Goal: Task Accomplishment & Management: Use online tool/utility

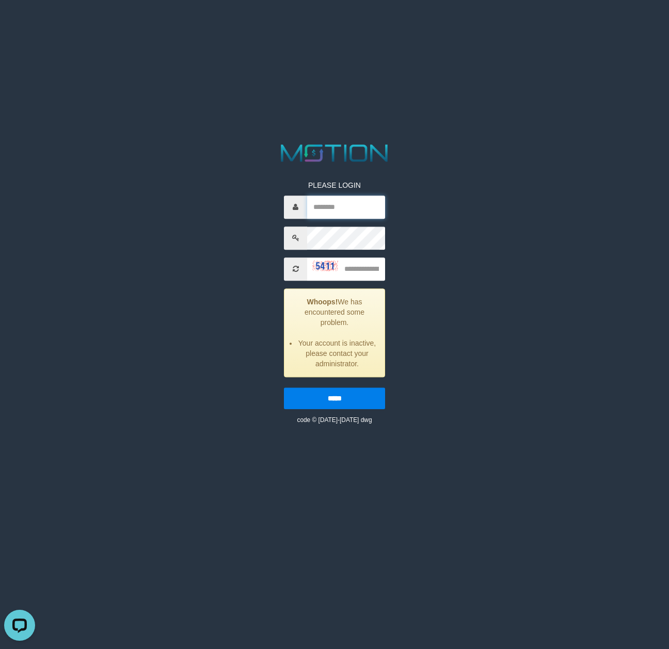
type input "**********"
click at [358, 269] on input "text" at bounding box center [346, 269] width 78 height 23
type input "****"
click at [284, 388] on input "*****" at bounding box center [334, 399] width 101 height 22
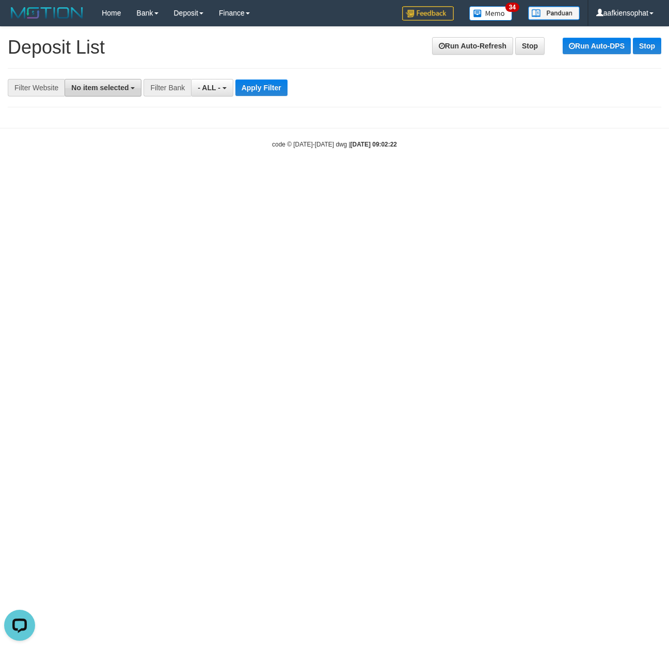
click at [126, 87] on span "No item selected" at bounding box center [99, 88] width 57 height 8
click at [119, 129] on label "SELECT ALL" at bounding box center [99, 127] width 69 height 14
select select "***"
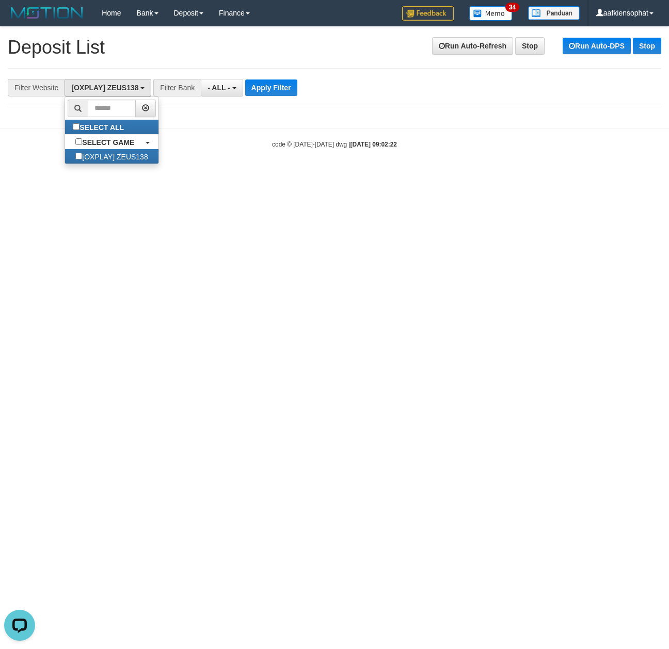
scroll to position [9, 0]
click at [298, 120] on body "Toggle navigation Home Bank Account List Load By Website Group [OXPLAY] ZEUS138…" at bounding box center [334, 87] width 669 height 175
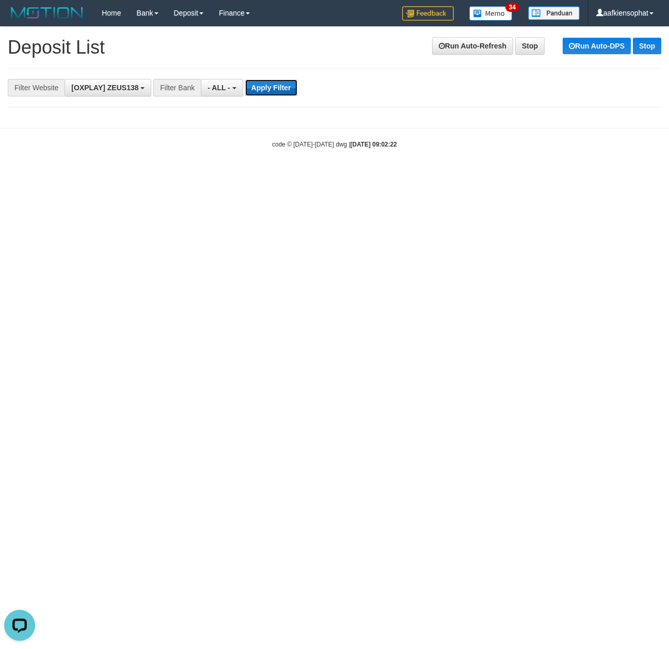
click at [293, 89] on button "Apply Filter" at bounding box center [271, 87] width 52 height 17
click at [447, 44] on link "Run Auto-Refresh" at bounding box center [472, 46] width 81 height 18
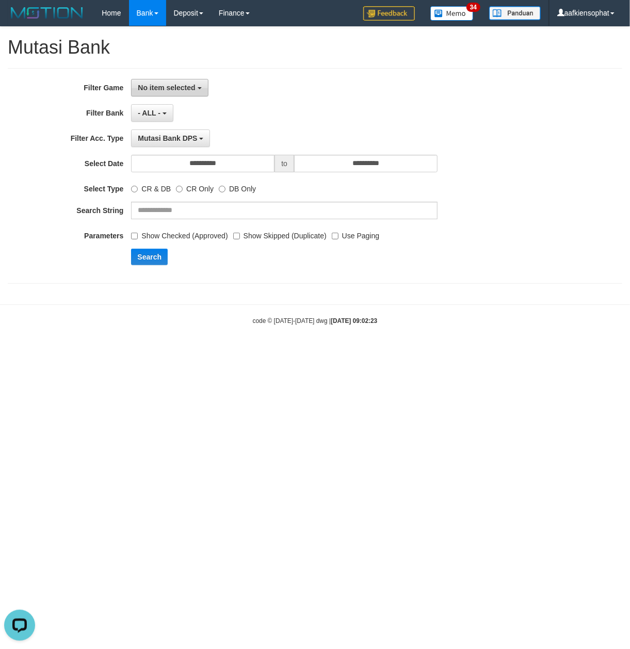
click at [189, 85] on span "No item selected" at bounding box center [166, 88] width 57 height 8
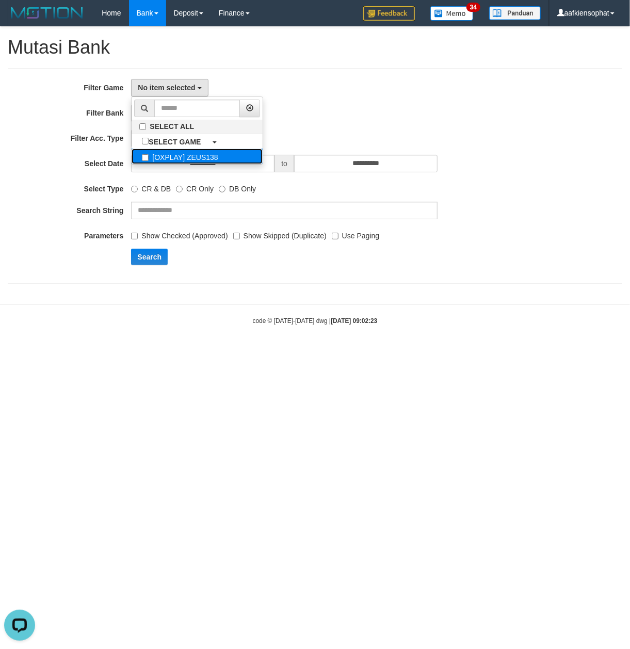
click at [193, 164] on label "[OXPLAY] ZEUS138" at bounding box center [197, 156] width 131 height 15
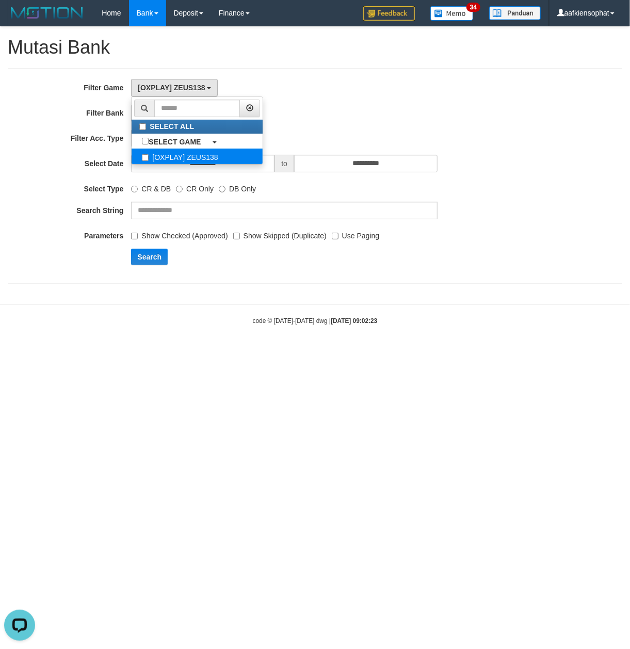
select select "***"
click at [354, 57] on h1 "Mutasi Bank" at bounding box center [315, 47] width 615 height 21
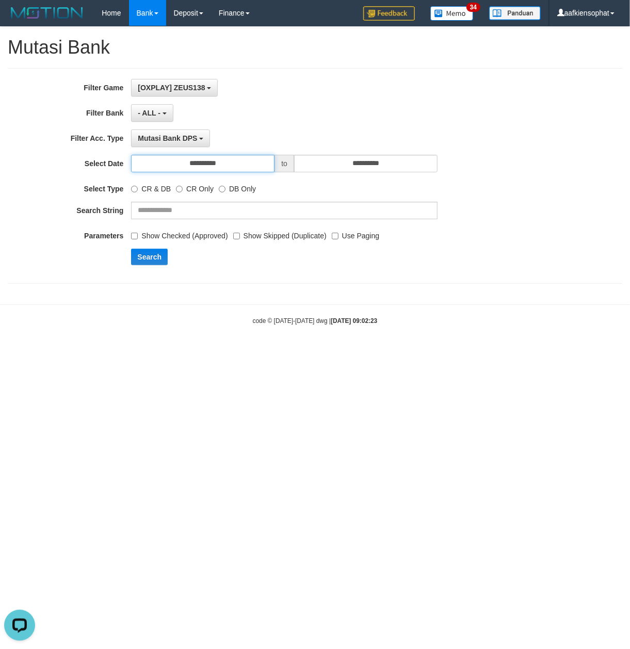
click at [255, 164] on input "**********" at bounding box center [203, 164] width 144 height 18
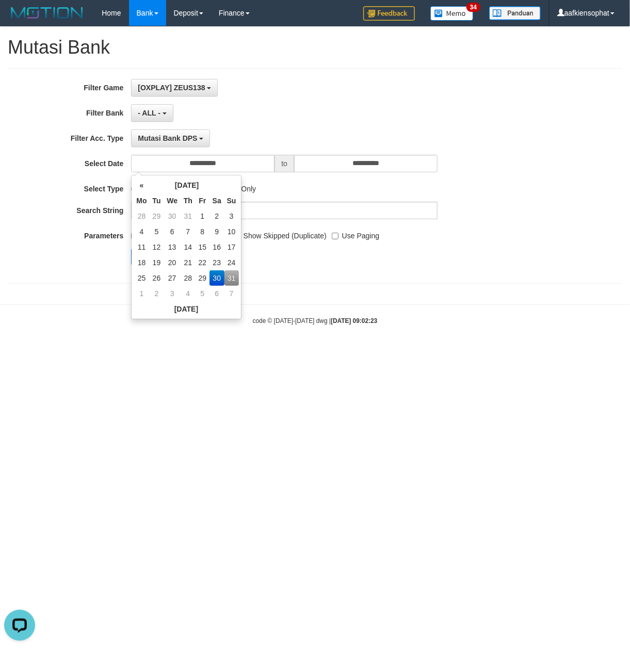
click at [240, 278] on div "« August 2025 » Mo Tu We Th Fr Sa Su 28 29 30 31 1 2 3 4 5 6 7 8 9 10 11 12 13 …" at bounding box center [186, 247] width 110 height 145
click at [336, 269] on div "**********" at bounding box center [262, 176] width 525 height 194
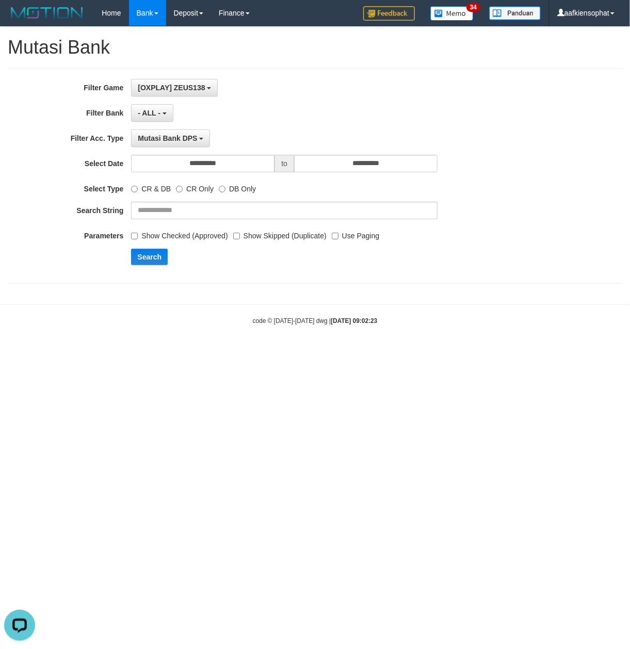
click at [149, 269] on div "**********" at bounding box center [262, 176] width 525 height 194
click at [150, 265] on button "Search" at bounding box center [149, 257] width 37 height 17
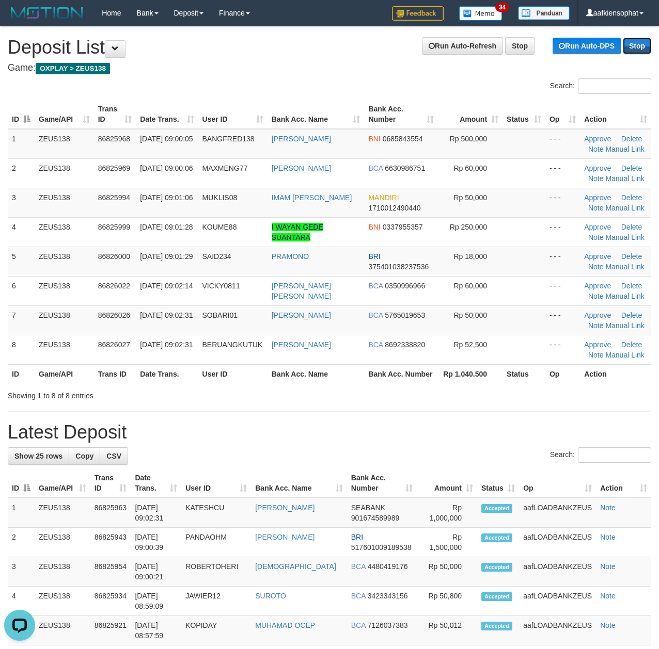
drag, startPoint x: 624, startPoint y: 41, endPoint x: 625, endPoint y: 58, distance: 16.5
click at [624, 41] on link "Stop" at bounding box center [637, 46] width 28 height 17
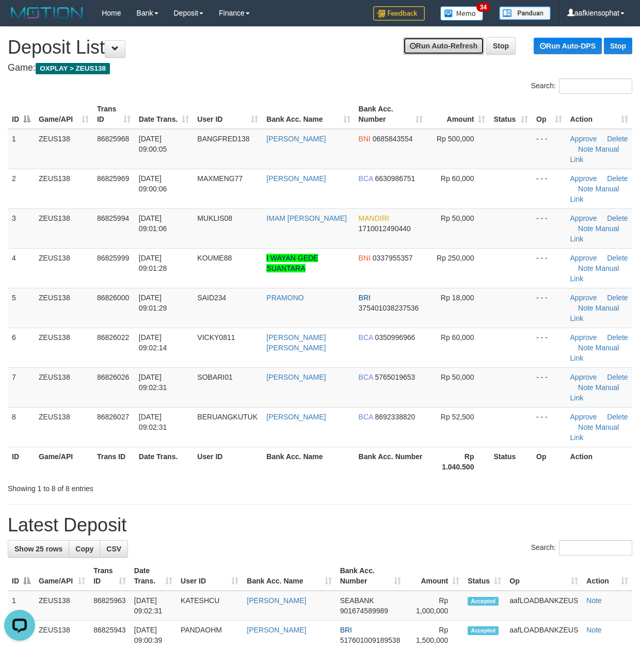
click at [444, 46] on link "Run Auto-Refresh" at bounding box center [443, 46] width 81 height 18
click at [345, 323] on td "PRAMONO" at bounding box center [308, 308] width 92 height 40
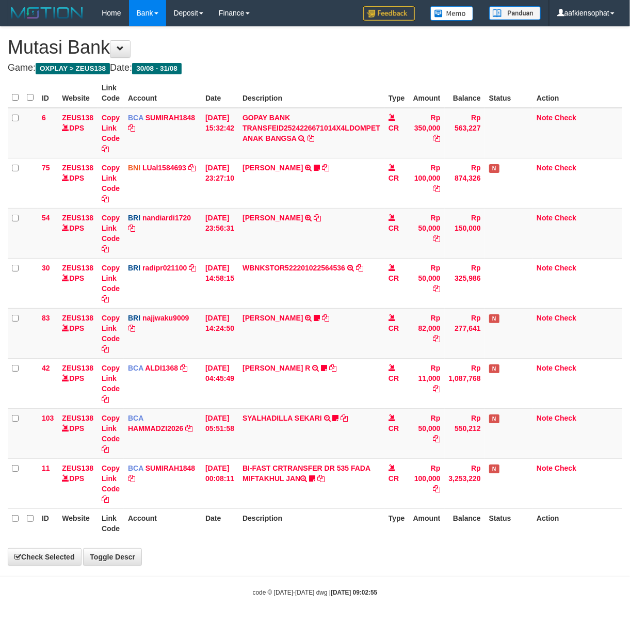
select select "***"
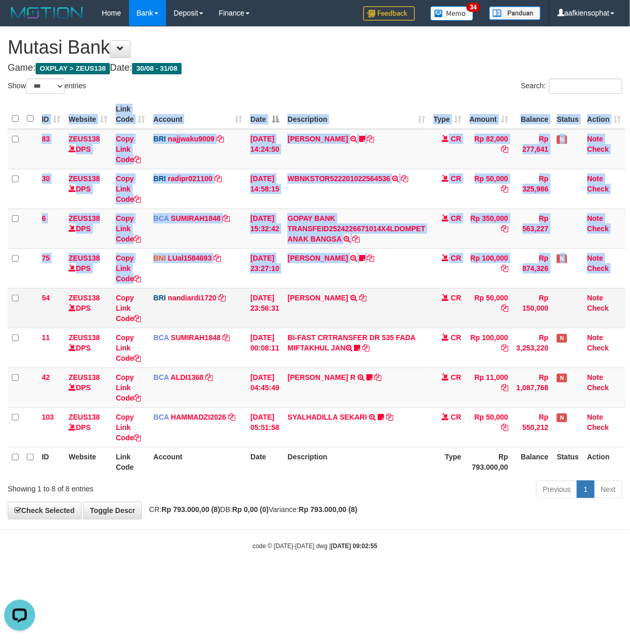
drag, startPoint x: 14, startPoint y: 292, endPoint x: 25, endPoint y: 292, distance: 10.9
click at [25, 292] on div "ID Website Link Code Account Date Description Type Amount Balance Status Action…" at bounding box center [315, 288] width 630 height 383
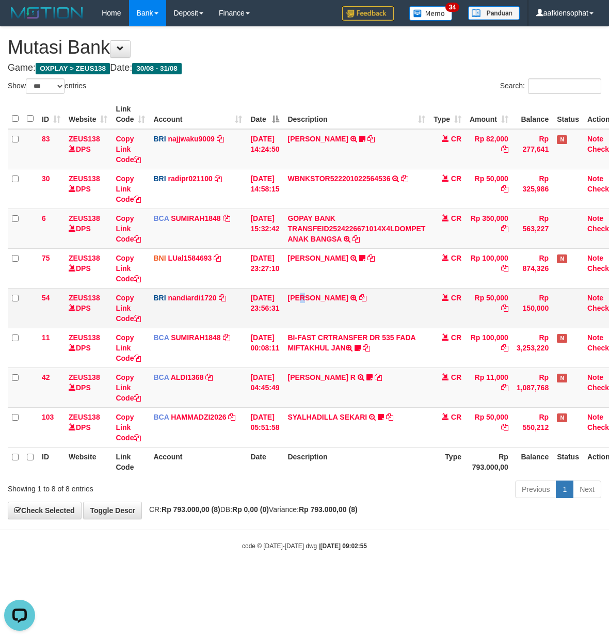
click at [310, 313] on td "VALENTINO LAHU TRANSFER NBMB VALENTINO LAHU TO NANDI ARDIANSYAH" at bounding box center [356, 308] width 146 height 40
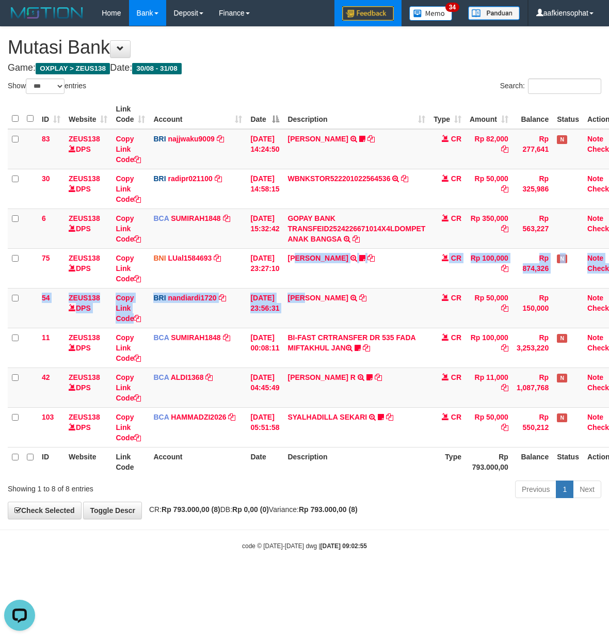
drag, startPoint x: 308, startPoint y: 269, endPoint x: 337, endPoint y: 0, distance: 270.4
click at [298, 206] on tbody "83 ZEUS138 DPS Copy Link Code BRI najjwaku9009 DPS [PERSON_NAME] mutasi_2025083…" at bounding box center [317, 288] width 618 height 318
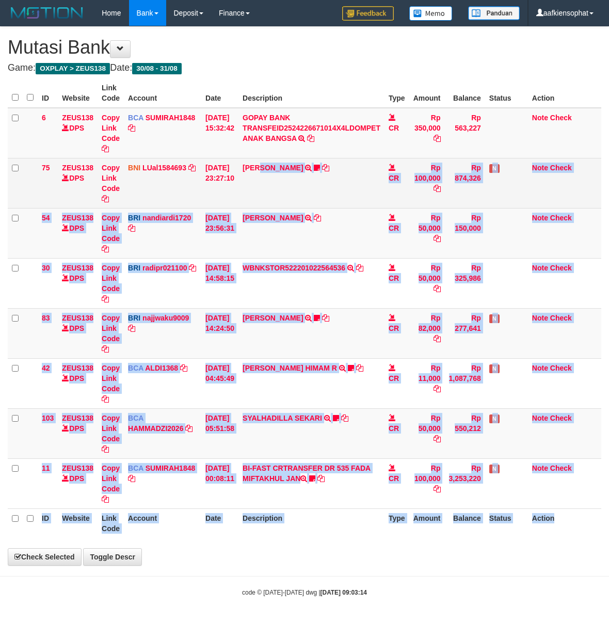
drag, startPoint x: 320, startPoint y: 258, endPoint x: 307, endPoint y: 285, distance: 30.0
select select "***"
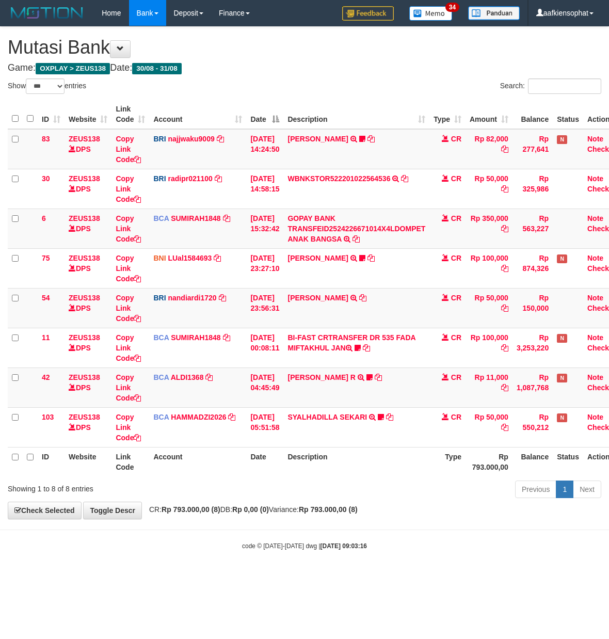
select select "***"
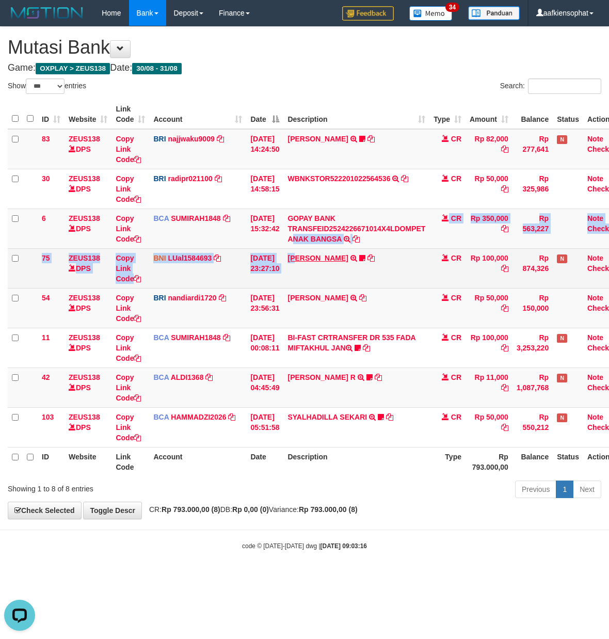
drag, startPoint x: 304, startPoint y: 246, endPoint x: 306, endPoint y: 259, distance: 13.7
click at [305, 250] on tbody "83 ZEUS138 DPS Copy Link Code BRI najjwaku9009 DPS SITI KURNIA NINGSIH mutasi_2…" at bounding box center [317, 288] width 618 height 318
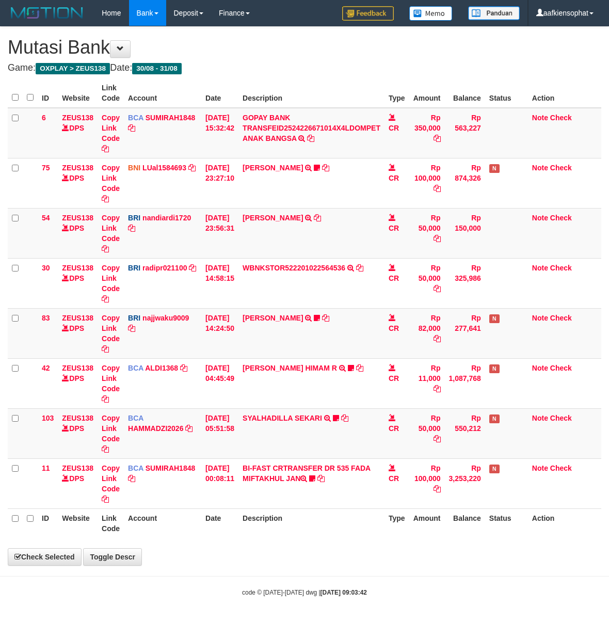
select select "***"
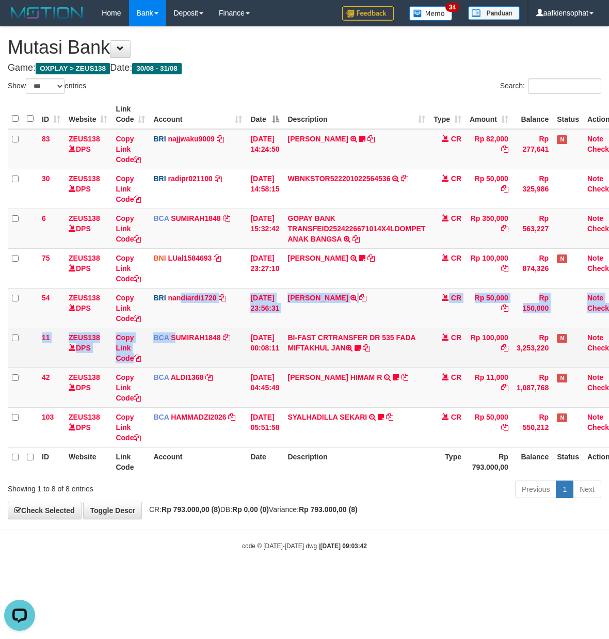
drag, startPoint x: 177, startPoint y: 341, endPoint x: 186, endPoint y: 332, distance: 12.8
click at [177, 343] on tbody "83 ZEUS138 DPS Copy Link Code BRI najjwaku9009 DPS SITI KURNIA NINGSIH mutasi_2…" at bounding box center [317, 288] width 618 height 318
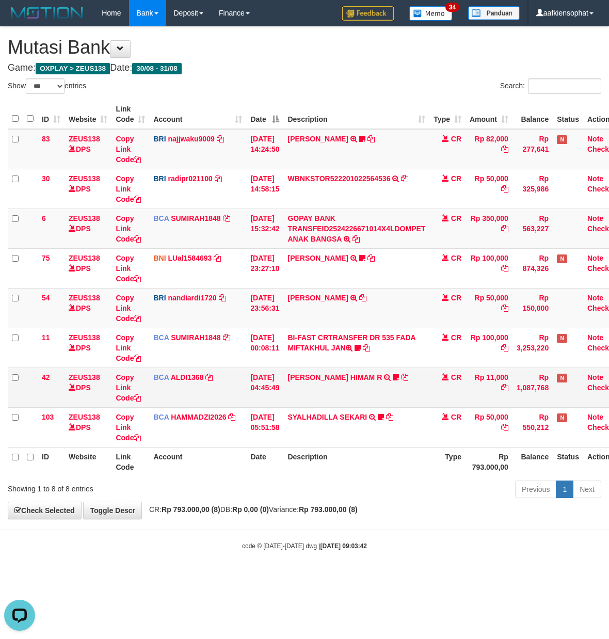
click at [337, 407] on td "ALVA HIMAM R TRSF E-BANKING CR 3108/FTSCY/WS95051 11000.002025083151411092 TRFD…" at bounding box center [356, 388] width 146 height 40
click at [340, 403] on td "ALVA HIMAM R TRSF E-BANKING CR 3108/FTSCY/WS95051 11000.002025083151411092 TRFD…" at bounding box center [356, 388] width 146 height 40
select select "***"
click at [325, 577] on html "Toggle navigation Home Bank Account List Load By Website Group [OXPLAY] ZEUS138…" at bounding box center [304, 288] width 609 height 577
drag, startPoint x: 316, startPoint y: 546, endPoint x: 310, endPoint y: 512, distance: 34.1
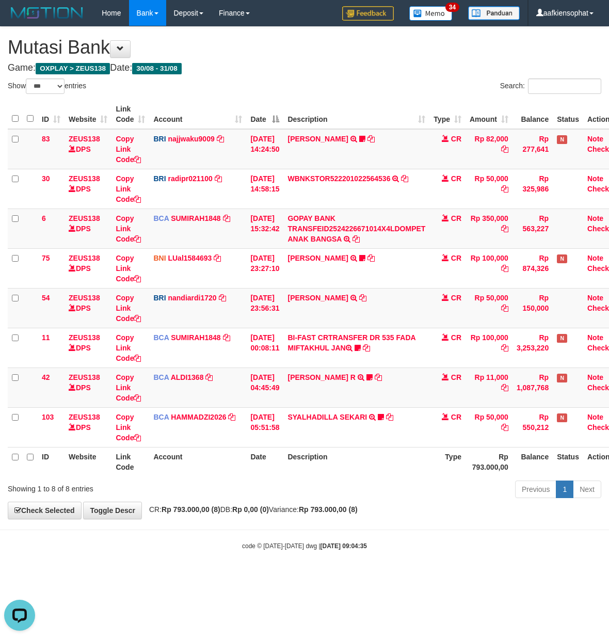
click at [314, 548] on body "Toggle navigation Home Bank Account List Load By Website Group [OXPLAY] ZEUS138…" at bounding box center [304, 288] width 609 height 577
click at [311, 512] on div "**********" at bounding box center [304, 273] width 609 height 492
click at [205, 506] on div "**********" at bounding box center [304, 273] width 609 height 492
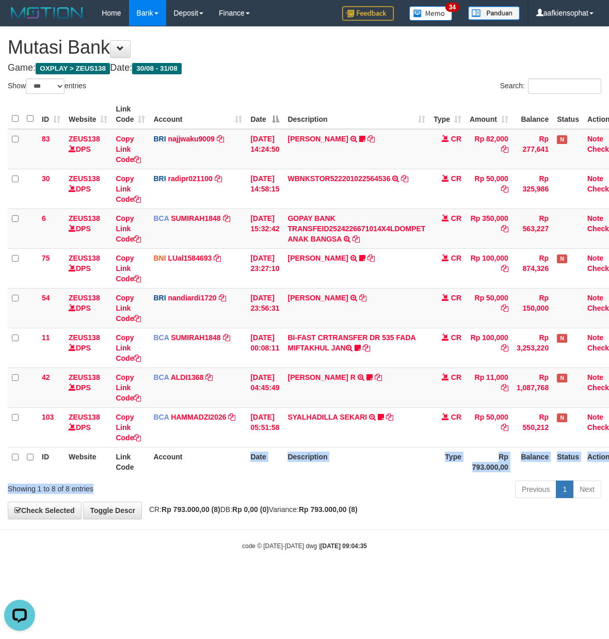
click at [221, 500] on div "Show ** ** ** *** entries Search: ID Website Link Code Account Date Description…" at bounding box center [305, 289] width 594 height 423
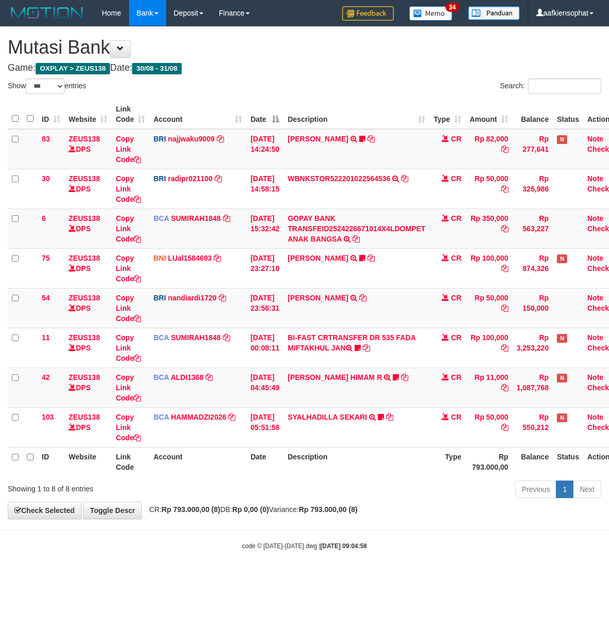
select select "***"
click at [428, 499] on div "Previous 1 Next" at bounding box center [432, 491] width 340 height 22
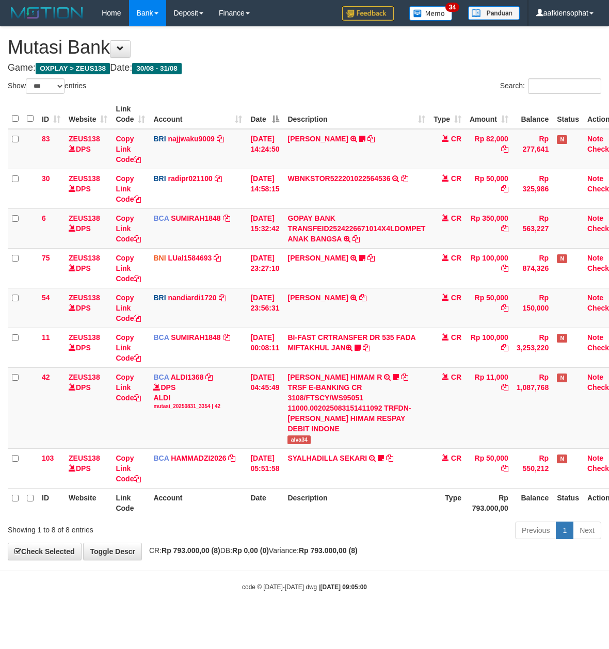
select select "***"
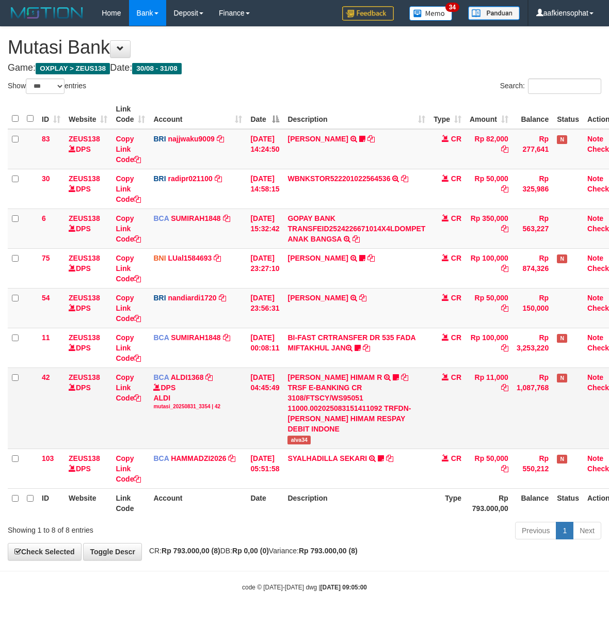
drag, startPoint x: 0, startPoint y: 0, endPoint x: 324, endPoint y: 395, distance: 511.3
click at [324, 395] on td "ALVA HIMAM R TRSF E-BANKING CR 3108/FTSCY/WS95051 11000.002025083151411092 TRFD…" at bounding box center [356, 408] width 146 height 81
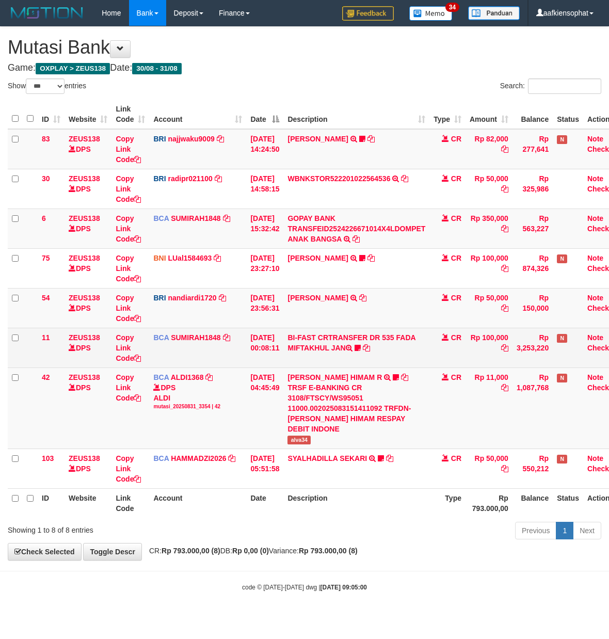
drag, startPoint x: 329, startPoint y: 383, endPoint x: 333, endPoint y: 365, distance: 18.2
click at [329, 385] on div "TRSF E-BANKING CR 3108/FTSCY/WS95051 11000.002025083151411092 TRFDN-[PERSON_NAM…" at bounding box center [357, 408] width 138 height 52
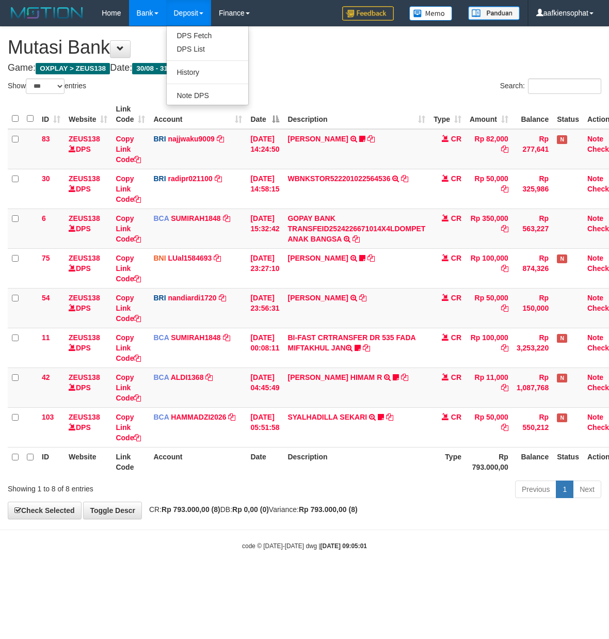
select select "***"
click at [123, 38] on h1 "Mutasi Bank" at bounding box center [305, 47] width 594 height 21
click at [124, 55] on button at bounding box center [120, 49] width 21 height 18
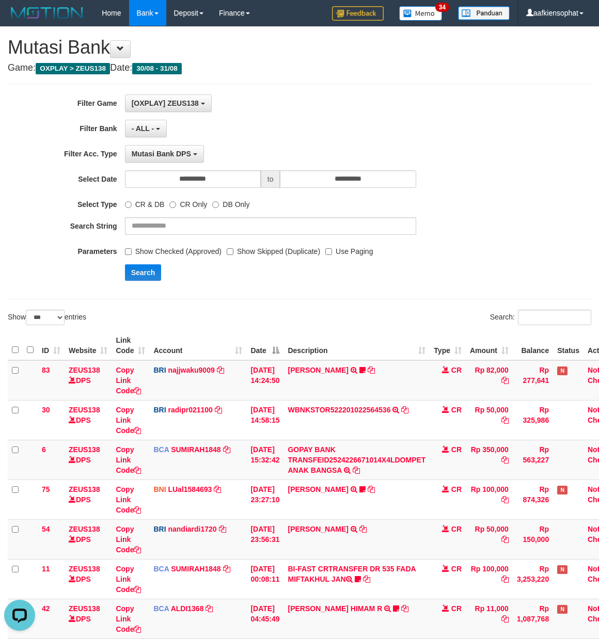
click at [270, 181] on span "to" at bounding box center [271, 179] width 20 height 18
click at [244, 180] on input "**********" at bounding box center [193, 179] width 136 height 18
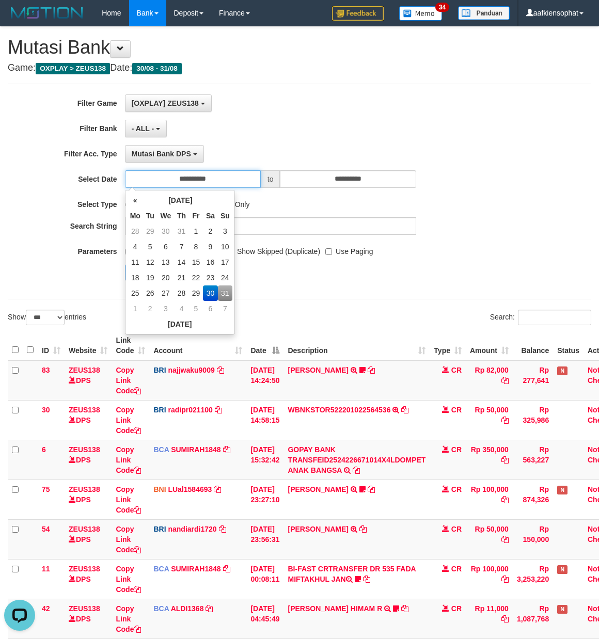
click at [244, 180] on input "**********" at bounding box center [193, 179] width 136 height 18
click at [228, 292] on td "31" at bounding box center [225, 292] width 14 height 15
type input "**********"
drag, startPoint x: 261, startPoint y: 308, endPoint x: 243, endPoint y: 308, distance: 18.6
click at [261, 308] on div "**********" at bounding box center [299, 388] width 599 height 723
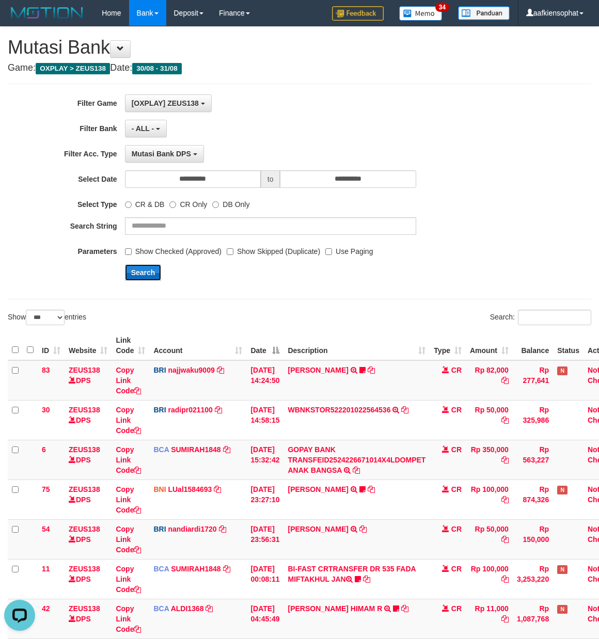
click at [134, 281] on button "Search" at bounding box center [143, 272] width 37 height 17
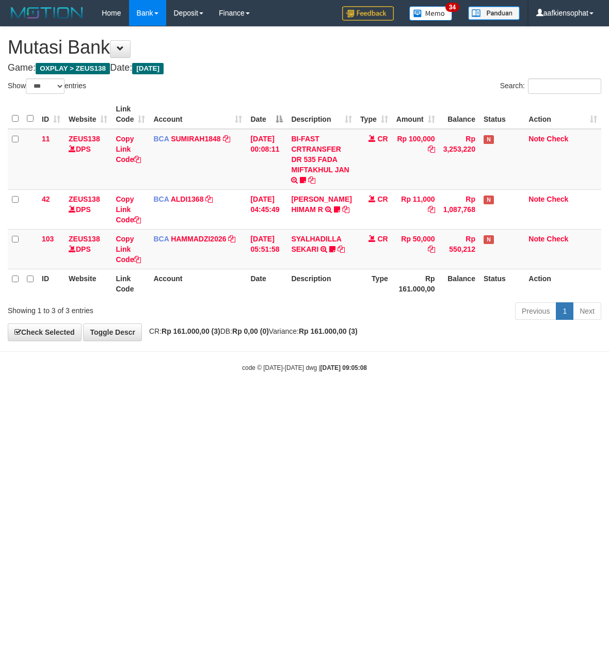
select select "***"
drag, startPoint x: 223, startPoint y: 325, endPoint x: 237, endPoint y: 326, distance: 14.5
click at [232, 327] on div "**********" at bounding box center [304, 184] width 609 height 314
click at [230, 330] on div "**********" at bounding box center [304, 184] width 609 height 314
click at [231, 326] on div "**********" at bounding box center [304, 184] width 609 height 314
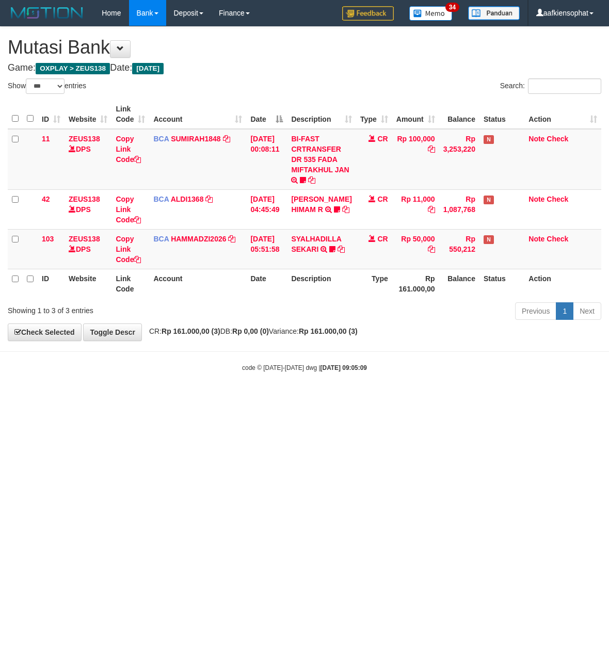
select select "***"
drag, startPoint x: 270, startPoint y: 463, endPoint x: 306, endPoint y: 433, distance: 46.5
click at [310, 399] on html "Toggle navigation Home Bank Account List Load By Website Group [OXPLAY] ZEUS138…" at bounding box center [304, 199] width 609 height 399
drag, startPoint x: 414, startPoint y: 483, endPoint x: 411, endPoint y: 490, distance: 7.7
click at [411, 399] on html "Toggle navigation Home Bank Account List Load By Website Group [OXPLAY] ZEUS138…" at bounding box center [304, 199] width 609 height 399
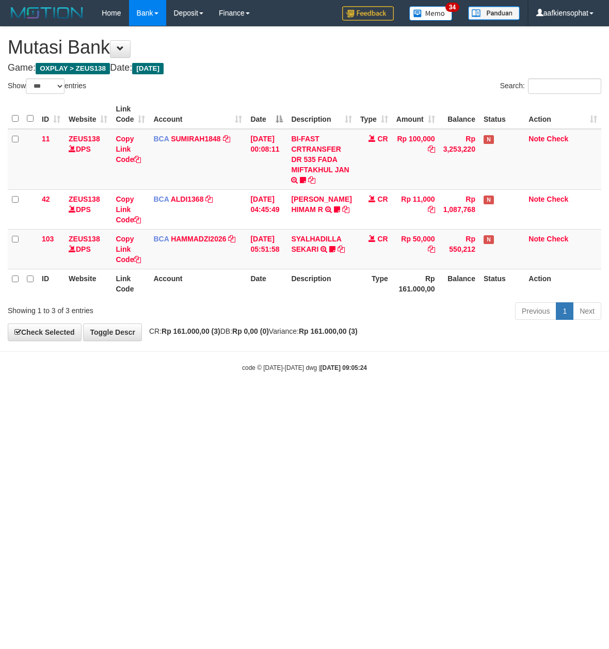
select select "***"
click at [438, 399] on html "Toggle navigation Home Bank Account List Load By Website Group [OXPLAY] ZEUS138…" at bounding box center [304, 199] width 609 height 399
click at [437, 399] on html "Toggle navigation Home Bank Account List Load By Website Group [OXPLAY] ZEUS138…" at bounding box center [304, 199] width 609 height 399
click at [422, 399] on html "Toggle navigation Home Bank Account List Load By Website Group [OXPLAY] ZEUS138…" at bounding box center [304, 199] width 609 height 399
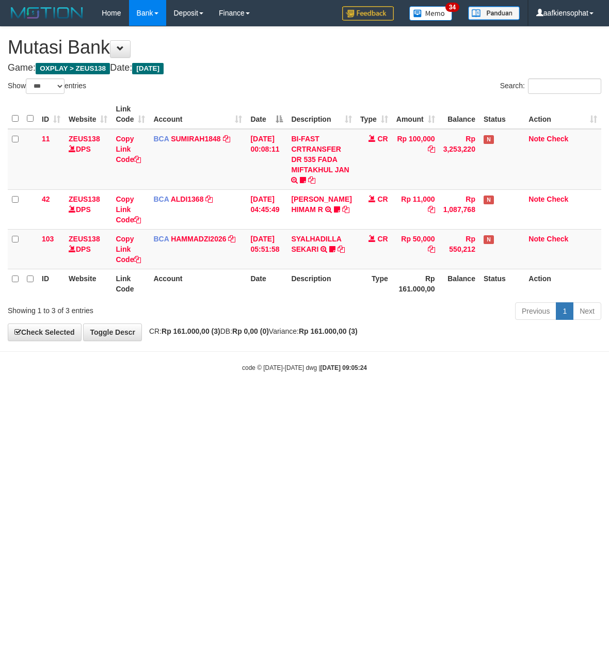
drag, startPoint x: 414, startPoint y: 488, endPoint x: 409, endPoint y: 477, distance: 12.5
click at [413, 399] on html "Toggle navigation Home Bank Account List Load By Website Group [OXPLAY] ZEUS138…" at bounding box center [304, 199] width 609 height 399
drag, startPoint x: 409, startPoint y: 470, endPoint x: 436, endPoint y: 447, distance: 35.2
click at [409, 399] on html "Toggle navigation Home Bank Account List Load By Website Group [OXPLAY] ZEUS138…" at bounding box center [304, 199] width 609 height 399
select select "***"
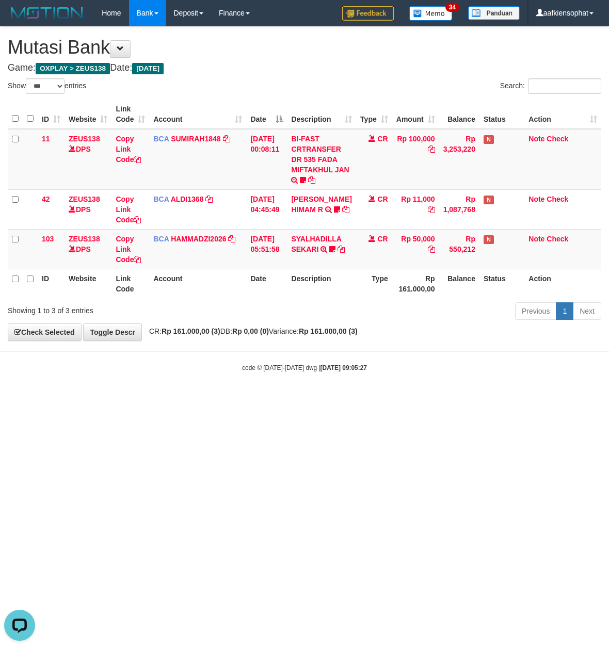
click at [290, 399] on html "Toggle navigation Home Bank Account List Load By Website Group [OXPLAY] ZEUS138…" at bounding box center [304, 199] width 609 height 399
click at [263, 399] on html "Toggle navigation Home Bank Account List Load By Website Group [OXPLAY] ZEUS138…" at bounding box center [304, 199] width 609 height 399
select select "***"
drag, startPoint x: 116, startPoint y: 392, endPoint x: 115, endPoint y: 386, distance: 6.3
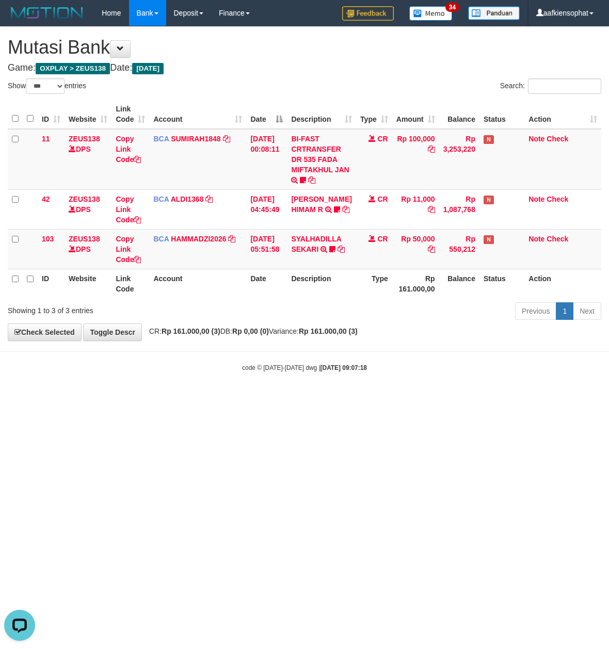
click at [116, 389] on body "Toggle navigation Home Bank Account List Load By Website Group [OXPLAY] ZEUS138…" at bounding box center [304, 199] width 609 height 399
click at [128, 372] on div "code © 2012-2018 dwg | 2025/08/31 09:07:18" at bounding box center [304, 367] width 609 height 10
drag, startPoint x: 113, startPoint y: 361, endPoint x: -47, endPoint y: 300, distance: 171.2
click at [0, 300] on html "Toggle navigation Home Bank Account List Load By Website Group [OXPLAY] ZEUS138…" at bounding box center [304, 199] width 609 height 399
click at [397, 399] on html "Toggle navigation Home Bank Account List Load By Website Group [OXPLAY] ZEUS138…" at bounding box center [304, 199] width 609 height 399
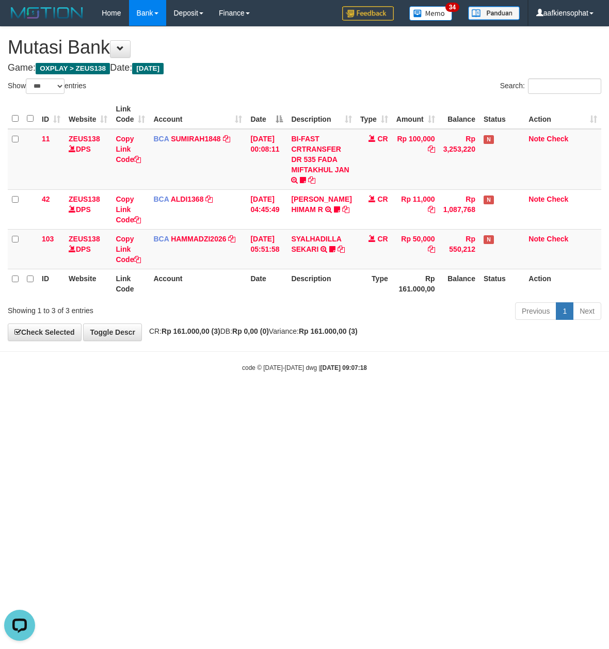
click at [389, 399] on html "Toggle navigation Home Bank Account List Load By Website Group [OXPLAY] ZEUS138…" at bounding box center [304, 199] width 609 height 399
drag, startPoint x: 389, startPoint y: 471, endPoint x: 389, endPoint y: 439, distance: 32.0
click at [389, 399] on html "Toggle navigation Home Bank Account List Load By Website Group [OXPLAY] ZEUS138…" at bounding box center [304, 199] width 609 height 399
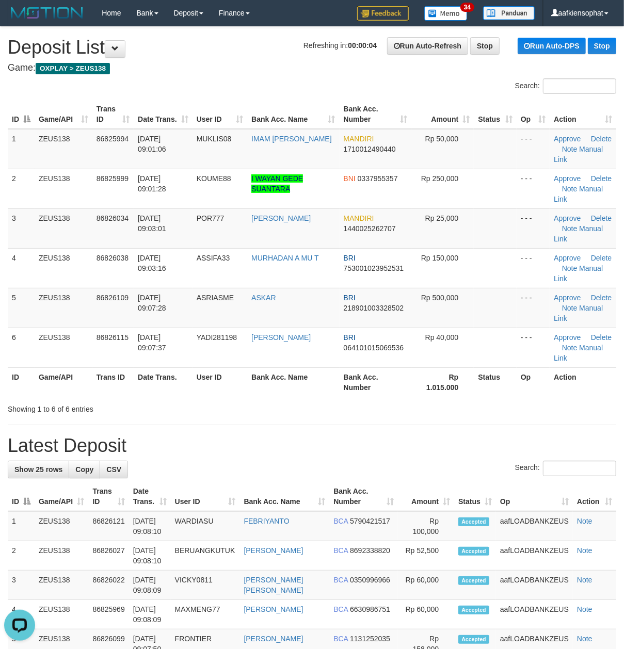
drag, startPoint x: 157, startPoint y: 325, endPoint x: 634, endPoint y: 399, distance: 482.7
click at [166, 325] on td "[DATE] 09:07:28" at bounding box center [163, 308] width 59 height 40
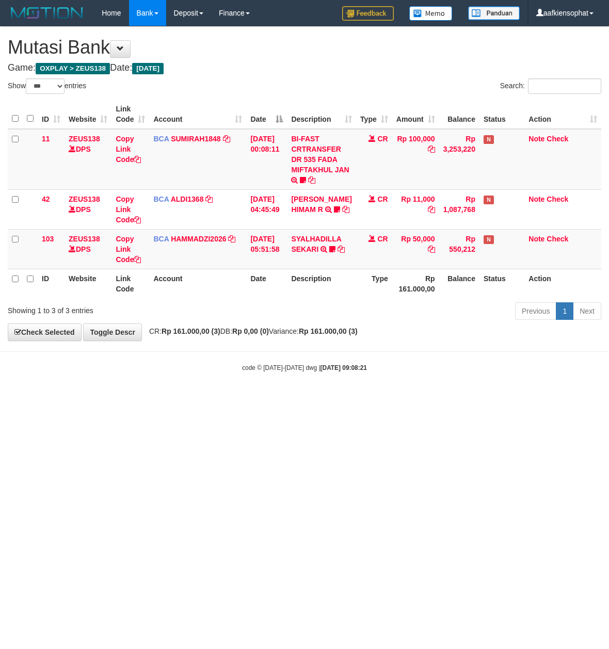
select select "***"
click at [58, 399] on html "Toggle navigation Home Bank Account List Load By Website Group [OXPLAY] ZEUS138…" at bounding box center [304, 199] width 609 height 399
drag, startPoint x: 281, startPoint y: 587, endPoint x: 278, endPoint y: 575, distance: 12.8
click at [281, 399] on html "Toggle navigation Home Bank Account List Load By Website Group [OXPLAY] ZEUS138…" at bounding box center [304, 199] width 609 height 399
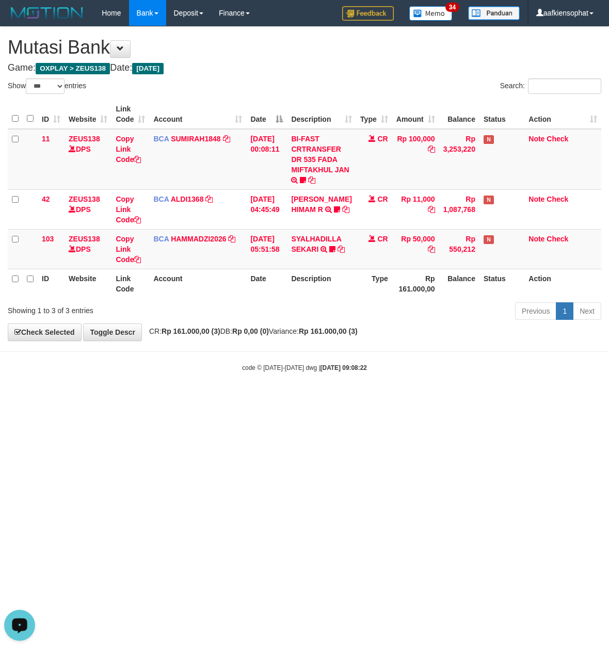
click at [242, 399] on html "Toggle navigation Home Bank Account List Load By Website Group [OXPLAY] ZEUS138…" at bounding box center [304, 199] width 609 height 399
select select "***"
click at [73, 399] on html "Toggle navigation Home Bank Account List Load By Website Group [OXPLAY] ZEUS138…" at bounding box center [304, 199] width 609 height 399
drag, startPoint x: 78, startPoint y: 499, endPoint x: 93, endPoint y: 546, distance: 49.3
click at [94, 399] on html "Toggle navigation Home Bank Account List Load By Website Group [OXPLAY] ZEUS138…" at bounding box center [304, 199] width 609 height 399
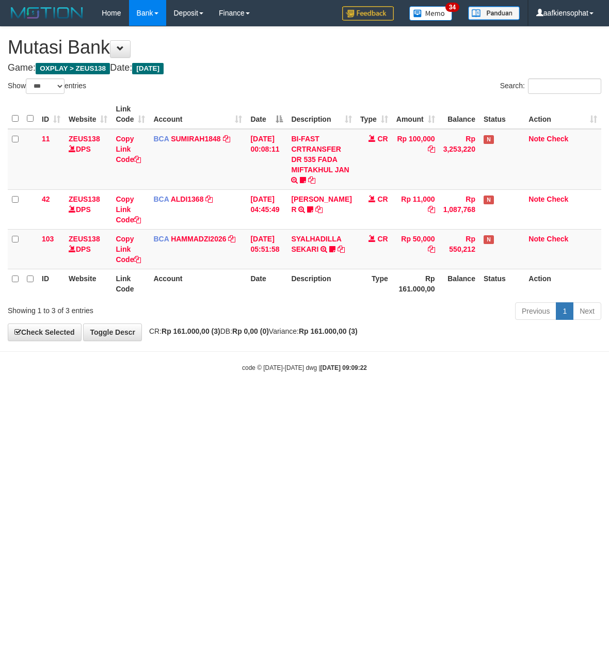
select select "***"
click at [282, 49] on h1 "Mutasi Bank" at bounding box center [305, 47] width 594 height 21
drag, startPoint x: 257, startPoint y: 213, endPoint x: 248, endPoint y: 235, distance: 23.9
click at [252, 232] on tbody "11 ZEUS138 DPS Copy Link Code BCA SUMIRAH1848 DPS SUMIRAH mutasi_20250831_4156 …" at bounding box center [305, 199] width 594 height 140
click at [339, 359] on body "Toggle navigation Home Bank Account List Load By Website Group [OXPLAY] ZEUS138…" at bounding box center [304, 199] width 609 height 399
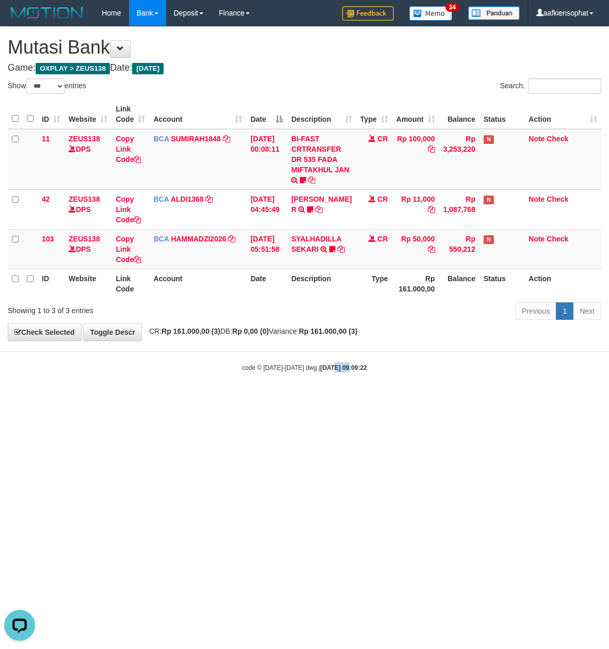
click at [339, 359] on body "Toggle navigation Home Bank Account List Load By Website Group [OXPLAY] ZEUS138…" at bounding box center [304, 199] width 609 height 399
drag, startPoint x: 339, startPoint y: 358, endPoint x: 300, endPoint y: 357, distance: 38.2
click at [338, 358] on body "Toggle navigation Home Bank Account List Load By Website Group [OXPLAY] ZEUS138…" at bounding box center [304, 199] width 609 height 399
click at [426, 331] on div "**********" at bounding box center [304, 184] width 609 height 314
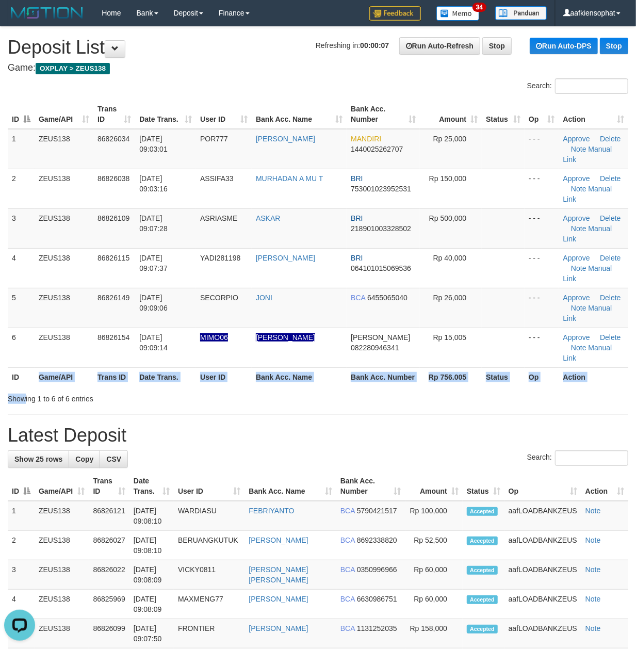
drag, startPoint x: 7, startPoint y: 331, endPoint x: 646, endPoint y: 354, distance: 639.9
click at [147, 329] on div "Search: ID Game/API Trans ID Date Trans. User ID Bank Acc. Name Bank Acc. Numbe…" at bounding box center [318, 241] width 621 height 326
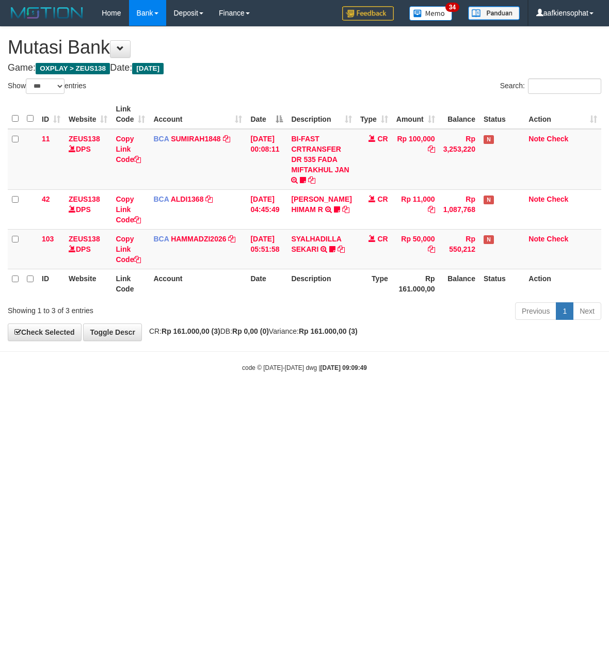
select select "***"
click at [291, 399] on html "Toggle navigation Home Bank Account List Load By Website Group [OXPLAY] ZEUS138…" at bounding box center [304, 199] width 609 height 399
drag, startPoint x: 302, startPoint y: 546, endPoint x: 364, endPoint y: 493, distance: 80.9
click at [302, 399] on html "Toggle navigation Home Bank Account List Load By Website Group [OXPLAY] ZEUS138…" at bounding box center [304, 199] width 609 height 399
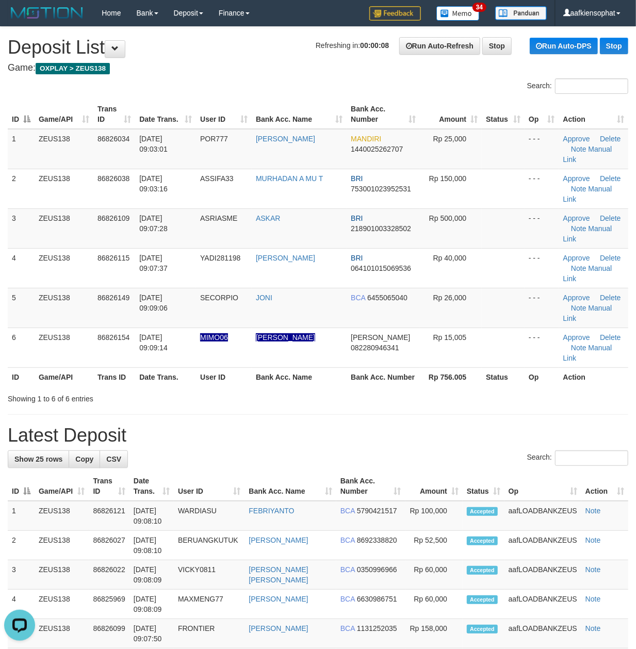
drag, startPoint x: 190, startPoint y: 402, endPoint x: 645, endPoint y: 445, distance: 457.3
click at [215, 451] on div "Search:" at bounding box center [318, 460] width 621 height 18
drag, startPoint x: 373, startPoint y: 325, endPoint x: 645, endPoint y: 361, distance: 275.0
click at [388, 326] on div "ID Game/API Trans ID Date Trans. User ID Bank Acc. Name Bank Acc. Number Amount…" at bounding box center [318, 243] width 636 height 293
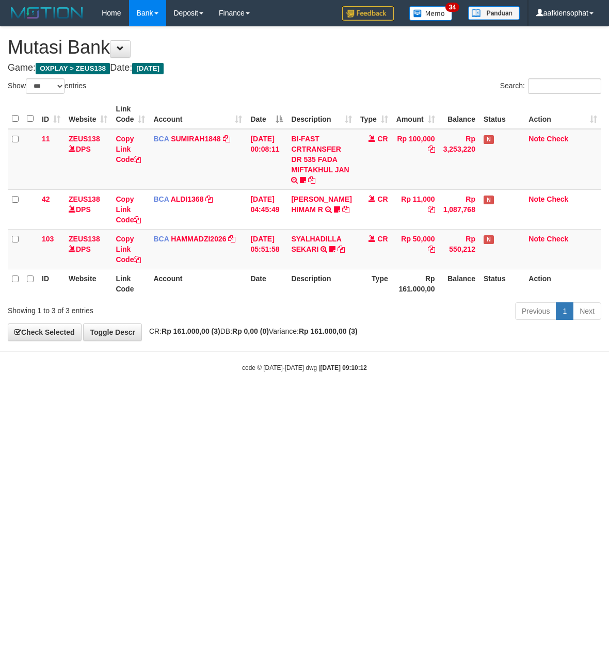
select select "***"
click at [243, 399] on html "Toggle navigation Home Bank Account List Load By Website Group [OXPLAY] ZEUS138…" at bounding box center [304, 199] width 609 height 399
drag, startPoint x: 407, startPoint y: 473, endPoint x: 307, endPoint y: 451, distance: 102.6
click at [360, 399] on html "Toggle navigation Home Bank Account List Load By Website Group [OXPLAY] ZEUS138…" at bounding box center [304, 199] width 609 height 399
click at [337, 399] on html "Toggle navigation Home Bank Account List Load By Website Group [OXPLAY] ZEUS138…" at bounding box center [304, 199] width 609 height 399
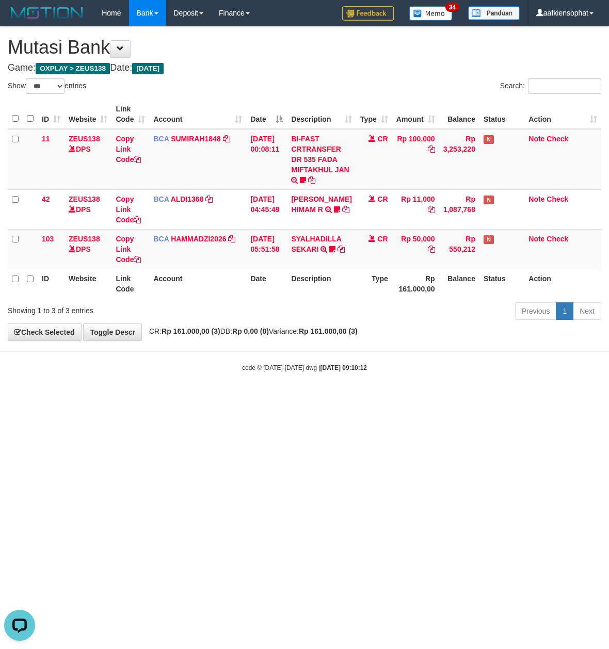
click at [341, 399] on html "Toggle navigation Home Bank Account List Load By Website Group [OXPLAY] ZEUS138…" at bounding box center [304, 199] width 609 height 399
click at [411, 320] on html "Toggle navigation Home Bank Account List Load By Website Group [OXPLAY] ZEUS138…" at bounding box center [304, 199] width 609 height 399
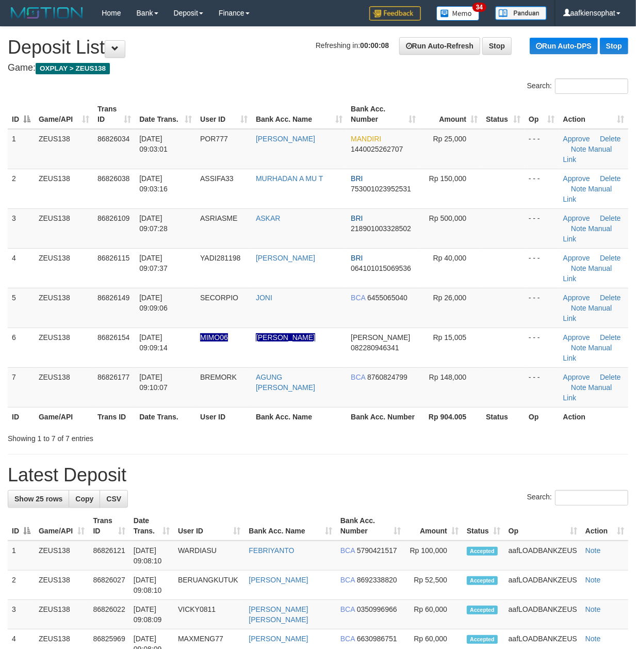
click at [226, 407] on th "User ID" at bounding box center [224, 416] width 56 height 19
drag, startPoint x: 232, startPoint y: 348, endPoint x: 645, endPoint y: 384, distance: 414.5
click at [269, 407] on tr "ID Game/API Trans ID Date Trans. User ID Bank Acc. Name Bank Acc. Number Rp 904…" at bounding box center [318, 416] width 621 height 19
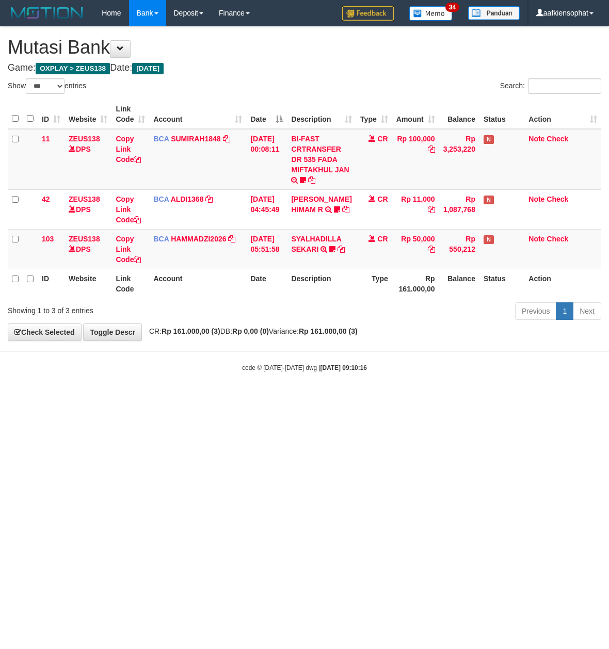
select select "***"
drag, startPoint x: 250, startPoint y: 261, endPoint x: 250, endPoint y: 282, distance: 21.2
click at [250, 282] on table "ID Website Link Code Account Date Description Type Amount Balance Status Action…" at bounding box center [305, 199] width 594 height 199
click at [272, 273] on th "Date" at bounding box center [266, 283] width 41 height 29
select select "***"
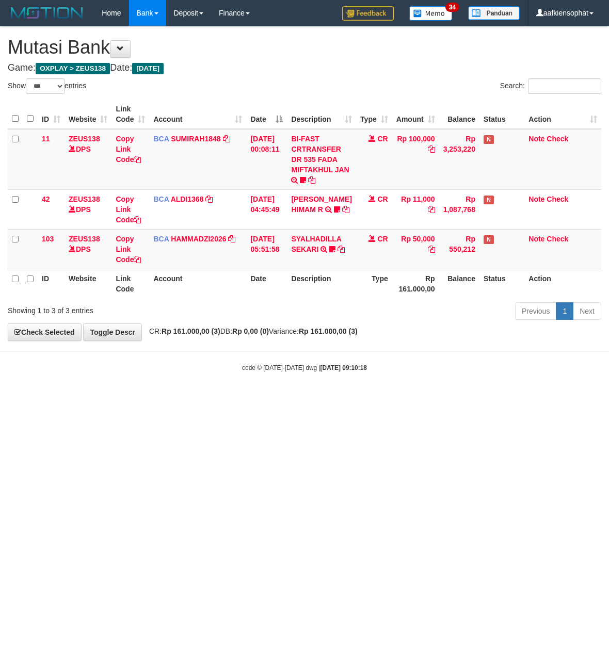
click at [330, 399] on html "Toggle navigation Home Bank Account List Load By Website Group [OXPLAY] ZEUS138…" at bounding box center [304, 199] width 609 height 399
select select "***"
drag, startPoint x: 288, startPoint y: 463, endPoint x: 270, endPoint y: 464, distance: 17.6
click at [281, 399] on html "Toggle navigation Home Bank Account List Load By Website Group [OXPLAY] ZEUS138…" at bounding box center [304, 199] width 609 height 399
drag, startPoint x: 53, startPoint y: 458, endPoint x: 0, endPoint y: 463, distance: 52.9
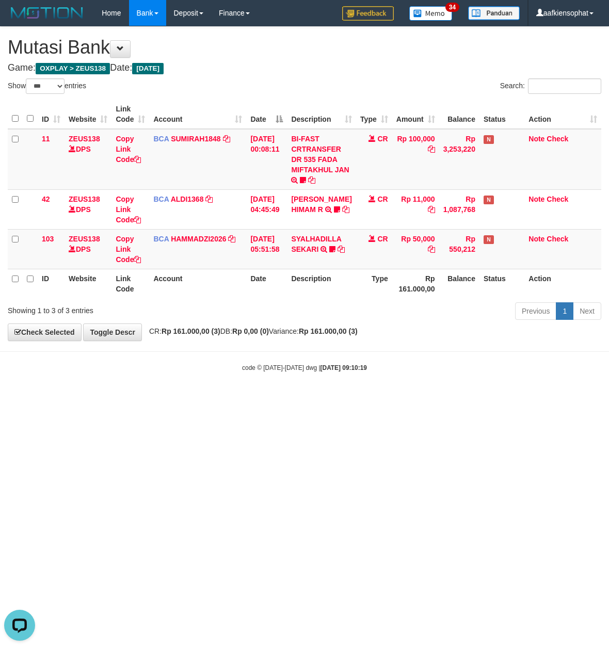
click at [57, 399] on html "Toggle navigation Home Bank Account List Load By Website Group [OXPLAY] ZEUS138…" at bounding box center [304, 199] width 609 height 399
select select "***"
click at [100, 387] on body "Toggle navigation Home Bank Account List Load By Website Group [OXPLAY] ZEUS138…" at bounding box center [304, 199] width 609 height 399
drag, startPoint x: 100, startPoint y: 387, endPoint x: 3, endPoint y: 373, distance: 97.6
click at [96, 388] on body "Toggle navigation Home Bank Account List Load By Website Group [OXPLAY] ZEUS138…" at bounding box center [304, 199] width 609 height 399
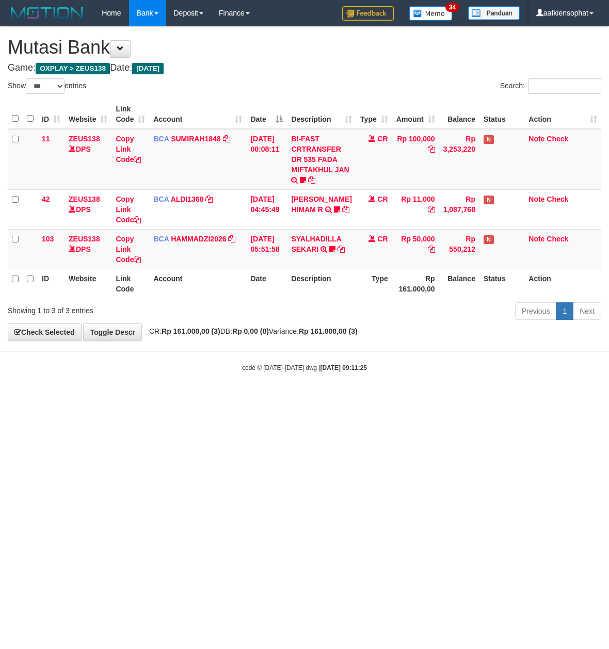
drag, startPoint x: 426, startPoint y: 407, endPoint x: 363, endPoint y: 449, distance: 75.6
click at [384, 399] on html "Toggle navigation Home Bank Account List Load By Website Group [OXPLAY] ZEUS138…" at bounding box center [304, 199] width 609 height 399
click at [315, 399] on html "Toggle navigation Home Bank Account List Load By Website Group [OXPLAY] ZEUS138…" at bounding box center [304, 199] width 609 height 399
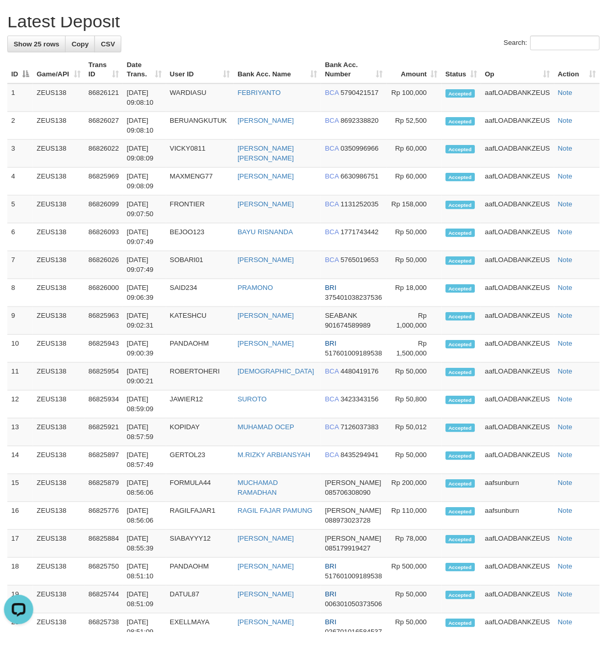
scroll to position [561, 0]
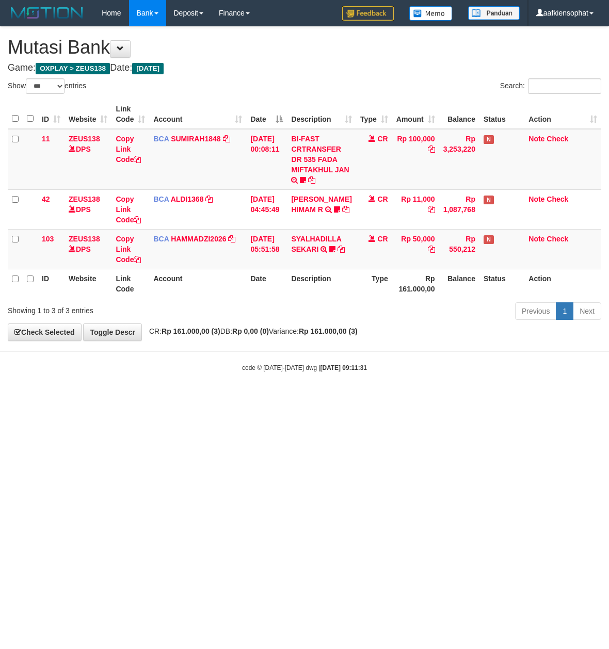
select select "***"
drag, startPoint x: 304, startPoint y: 562, endPoint x: 287, endPoint y: 572, distance: 19.2
click at [297, 399] on html "Toggle navigation Home Bank Account List Load By Website Group [OXPLAY] ZEUS138…" at bounding box center [304, 199] width 609 height 399
click at [238, 399] on html "Toggle navigation Home Bank Account List Load By Website Group [OXPLAY] ZEUS138…" at bounding box center [304, 199] width 609 height 399
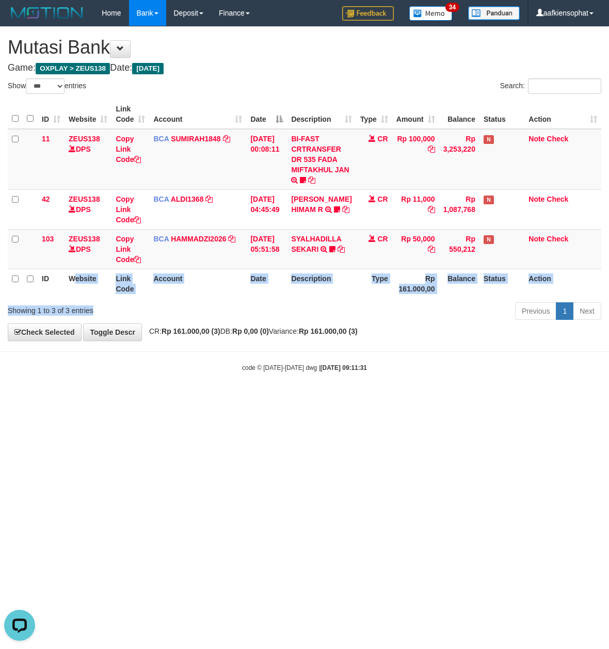
drag, startPoint x: 135, startPoint y: 306, endPoint x: 147, endPoint y: 313, distance: 14.1
click at [147, 313] on div "Show ** ** ** *** entries Search: ID Website Link Code Account Date Description…" at bounding box center [305, 200] width 594 height 245
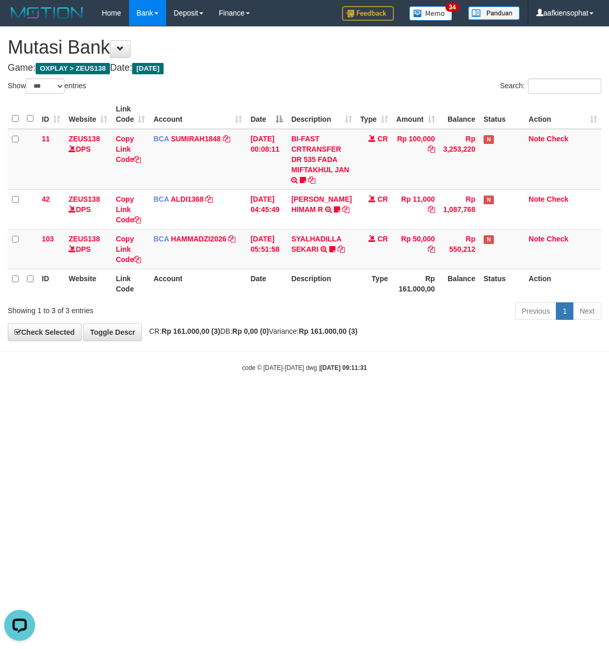
drag, startPoint x: 389, startPoint y: 304, endPoint x: 178, endPoint y: 292, distance: 212.0
click at [376, 308] on div "Previous 1 Next" at bounding box center [432, 312] width 340 height 22
drag, startPoint x: 464, startPoint y: 460, endPoint x: 479, endPoint y: 476, distance: 21.9
click at [479, 399] on html "Toggle navigation Home Bank Account List Load By Website Group [OXPLAY] ZEUS138…" at bounding box center [304, 199] width 609 height 399
drag, startPoint x: 465, startPoint y: 452, endPoint x: 370, endPoint y: 464, distance: 96.2
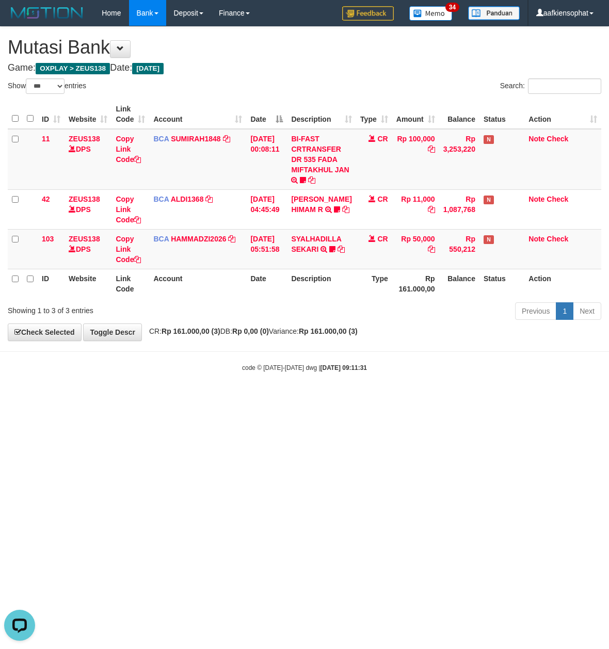
click at [463, 399] on html "Toggle navigation Home Bank Account List Load By Website Group [OXPLAY] ZEUS138…" at bounding box center [304, 199] width 609 height 399
click at [269, 399] on html "Toggle navigation Home Bank Account List Load By Website Group [OXPLAY] ZEUS138…" at bounding box center [304, 199] width 609 height 399
drag, startPoint x: 401, startPoint y: 465, endPoint x: 384, endPoint y: 444, distance: 26.0
click at [399, 399] on html "Toggle navigation Home Bank Account List Load By Website Group [OXPLAY] ZEUS138…" at bounding box center [304, 199] width 609 height 399
drag, startPoint x: 384, startPoint y: 444, endPoint x: 378, endPoint y: 459, distance: 16.0
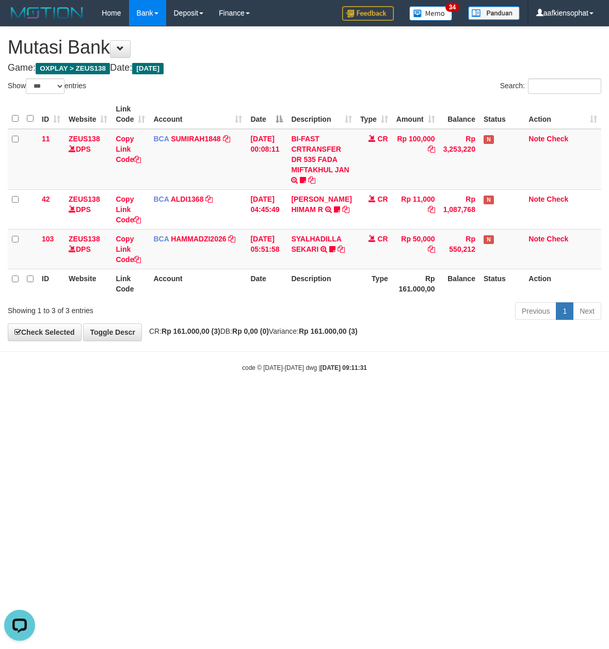
click at [391, 399] on html "Toggle navigation Home Bank Account List Load By Website Group [OXPLAY] ZEUS138…" at bounding box center [304, 199] width 609 height 399
drag, startPoint x: 372, startPoint y: 455, endPoint x: 368, endPoint y: 452, distance: 5.3
click at [370, 399] on html "Toggle navigation Home Bank Account List Load By Website Group [OXPLAY] ZEUS138…" at bounding box center [304, 199] width 609 height 399
click at [366, 399] on html "Toggle navigation Home Bank Account List Load By Website Group [OXPLAY] ZEUS138…" at bounding box center [304, 199] width 609 height 399
click at [359, 399] on html "Toggle navigation Home Bank Account List Load By Website Group [OXPLAY] ZEUS138…" at bounding box center [304, 199] width 609 height 399
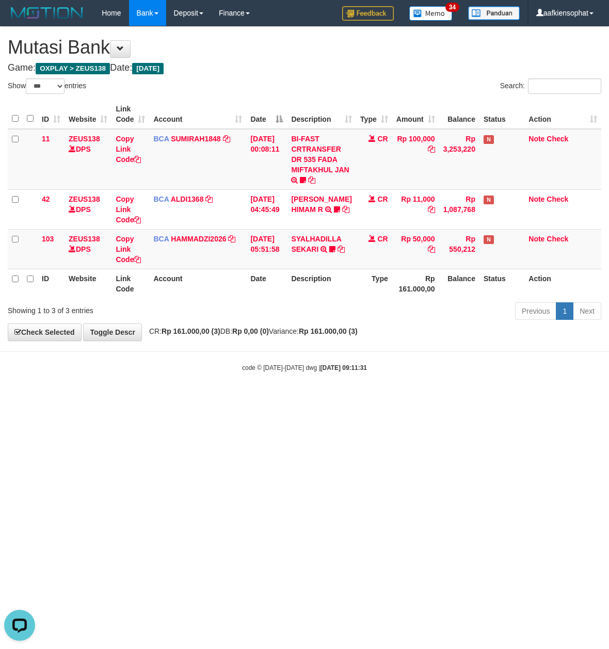
click at [349, 399] on html "Toggle navigation Home Bank Account List Load By Website Group [OXPLAY] ZEUS138…" at bounding box center [304, 199] width 609 height 399
drag, startPoint x: 345, startPoint y: 466, endPoint x: 339, endPoint y: 447, distance: 19.4
click at [345, 399] on html "Toggle navigation Home Bank Account List Load By Website Group [OXPLAY] ZEUS138…" at bounding box center [304, 199] width 609 height 399
click at [338, 399] on html "Toggle navigation Home Bank Account List Load By Website Group [OXPLAY] ZEUS138…" at bounding box center [304, 199] width 609 height 399
click at [357, 399] on html "Toggle navigation Home Bank Account List Load By Website Group [OXPLAY] ZEUS138…" at bounding box center [304, 199] width 609 height 399
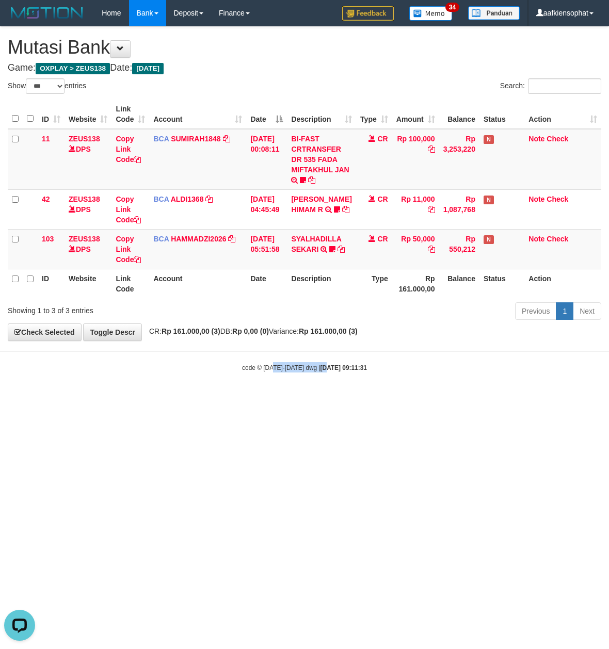
click at [255, 399] on html "Toggle navigation Home Bank Account List Load By Website Group [OXPLAY] ZEUS138…" at bounding box center [304, 199] width 609 height 399
click at [258, 399] on html "Toggle navigation Home Bank Account List Load By Website Group [OXPLAY] ZEUS138…" at bounding box center [304, 199] width 609 height 399
drag, startPoint x: 269, startPoint y: 476, endPoint x: 289, endPoint y: 455, distance: 28.9
click at [279, 399] on html "Toggle navigation Home Bank Account List Load By Website Group [OXPLAY] ZEUS138…" at bounding box center [304, 199] width 609 height 399
click at [300, 399] on html "Toggle navigation Home Bank Account List Load By Website Group [OXPLAY] ZEUS138…" at bounding box center [304, 199] width 609 height 399
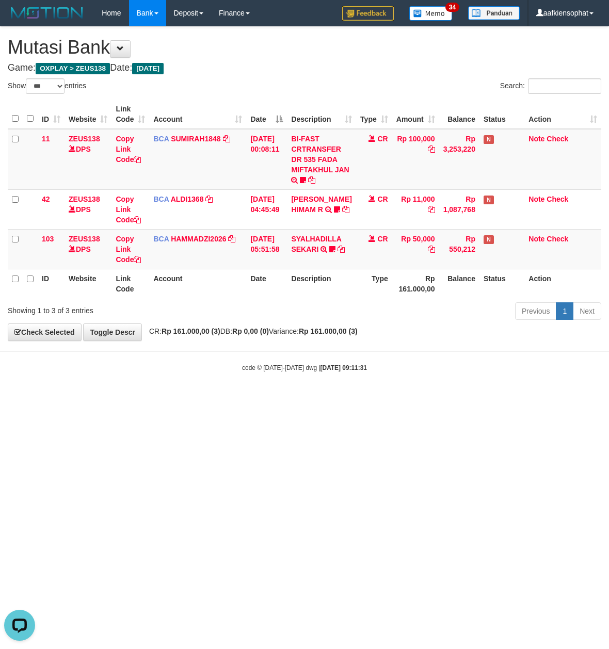
drag, startPoint x: 479, startPoint y: 490, endPoint x: 470, endPoint y: 490, distance: 9.3
click at [470, 399] on html "Toggle navigation Home Bank Account List Load By Website Group [OXPLAY] ZEUS138…" at bounding box center [304, 199] width 609 height 399
click at [467, 399] on html "Toggle navigation Home Bank Account List Load By Website Group [OXPLAY] ZEUS138…" at bounding box center [304, 199] width 609 height 399
click at [466, 399] on html "Toggle navigation Home Bank Account List Load By Website Group [OXPLAY] ZEUS138…" at bounding box center [304, 199] width 609 height 399
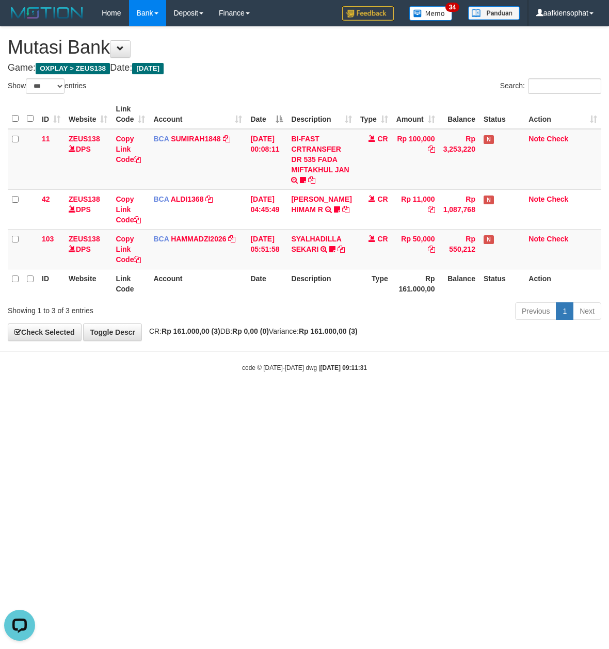
click at [466, 399] on html "Toggle navigation Home Bank Account List Load By Website Group [OXPLAY] ZEUS138…" at bounding box center [304, 199] width 609 height 399
click at [464, 399] on html "Toggle navigation Home Bank Account List Load By Website Group [OXPLAY] ZEUS138…" at bounding box center [304, 199] width 609 height 399
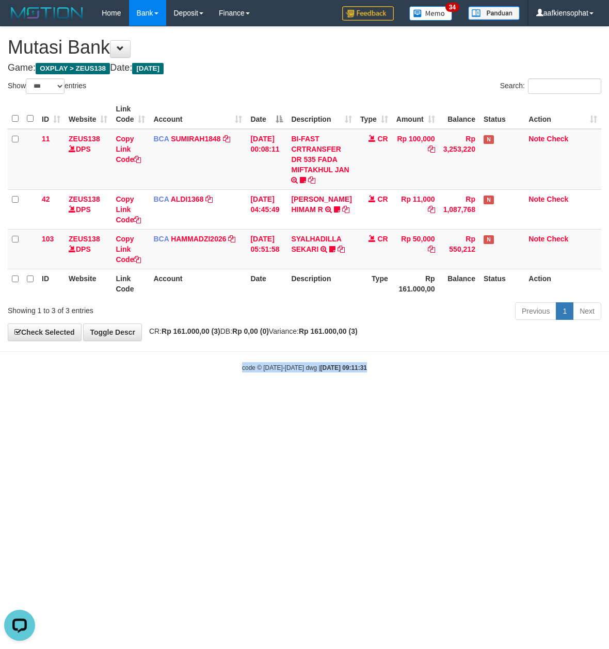
click at [463, 399] on html "Toggle navigation Home Bank Account List Load By Website Group [OXPLAY] ZEUS138…" at bounding box center [304, 199] width 609 height 399
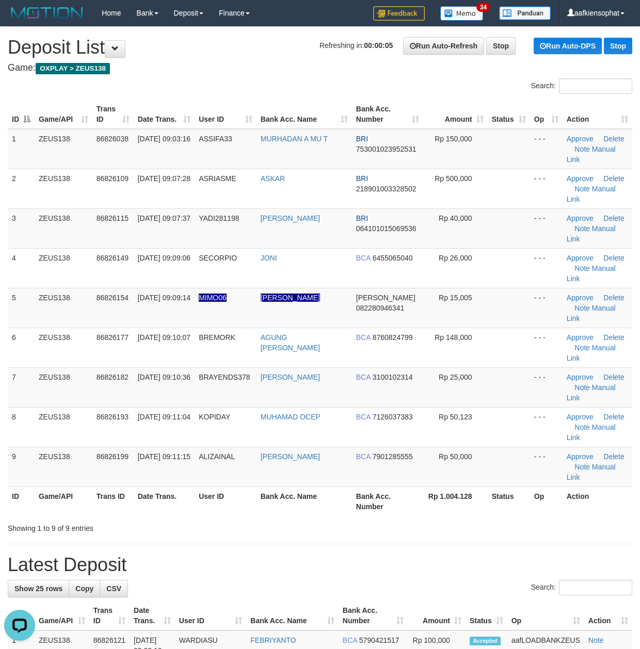
drag, startPoint x: 212, startPoint y: 537, endPoint x: 241, endPoint y: 515, distance: 36.1
drag, startPoint x: 315, startPoint y: 497, endPoint x: 446, endPoint y: 492, distance: 131.2
click at [354, 501] on tr "ID Game/API Trans ID Date Trans. User ID Bank Acc. Name Bank Acc. Number Rp 1.0…" at bounding box center [320, 501] width 625 height 29
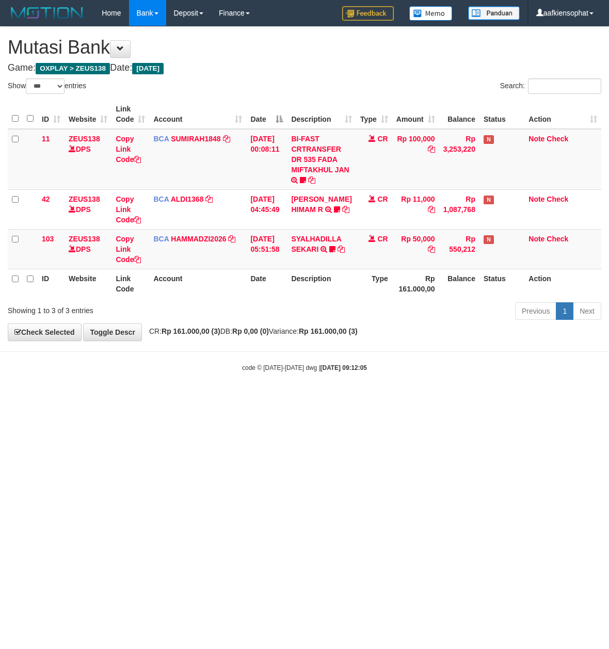
select select "***"
drag, startPoint x: 42, startPoint y: 396, endPoint x: 1, endPoint y: 319, distance: 87.5
click at [33, 395] on body "Toggle navigation Home Bank Account List Load By Website Group [OXPLAY] ZEUS138…" at bounding box center [304, 199] width 609 height 399
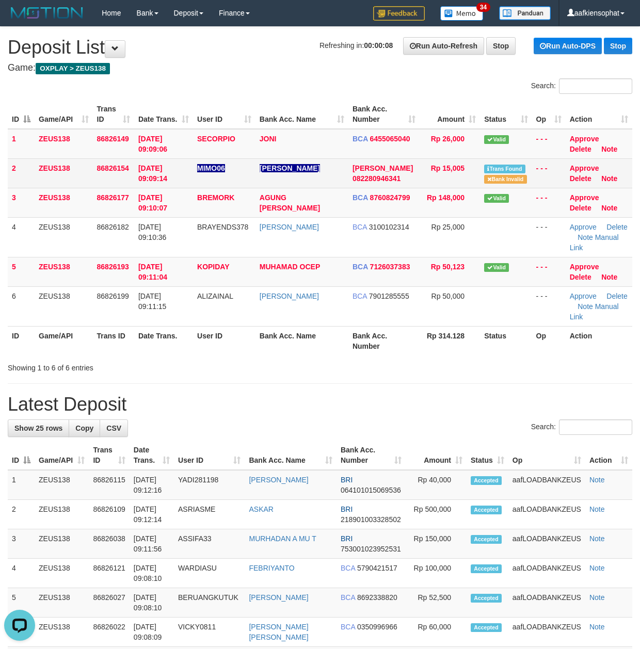
click at [314, 171] on td "[PERSON_NAME]" at bounding box center [302, 172] width 93 height 29
click at [312, 172] on td "[PERSON_NAME]" at bounding box center [302, 172] width 93 height 29
copy tr "[PERSON_NAME]"
click at [312, 172] on td "[PERSON_NAME]" at bounding box center [302, 172] width 93 height 29
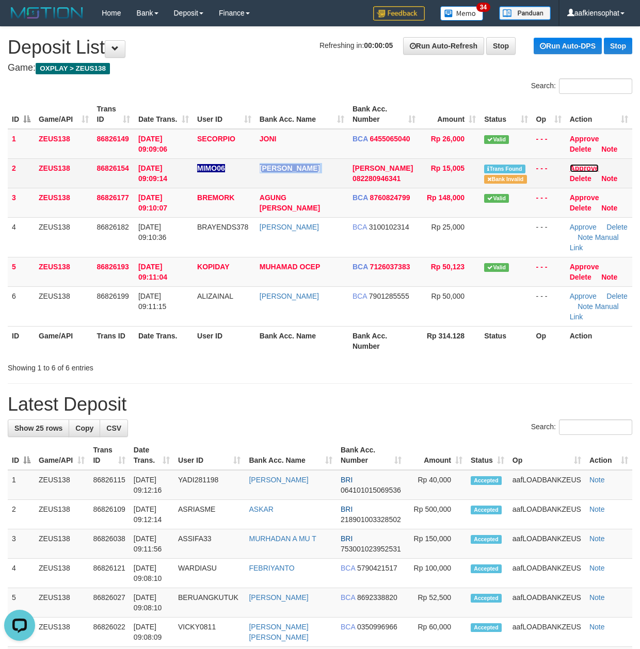
click at [576, 168] on link "Approve" at bounding box center [584, 168] width 29 height 8
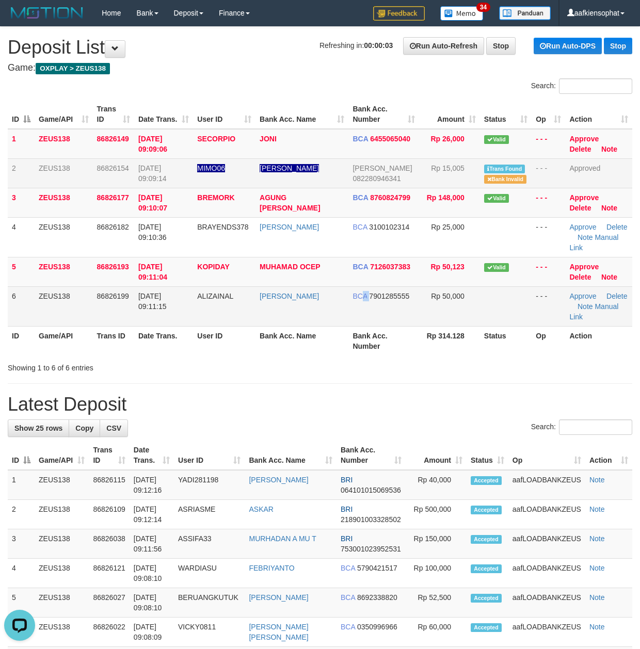
click at [382, 319] on td "BCA 7901285555" at bounding box center [383, 306] width 71 height 40
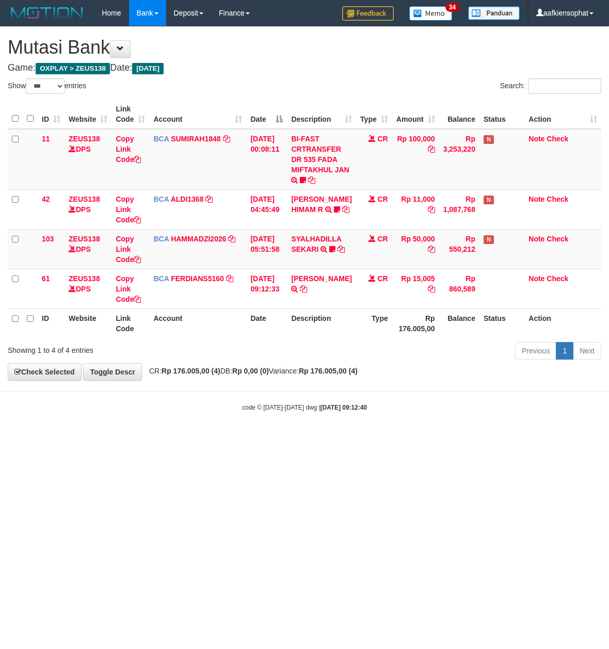
select select "***"
click at [316, 438] on html "Toggle navigation Home Bank Account List Load By Website Group [OXPLAY] ZEUS138…" at bounding box center [304, 219] width 609 height 438
click at [327, 438] on html "Toggle navigation Home Bank Account List Load By Website Group [OXPLAY] ZEUS138…" at bounding box center [304, 219] width 609 height 438
drag, startPoint x: 332, startPoint y: 442, endPoint x: 337, endPoint y: 439, distance: 5.9
click at [326, 438] on html "Toggle navigation Home Bank Account List Load By Website Group [OXPLAY] ZEUS138…" at bounding box center [304, 219] width 609 height 438
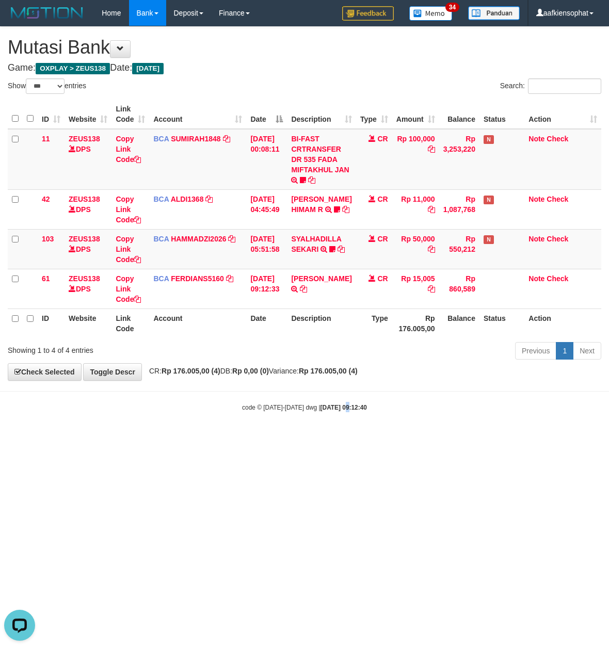
drag, startPoint x: 337, startPoint y: 438, endPoint x: 331, endPoint y: 438, distance: 5.7
click at [334, 438] on body "Toggle navigation Home Bank Account List Load By Website Group [OXPLAY] ZEUS138…" at bounding box center [304, 219] width 609 height 438
drag, startPoint x: 331, startPoint y: 438, endPoint x: 101, endPoint y: 417, distance: 230.7
click at [325, 438] on body "Toggle navigation Home Bank Account List Load By Website Group [OXPLAY] ZEUS138…" at bounding box center [304, 219] width 609 height 438
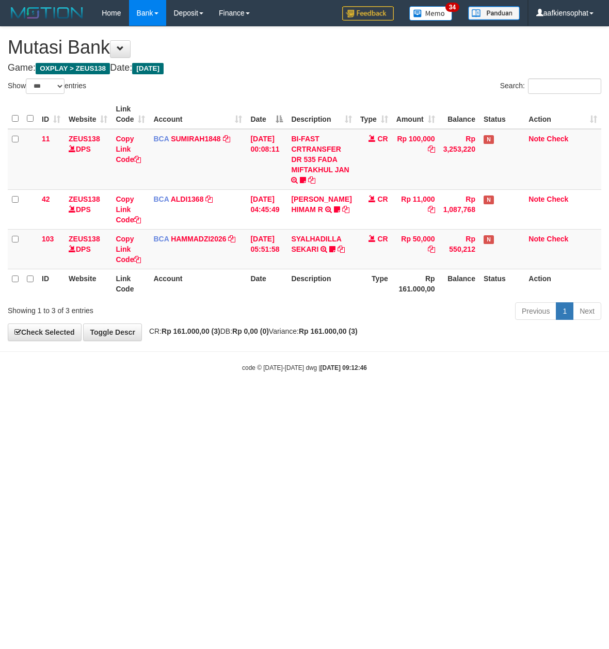
select select "***"
click at [345, 372] on strong "[DATE] 09:12:46" at bounding box center [344, 367] width 46 height 7
drag, startPoint x: 345, startPoint y: 372, endPoint x: 343, endPoint y: 379, distance: 7.0
click at [345, 380] on body "Toggle navigation Home Bank Account List Load By Website Group [OXPLAY] ZEUS138…" at bounding box center [304, 199] width 609 height 399
click at [344, 379] on body "Toggle navigation Home Bank Account List Load By Website Group [OXPLAY] ZEUS138…" at bounding box center [304, 199] width 609 height 399
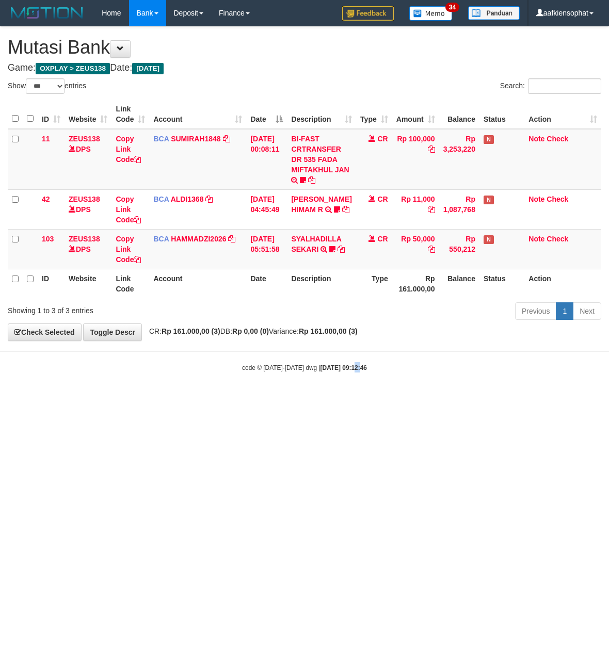
click at [345, 376] on body "Toggle navigation Home Bank Account List Load By Website Group [OXPLAY] ZEUS138…" at bounding box center [304, 199] width 609 height 399
click at [347, 378] on body "Toggle navigation Home Bank Account List Load By Website Group [OXPLAY] ZEUS138…" at bounding box center [304, 199] width 609 height 399
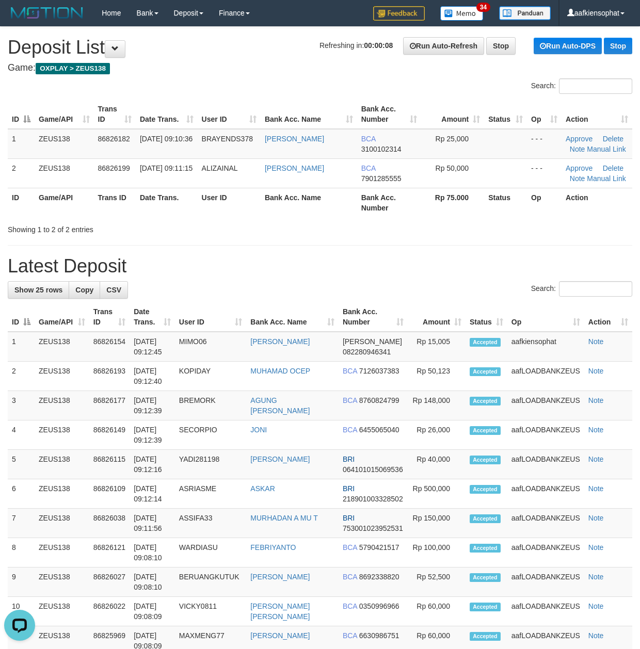
drag, startPoint x: 356, startPoint y: 247, endPoint x: 434, endPoint y: 251, distance: 78.6
click at [380, 253] on div "**********" at bounding box center [320, 582] width 640 height 1110
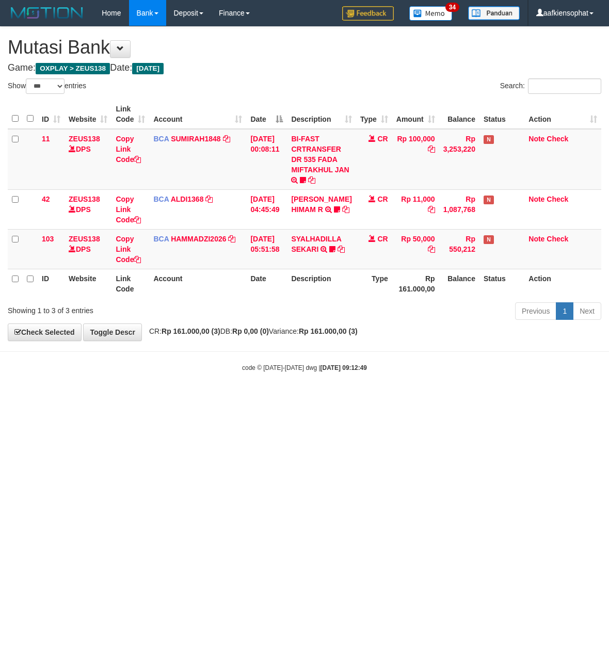
select select "***"
drag, startPoint x: 167, startPoint y: 476, endPoint x: 68, endPoint y: 620, distance: 174.8
click at [126, 399] on html "Toggle navigation Home Bank Account List Load By Website Group [OXPLAY] ZEUS138…" at bounding box center [304, 199] width 609 height 399
click at [248, 36] on div "**********" at bounding box center [304, 184] width 609 height 314
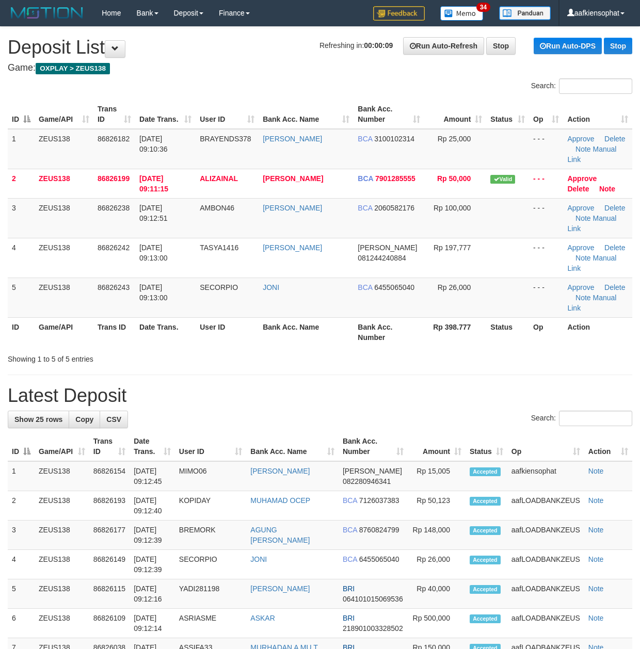
drag, startPoint x: 321, startPoint y: 300, endPoint x: 649, endPoint y: 345, distance: 330.9
click at [322, 317] on th "Bank Acc. Name" at bounding box center [306, 331] width 95 height 29
drag, startPoint x: 371, startPoint y: 392, endPoint x: 485, endPoint y: 395, distance: 114.6
click at [402, 432] on tr "ID Game/API Trans ID Date Trans. User ID Bank Acc. Name Bank Acc. Number Amount…" at bounding box center [320, 446] width 625 height 29
drag, startPoint x: 229, startPoint y: 266, endPoint x: 558, endPoint y: 282, distance: 329.2
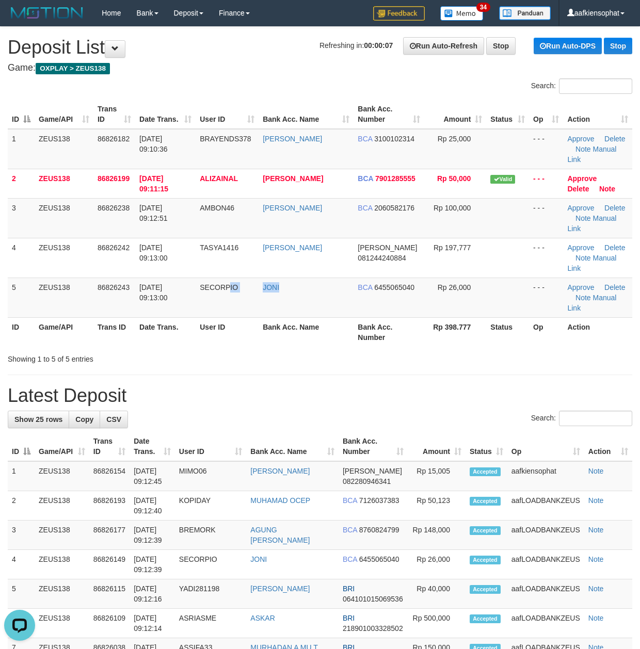
click at [344, 277] on table "ID Game/API Trans ID Date Trans. User ID Bank Acc. Name Bank Acc. Number Amount…" at bounding box center [320, 223] width 625 height 247
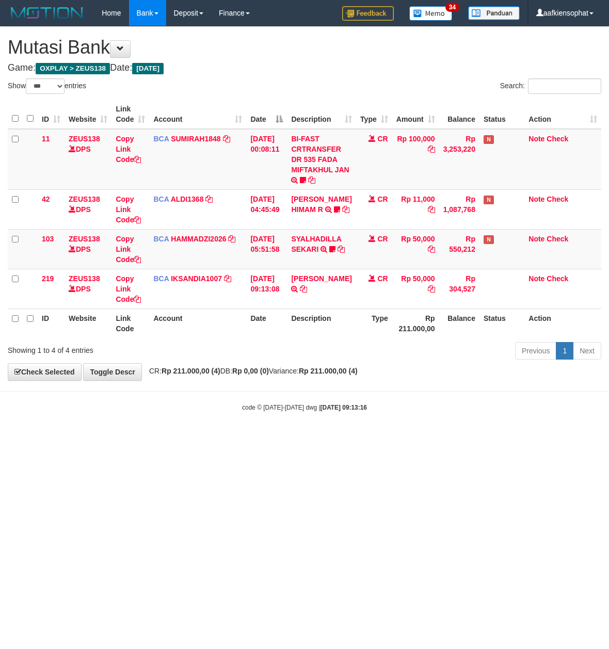
select select "***"
click at [392, 312] on th "Rp 211.000,00" at bounding box center [415, 323] width 47 height 29
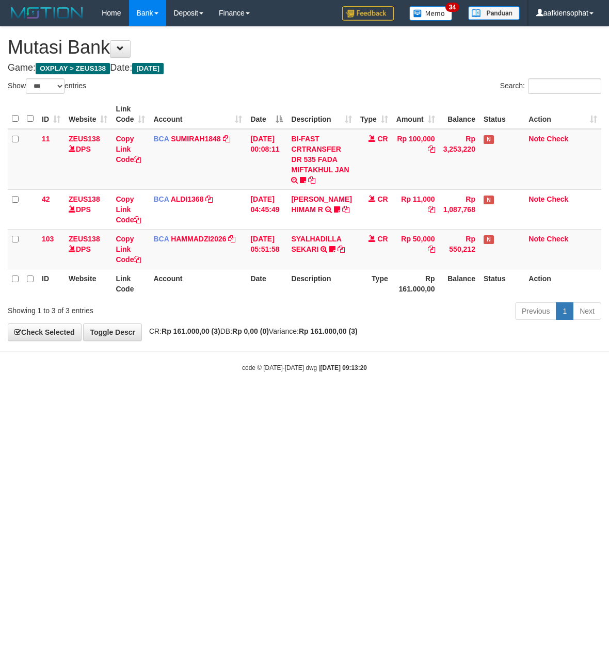
select select "***"
drag, startPoint x: 332, startPoint y: 290, endPoint x: 256, endPoint y: 292, distance: 76.4
click at [327, 290] on th "Description" at bounding box center [321, 283] width 69 height 29
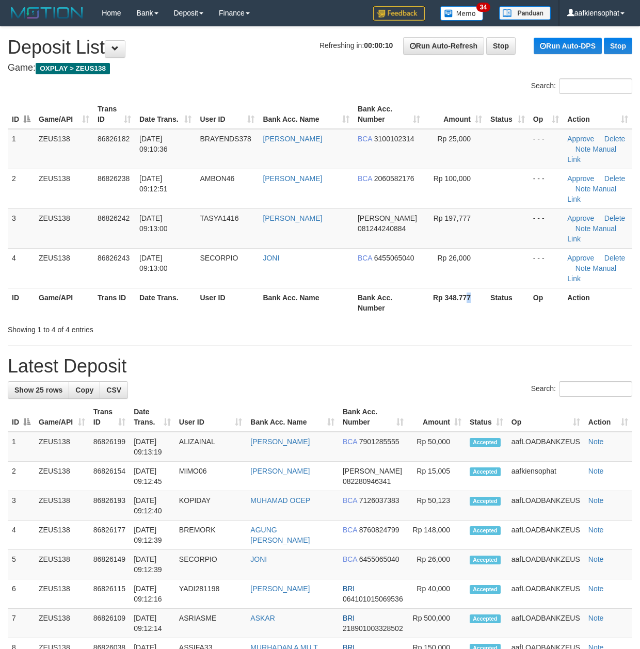
drag, startPoint x: 464, startPoint y: 273, endPoint x: 618, endPoint y: 296, distance: 156.6
click at [490, 277] on div "ID Game/API Trans ID Date Trans. User ID Bank Acc. Name Bank Acc. Number Amount…" at bounding box center [320, 209] width 640 height 224
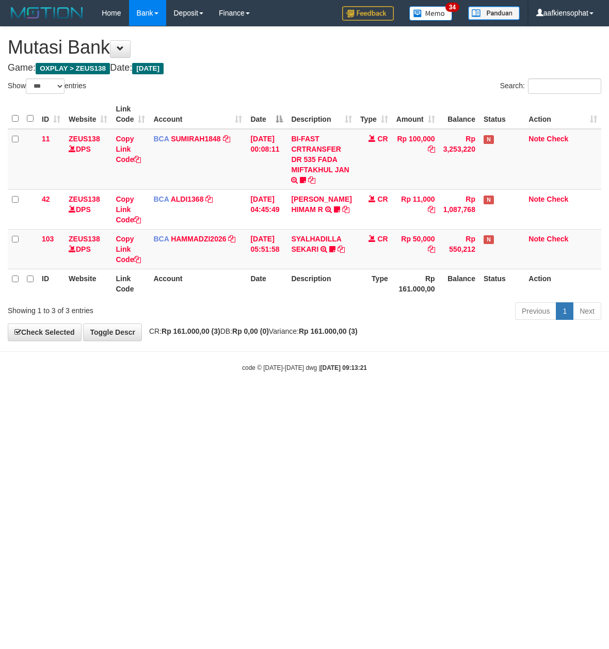
select select "***"
drag, startPoint x: 323, startPoint y: 563, endPoint x: 330, endPoint y: 549, distance: 15.5
click at [326, 399] on html "Toggle navigation Home Bank Account List Load By Website Group [OXPLAY] ZEUS138…" at bounding box center [304, 199] width 609 height 399
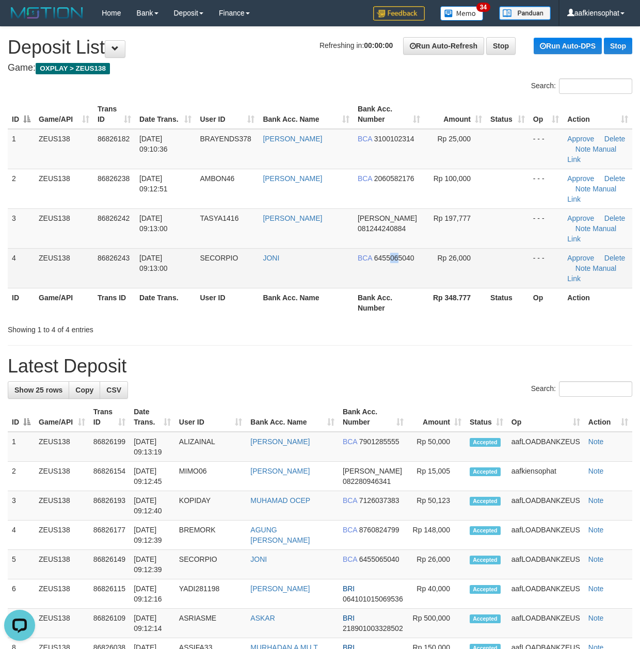
click at [404, 254] on span "6455065040" at bounding box center [394, 258] width 40 height 8
copy span "06"
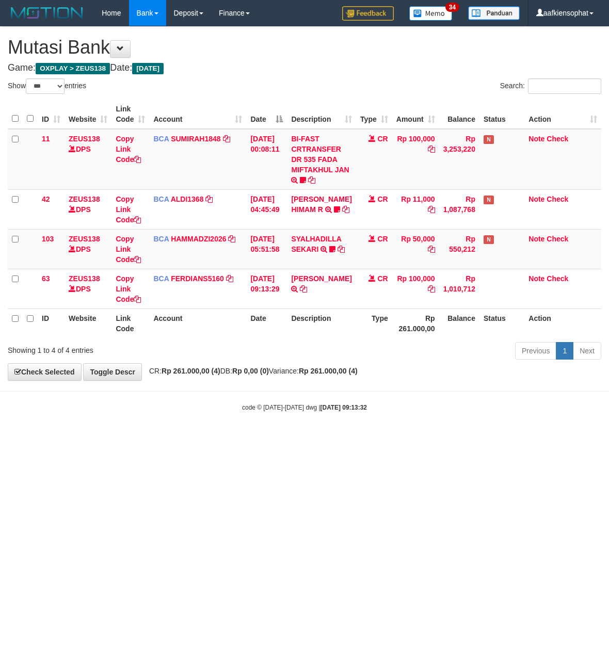
select select "***"
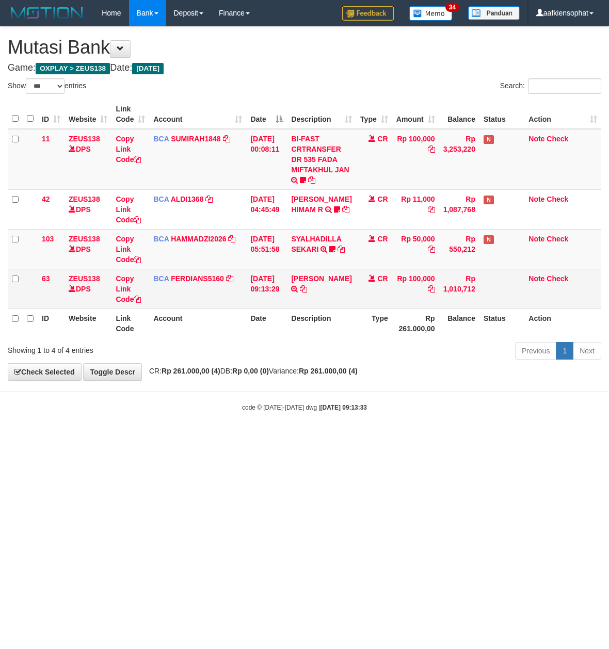
drag, startPoint x: 0, startPoint y: 0, endPoint x: 307, endPoint y: 294, distance: 425.0
click at [307, 294] on td "ZAINAL ARIEF TRSF E-BANKING CR 3108/FTSCY/WS95031 100000.00ZAINAL ARIEF" at bounding box center [321, 289] width 69 height 40
copy tr "ZAINAL ARIEF TRSF E-BANKING CR 3108/FTSCY/WS95031 100000.00ZAINAL ARIEF"
click at [307, 294] on td "ZAINAL ARIEF TRSF E-BANKING CR 3108/FTSCY/WS95031 100000.00ZAINAL ARIEF" at bounding box center [321, 289] width 69 height 40
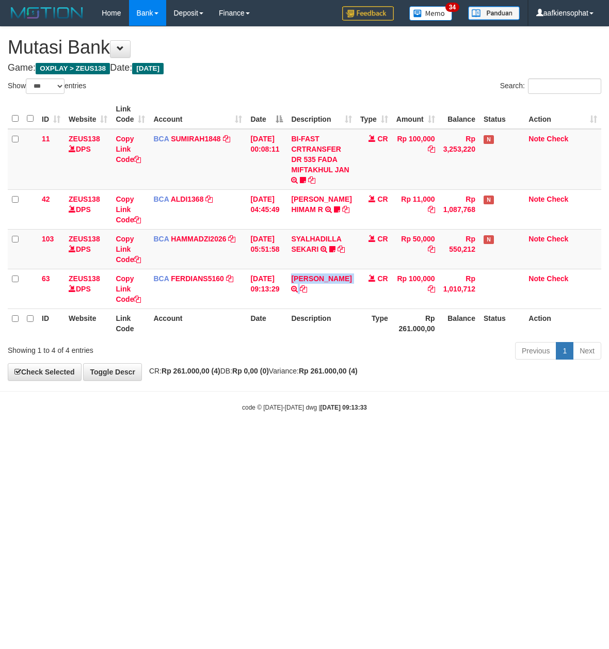
drag, startPoint x: 380, startPoint y: 471, endPoint x: 3, endPoint y: 376, distance: 389.1
click at [272, 438] on html "Toggle navigation Home Bank Account List Load By Website Group [OXPLAY] ZEUS138…" at bounding box center [304, 219] width 609 height 438
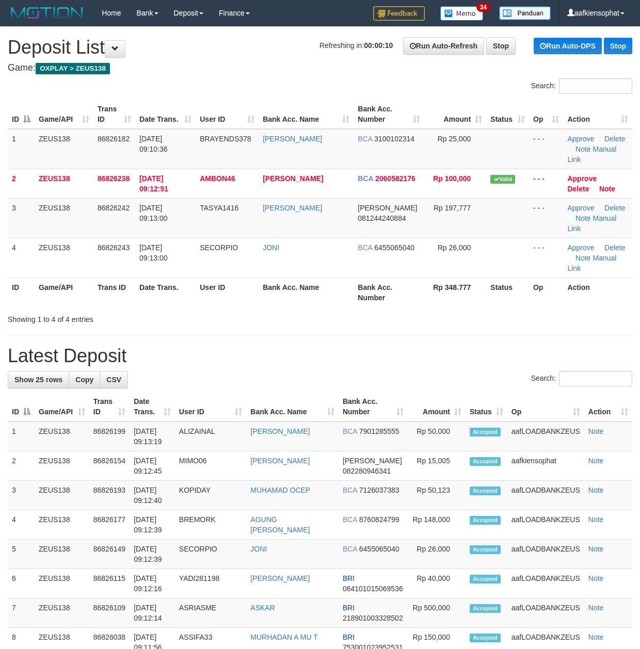
click at [423, 340] on div "**********" at bounding box center [320, 627] width 640 height 1200
drag, startPoint x: 331, startPoint y: 265, endPoint x: 643, endPoint y: 342, distance: 321.1
click at [407, 292] on div "Search: ID Game/API Trans ID Date Trans. User ID Bank Acc. Name Bank Acc. Numbe…" at bounding box center [320, 201] width 625 height 246
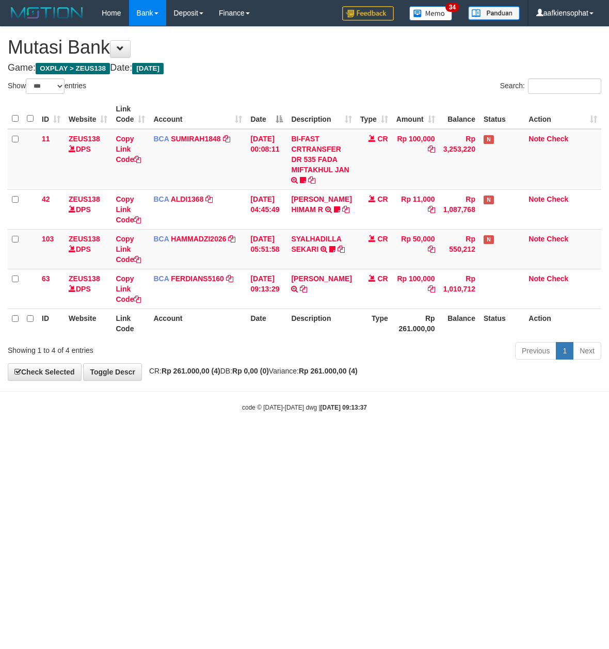
select select "***"
drag, startPoint x: 0, startPoint y: 0, endPoint x: 350, endPoint y: 413, distance: 541.3
click at [350, 412] on div "code © [DATE]-[DATE] dwg | [DATE] 09:13:37" at bounding box center [304, 407] width 609 height 10
drag, startPoint x: 350, startPoint y: 413, endPoint x: 262, endPoint y: 373, distance: 96.5
click at [325, 399] on body "Toggle navigation Home Bank Account List Load By Website Group [OXPLAY] ZEUS138…" at bounding box center [304, 219] width 609 height 438
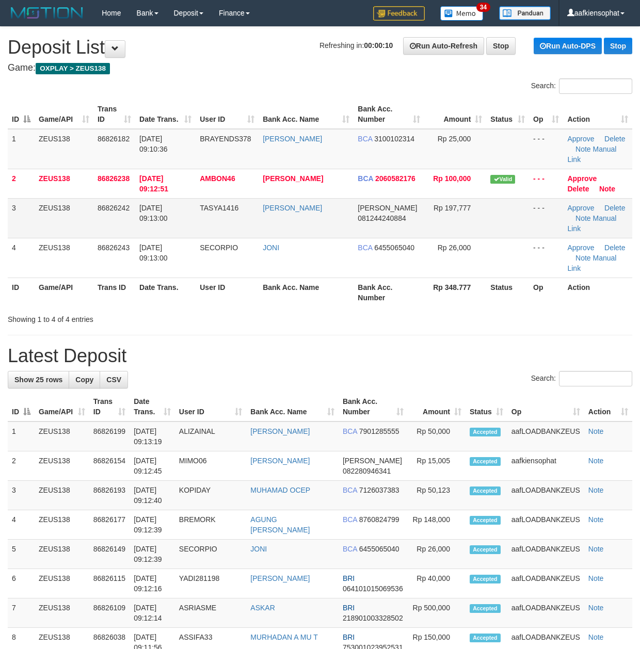
click at [606, 213] on td "Approve [GEOGRAPHIC_DATA] Note Manual Link" at bounding box center [597, 218] width 69 height 40
click at [604, 214] on link "Manual Link" at bounding box center [591, 223] width 49 height 19
click at [373, 278] on th "Bank Acc. Number" at bounding box center [389, 292] width 71 height 29
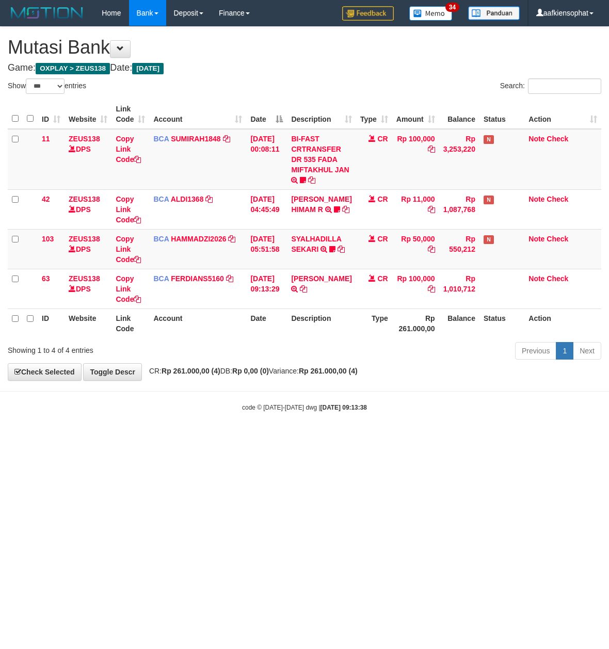
select select "***"
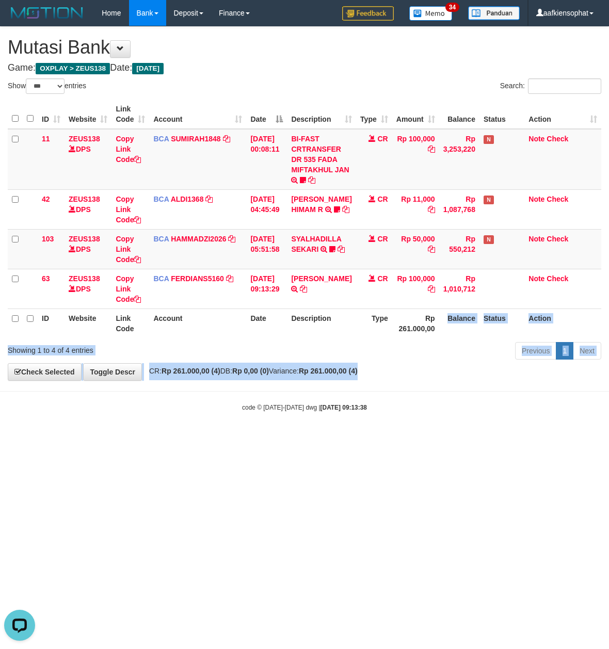
drag, startPoint x: 442, startPoint y: 359, endPoint x: 374, endPoint y: 416, distance: 88.0
click at [424, 380] on div "**********" at bounding box center [304, 204] width 609 height 354
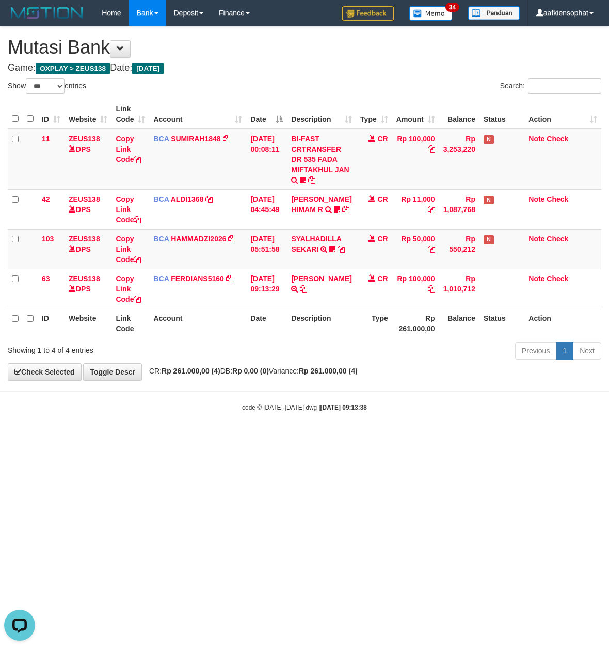
drag, startPoint x: 374, startPoint y: 416, endPoint x: 349, endPoint y: 418, distance: 24.9
click at [378, 420] on body "Toggle navigation Home Bank Account List Load By Website Group [OXPLAY] ZEUS138…" at bounding box center [304, 219] width 609 height 438
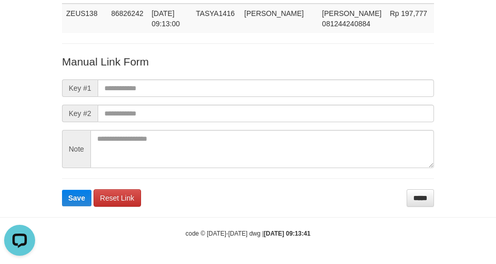
click at [258, 72] on form "Manual Link Form Key #1 Key #2 Note Save Reset Link *****" at bounding box center [248, 130] width 372 height 153
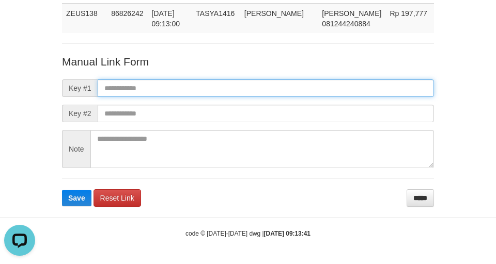
paste input "**********"
drag, startPoint x: 250, startPoint y: 95, endPoint x: 91, endPoint y: 135, distance: 163.8
click at [243, 95] on input "text" at bounding box center [266, 88] width 336 height 18
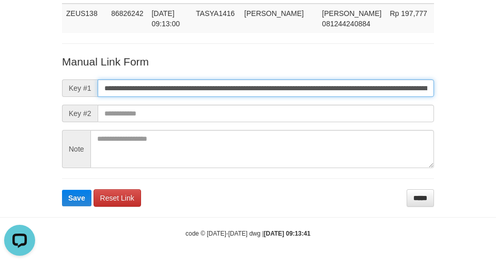
scroll to position [0, 577]
type input "**********"
click at [62, 190] on button "Save" at bounding box center [76, 198] width 29 height 17
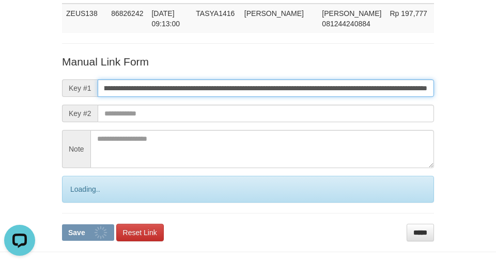
click at [62, 225] on button "Save" at bounding box center [88, 233] width 52 height 17
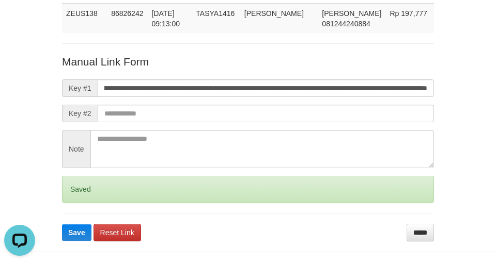
scroll to position [0, 0]
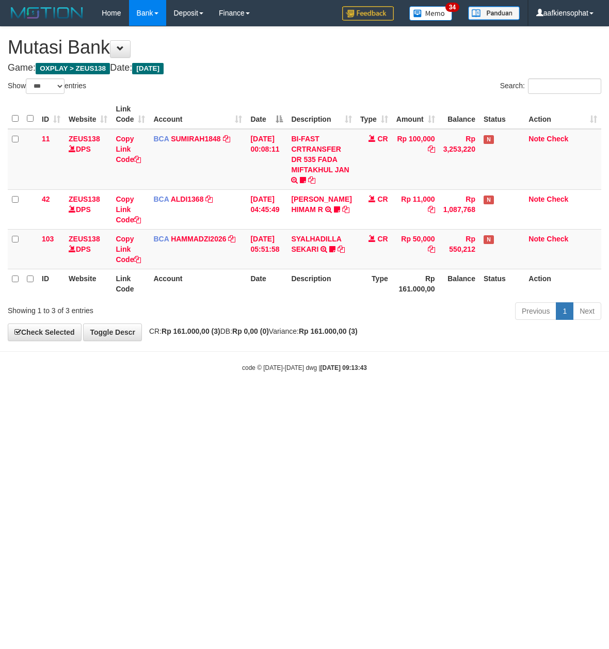
select select "***"
drag, startPoint x: 282, startPoint y: 503, endPoint x: 287, endPoint y: 479, distance: 24.3
click at [285, 399] on html "Toggle navigation Home Bank Account List Load By Website Group [OXPLAY] ZEUS138…" at bounding box center [304, 199] width 609 height 399
click at [296, 399] on html "Toggle navigation Home Bank Account List Load By Website Group [OXPLAY] ZEUS138…" at bounding box center [304, 199] width 609 height 399
click at [294, 399] on html "Toggle navigation Home Bank Account List Load By Website Group [OXPLAY] ZEUS138…" at bounding box center [304, 199] width 609 height 399
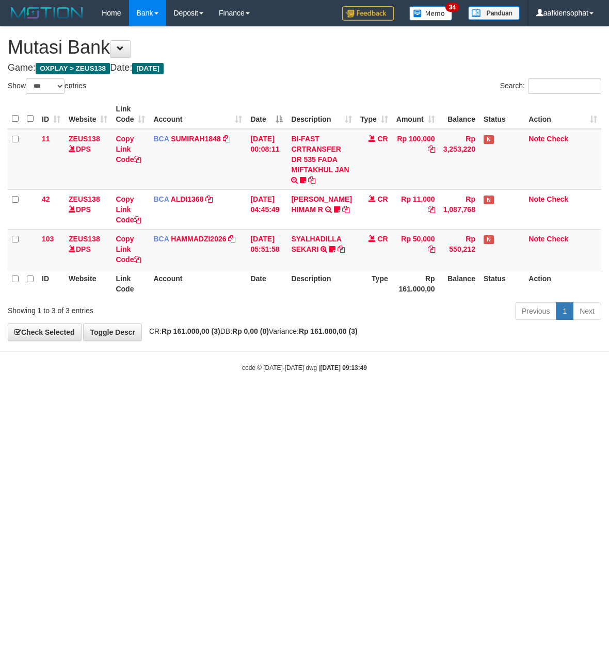
select select "***"
click at [240, 370] on div "code © 2012-2018 dwg | 2025/08/31 09:13:49" at bounding box center [304, 367] width 609 height 10
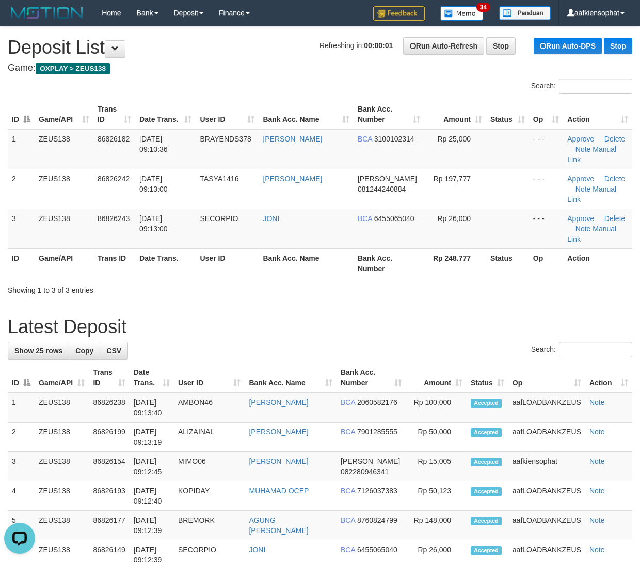
click at [322, 316] on h1 "Latest Deposit" at bounding box center [320, 326] width 625 height 21
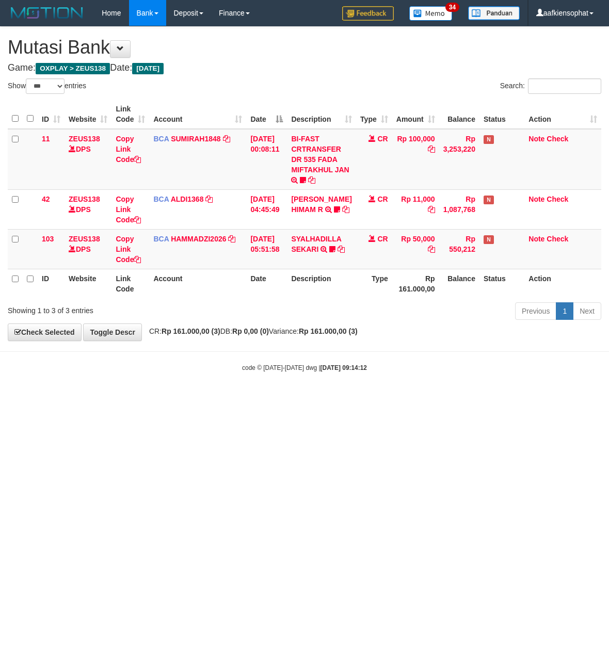
select select "***"
click at [108, 399] on html "Toggle navigation Home Bank Account List Load By Website Group [OXPLAY] ZEUS138…" at bounding box center [304, 199] width 609 height 399
select select "***"
drag, startPoint x: 341, startPoint y: 500, endPoint x: 334, endPoint y: 497, distance: 6.9
click at [341, 399] on html "Toggle navigation Home Bank Account List Load By Website Group [OXPLAY] ZEUS138…" at bounding box center [304, 199] width 609 height 399
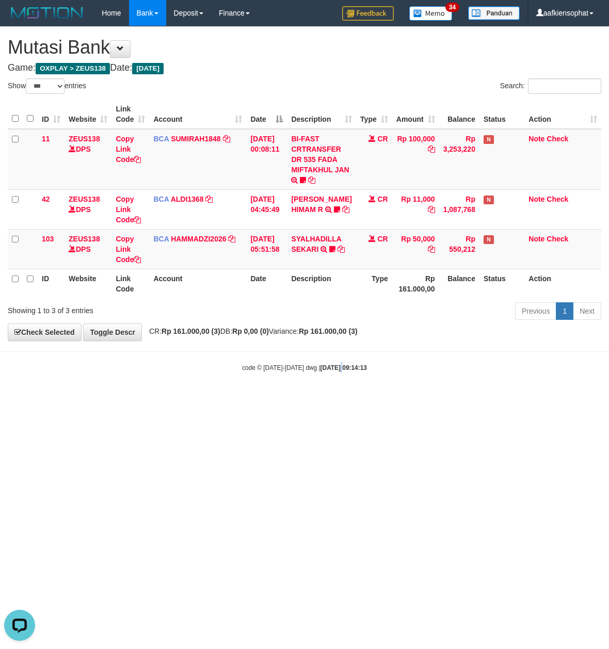
drag, startPoint x: 332, startPoint y: 495, endPoint x: 317, endPoint y: 471, distance: 28.3
click at [331, 399] on html "Toggle navigation Home Bank Account List Load By Website Group [OXPLAY] ZEUS138…" at bounding box center [304, 199] width 609 height 399
click at [302, 399] on html "Toggle navigation Home Bank Account List Load By Website Group [OXPLAY] ZEUS138…" at bounding box center [304, 199] width 609 height 399
drag, startPoint x: 390, startPoint y: 446, endPoint x: 393, endPoint y: 451, distance: 5.3
click at [393, 399] on html "Toggle navigation Home Bank Account List Load By Website Group [OXPLAY] ZEUS138…" at bounding box center [304, 199] width 609 height 399
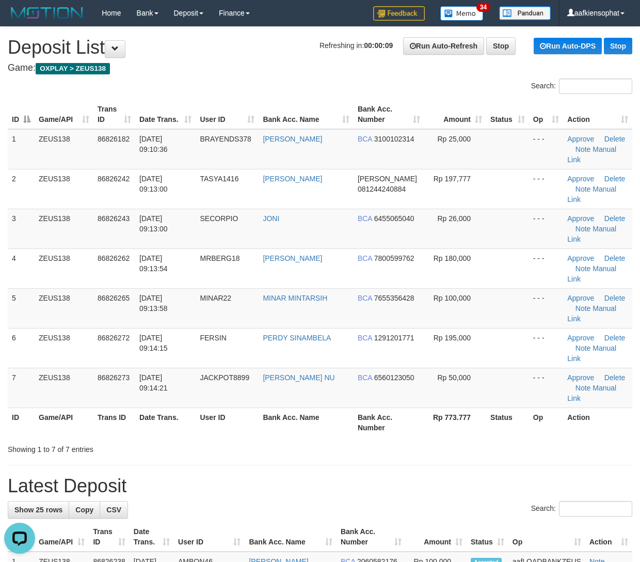
drag, startPoint x: 502, startPoint y: 411, endPoint x: 649, endPoint y: 409, distance: 147.6
click at [525, 475] on h1 "Latest Deposit" at bounding box center [320, 485] width 625 height 21
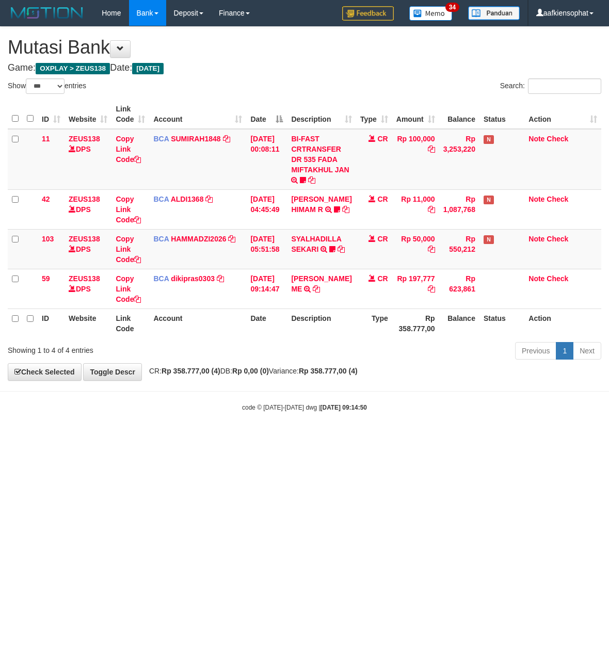
select select "***"
click at [393, 438] on html "Toggle navigation Home Bank Account List Load By Website Group [OXPLAY] ZEUS138…" at bounding box center [304, 219] width 609 height 438
click at [389, 436] on body "Toggle navigation Home Bank Account List Load By Website Group [OXPLAY] ZEUS138…" at bounding box center [304, 219] width 609 height 438
select select "***"
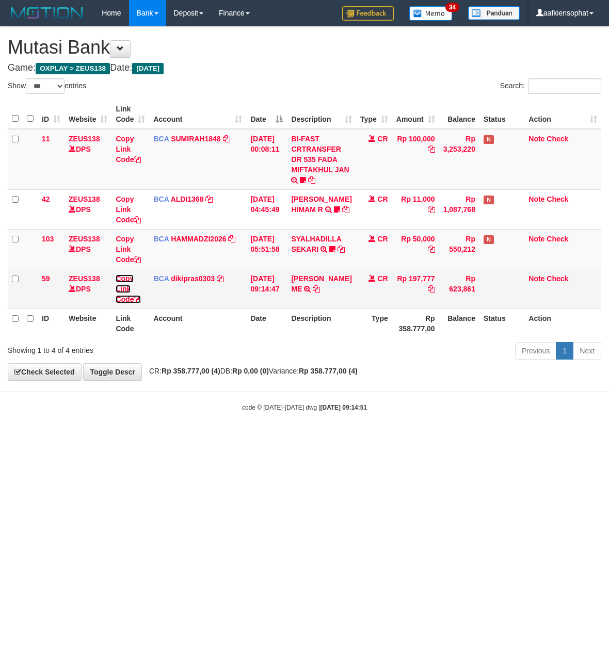
click at [139, 296] on icon at bounding box center [137, 299] width 7 height 7
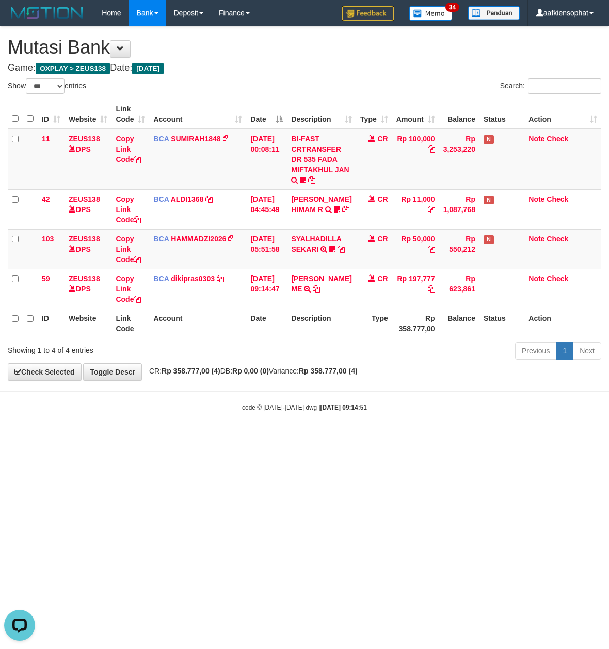
scroll to position [130, 0]
click at [327, 149] on td "BI-FAST CRTRANSFER DR 535 FADA MIFTAKHUL JAN Adlian11" at bounding box center [321, 159] width 69 height 61
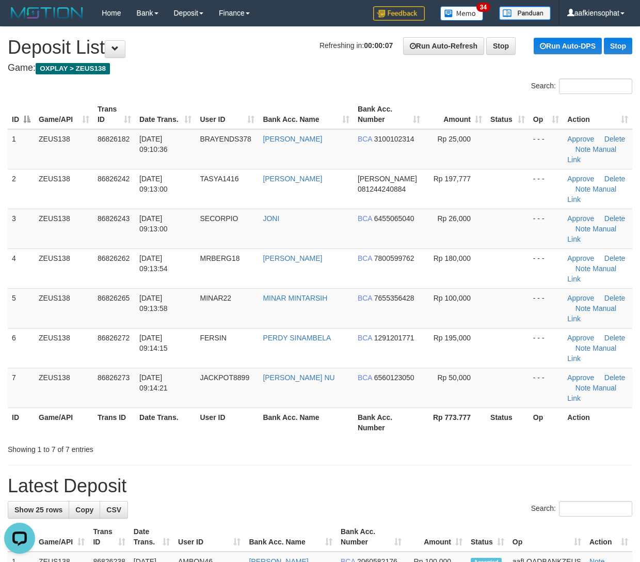
drag, startPoint x: 195, startPoint y: 372, endPoint x: 493, endPoint y: 254, distance: 321.4
click at [195, 440] on div "Showing 1 to 7 of 7 entries" at bounding box center [133, 447] width 251 height 14
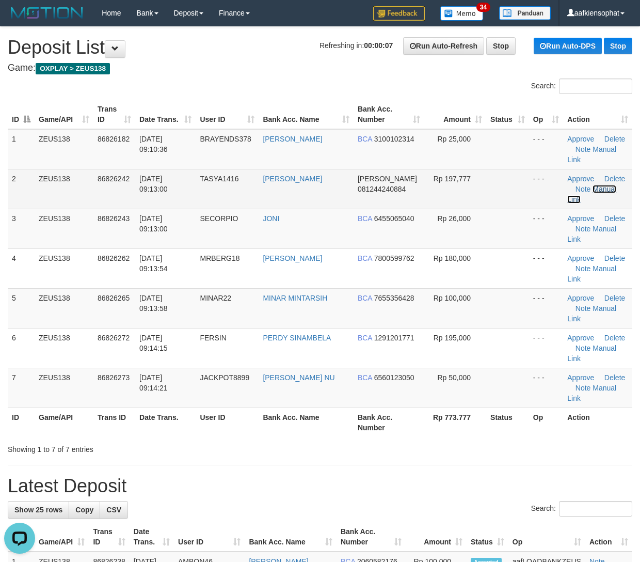
click at [599, 185] on link "Manual Link" at bounding box center [591, 194] width 49 height 19
click at [567, 185] on link "Manual Link" at bounding box center [591, 194] width 49 height 19
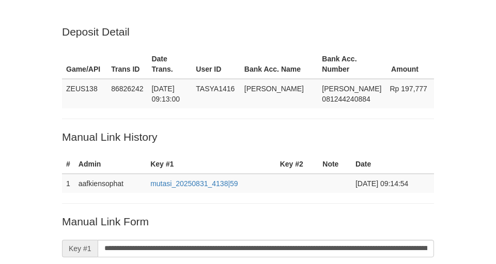
click at [214, 240] on input "**********" at bounding box center [266, 249] width 336 height 18
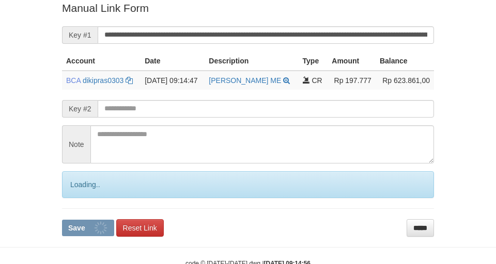
click at [62, 220] on button "Save" at bounding box center [88, 228] width 52 height 17
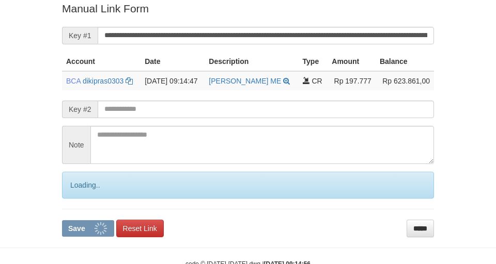
click at [62, 220] on button "Save" at bounding box center [88, 228] width 52 height 17
click at [284, 53] on th "Description" at bounding box center [250, 61] width 93 height 19
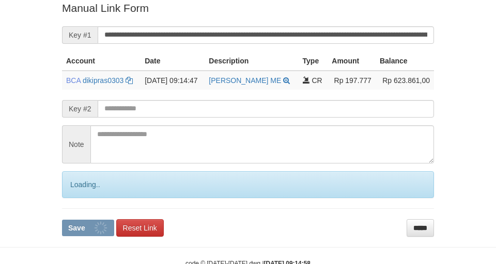
click at [62, 220] on button "Save" at bounding box center [88, 228] width 52 height 17
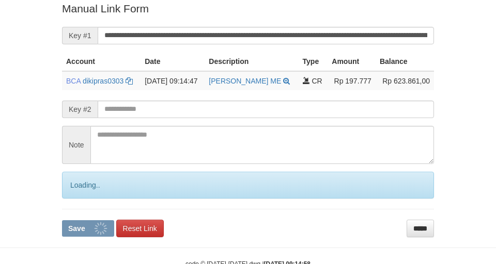
click at [62, 220] on button "Save" at bounding box center [88, 228] width 52 height 17
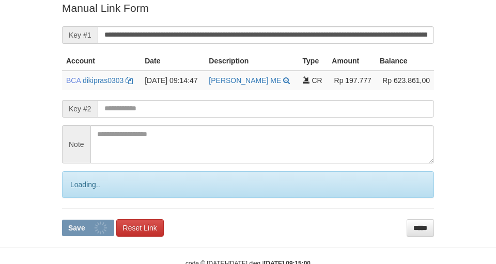
click at [62, 220] on button "Save" at bounding box center [88, 228] width 52 height 17
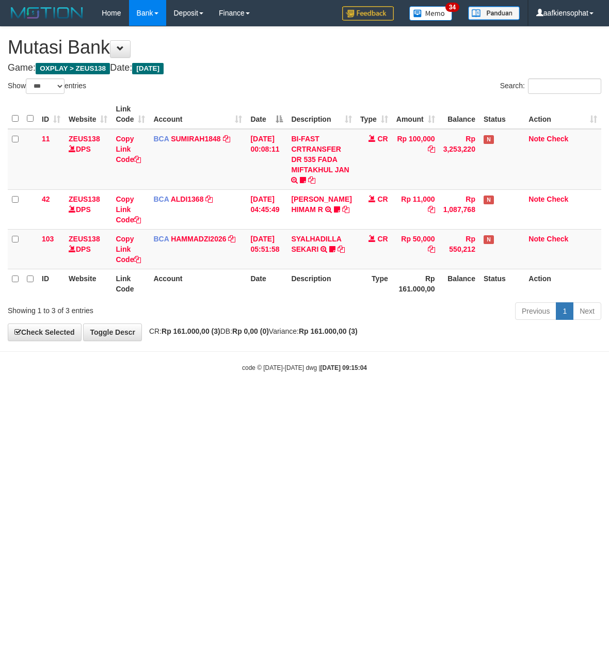
select select "***"
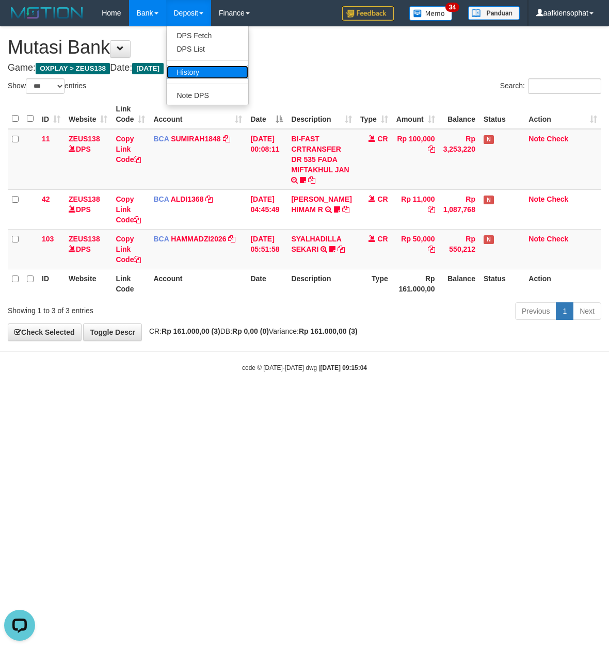
drag, startPoint x: 203, startPoint y: 75, endPoint x: 198, endPoint y: 75, distance: 5.2
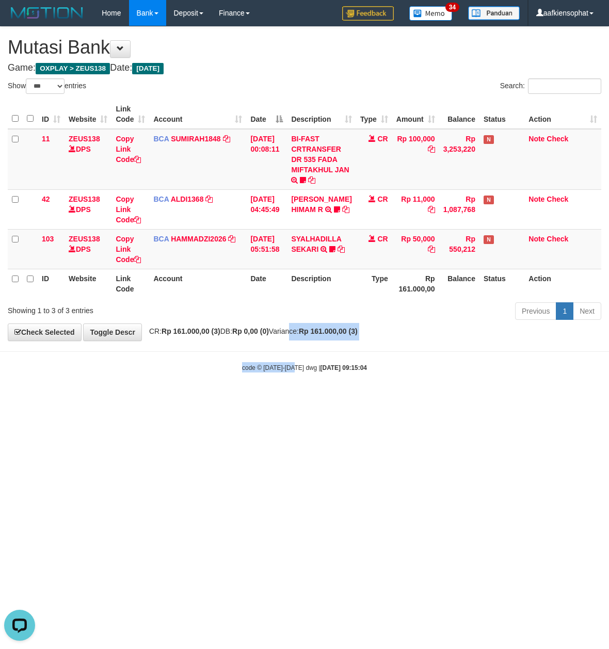
drag, startPoint x: 295, startPoint y: 356, endPoint x: 295, endPoint y: 347, distance: 8.8
click at [295, 356] on body "Toggle navigation Home Bank Account List Load By Website Group [OXPLAY] ZEUS138…" at bounding box center [304, 199] width 609 height 399
drag, startPoint x: 275, startPoint y: 337, endPoint x: 1, endPoint y: 323, distance: 275.0
click at [247, 343] on body "Toggle navigation Home Bank Account List Load By Website Group [OXPLAY] ZEUS138…" at bounding box center [304, 199] width 609 height 399
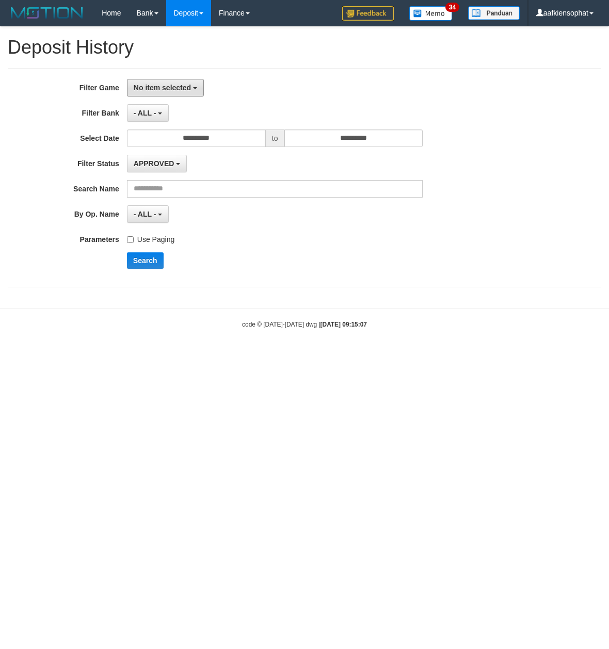
drag, startPoint x: 164, startPoint y: 87, endPoint x: 168, endPoint y: 112, distance: 25.6
click at [164, 87] on span "No item selected" at bounding box center [162, 88] width 57 height 8
click at [172, 129] on label "SELECT ALL" at bounding box center [192, 127] width 131 height 14
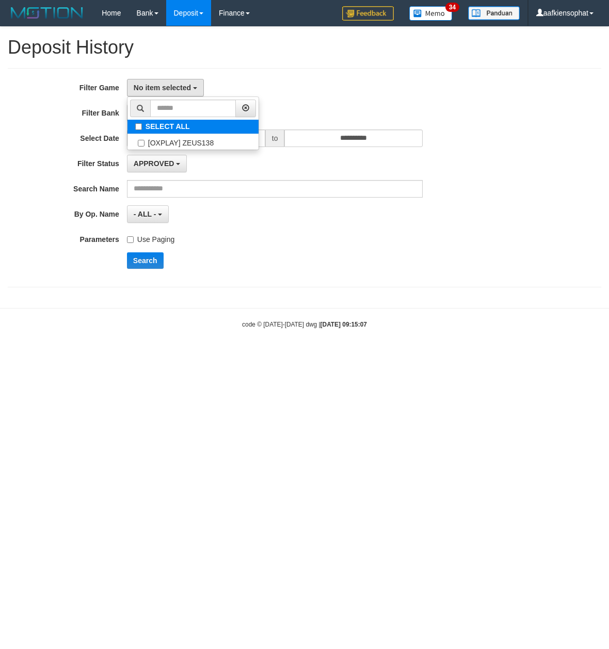
select select "***"
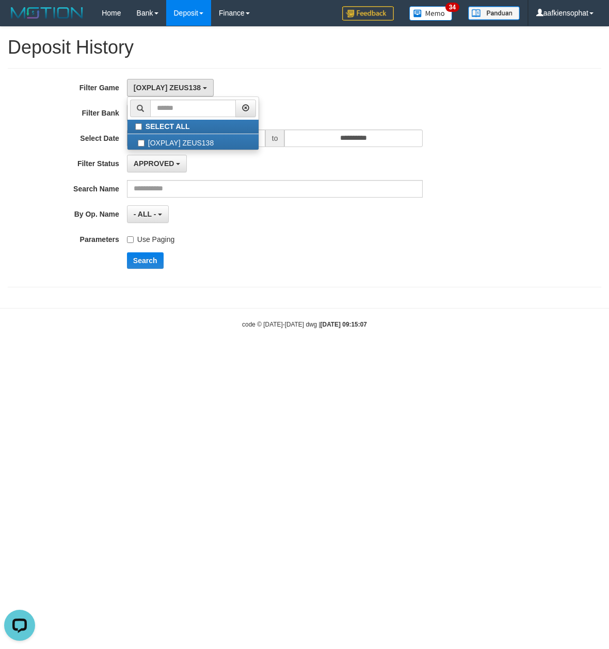
click at [299, 51] on h1 "Deposit History" at bounding box center [305, 47] width 594 height 21
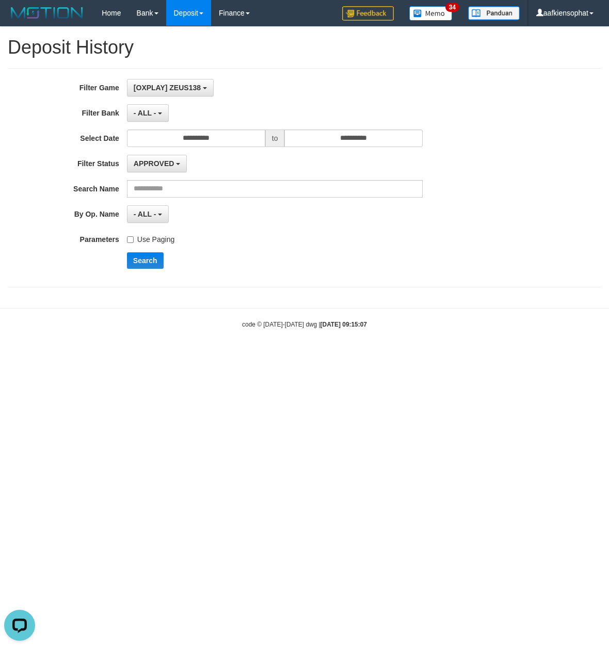
click at [147, 240] on label "Use Paging" at bounding box center [150, 238] width 47 height 14
click at [145, 260] on button "Search" at bounding box center [145, 260] width 37 height 17
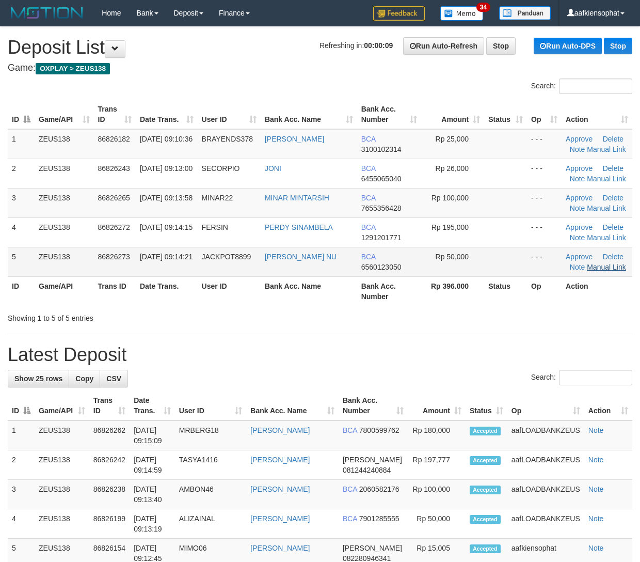
drag, startPoint x: 325, startPoint y: 270, endPoint x: 608, endPoint y: 265, distance: 282.4
click at [340, 267] on td "[PERSON_NAME] NU" at bounding box center [309, 261] width 97 height 29
click at [440, 323] on div "Showing 1 to 5 of 5 entries" at bounding box center [320, 316] width 640 height 14
drag, startPoint x: 440, startPoint y: 323, endPoint x: 646, endPoint y: 352, distance: 208.5
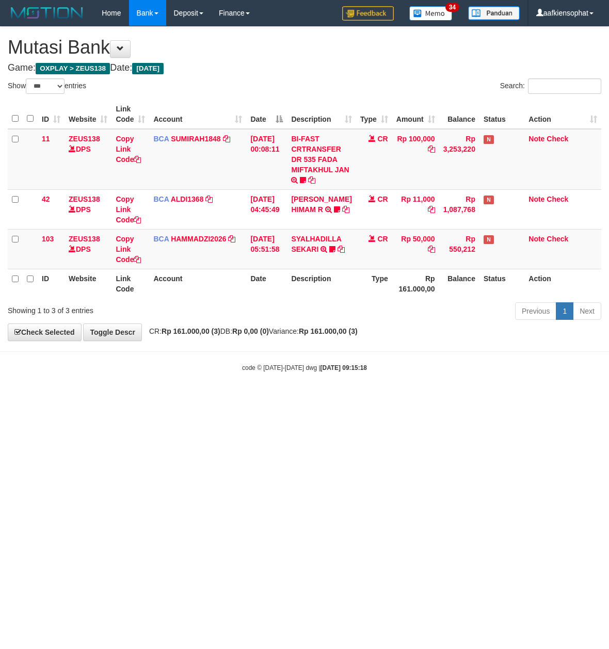
select select "***"
drag, startPoint x: 0, startPoint y: 0, endPoint x: 215, endPoint y: 434, distance: 484.1
click at [217, 399] on html "Toggle navigation Home Bank Account List Load By Website Group [OXPLAY] ZEUS138…" at bounding box center [304, 199] width 609 height 399
drag, startPoint x: 217, startPoint y: 429, endPoint x: 208, endPoint y: 427, distance: 9.5
click at [211, 399] on html "Toggle navigation Home Bank Account List Load By Website Group [OXPLAY] ZEUS138…" at bounding box center [304, 199] width 609 height 399
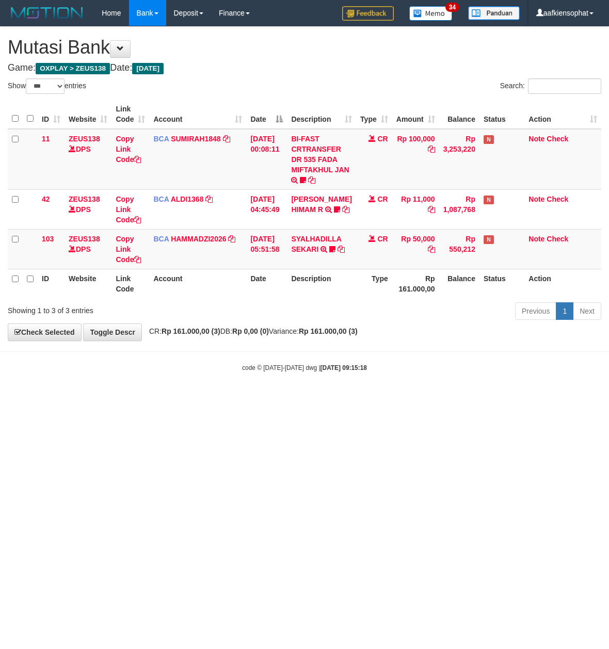
drag, startPoint x: 426, startPoint y: 433, endPoint x: 419, endPoint y: 442, distance: 11.5
click at [419, 399] on html "Toggle navigation Home Bank Account List Load By Website Group [OXPLAY] ZEUS138…" at bounding box center [304, 199] width 609 height 399
select select "***"
click at [425, 399] on html "Toggle navigation Home Bank Account List Load By Website Group [OXPLAY] ZEUS138…" at bounding box center [304, 199] width 609 height 399
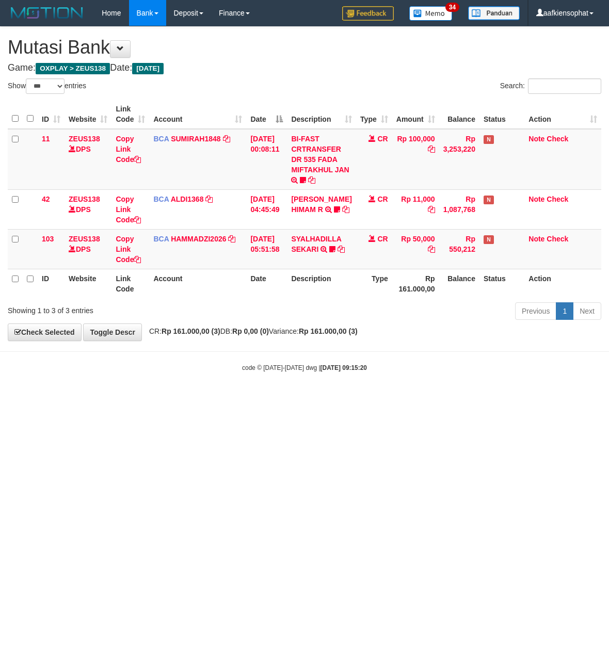
click at [425, 399] on html "Toggle navigation Home Bank Account List Load By Website Group [OXPLAY] ZEUS138…" at bounding box center [304, 199] width 609 height 399
click at [423, 399] on html "Toggle navigation Home Bank Account List Load By Website Group [OXPLAY] ZEUS138…" at bounding box center [304, 199] width 609 height 399
click at [422, 399] on html "Toggle navigation Home Bank Account List Load By Website Group [OXPLAY] ZEUS138…" at bounding box center [304, 199] width 609 height 399
click at [426, 399] on html "Toggle navigation Home Bank Account List Load By Website Group [OXPLAY] ZEUS138…" at bounding box center [304, 199] width 609 height 399
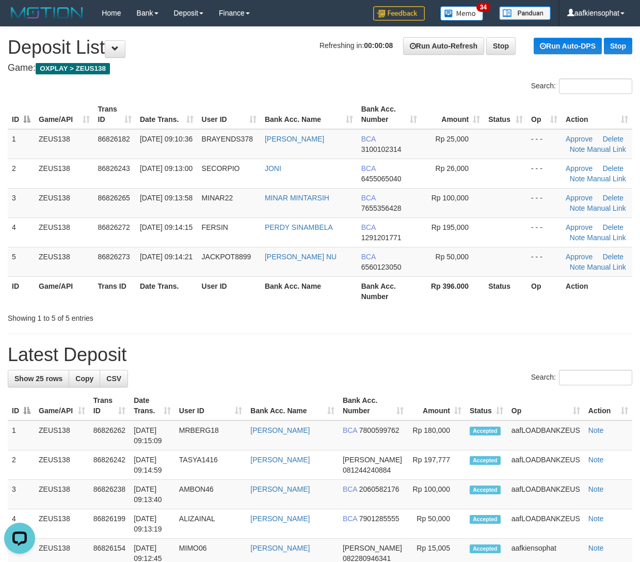
click at [515, 354] on h1 "Latest Deposit" at bounding box center [320, 354] width 625 height 21
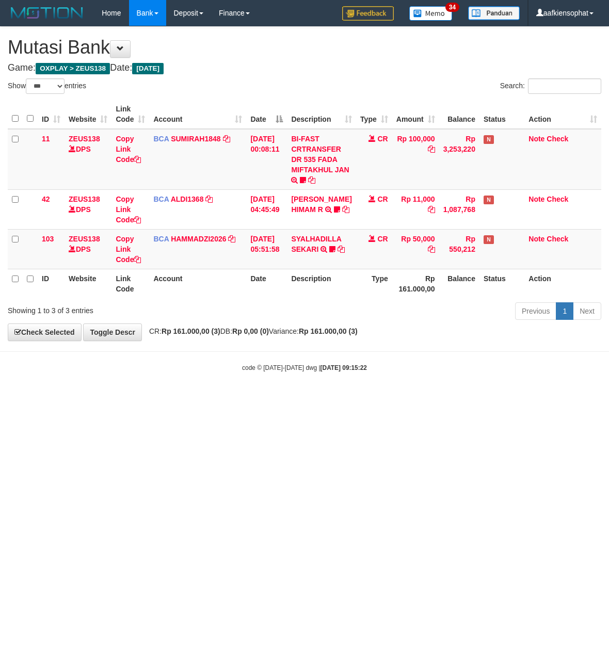
select select "***"
drag, startPoint x: 389, startPoint y: 450, endPoint x: 394, endPoint y: 458, distance: 10.0
click at [394, 399] on html "Toggle navigation Home Bank Account List Load By Website Group [OXPLAY] ZEUS138…" at bounding box center [304, 199] width 609 height 399
select select "***"
click at [291, 399] on html "Toggle navigation Home Bank Account List Load By Website Group [OXPLAY] ZEUS138…" at bounding box center [304, 199] width 609 height 399
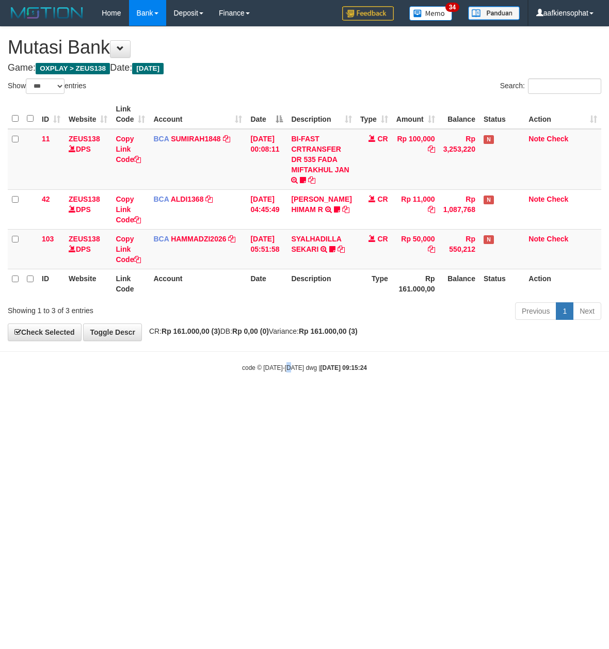
click at [291, 399] on html "Toggle navigation Home Bank Account List Load By Website Group [OXPLAY] ZEUS138…" at bounding box center [304, 199] width 609 height 399
select select "***"
drag, startPoint x: 370, startPoint y: 534, endPoint x: 366, endPoint y: 539, distance: 6.6
click at [366, 399] on html "Toggle navigation Home Bank Account List Load By Website Group [OXPLAY] ZEUS138…" at bounding box center [304, 199] width 609 height 399
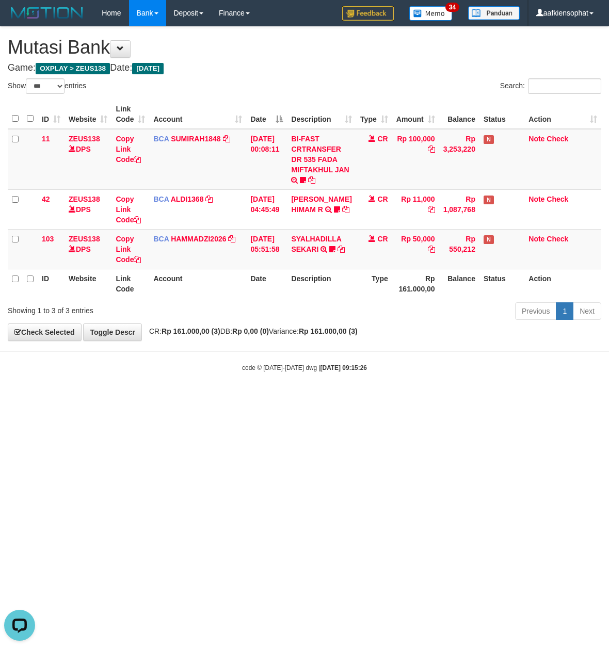
drag, startPoint x: 380, startPoint y: 507, endPoint x: 360, endPoint y: 471, distance: 40.7
click at [382, 399] on html "Toggle navigation Home Bank Account List Load By Website Group [OXPLAY] ZEUS138…" at bounding box center [304, 199] width 609 height 399
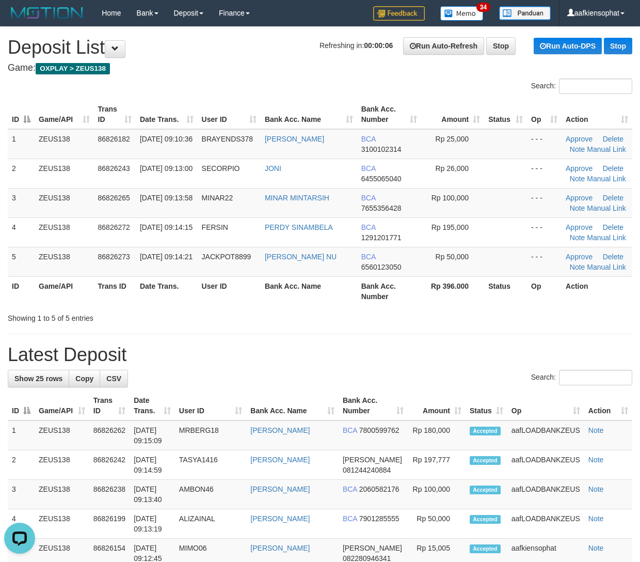
drag, startPoint x: 400, startPoint y: 350, endPoint x: 595, endPoint y: 290, distance: 204.7
click at [416, 345] on h1 "Latest Deposit" at bounding box center [320, 354] width 625 height 21
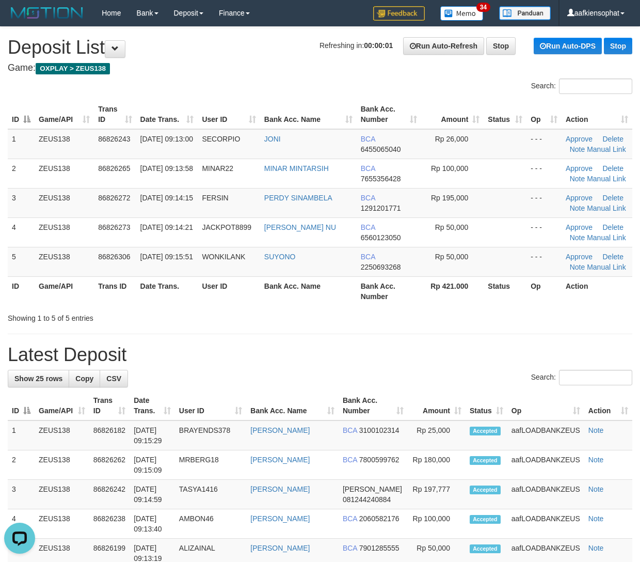
drag, startPoint x: 256, startPoint y: 310, endPoint x: 639, endPoint y: 376, distance: 388.8
click at [275, 322] on div "Showing 1 to 5 of 5 entries" at bounding box center [320, 316] width 640 height 14
drag, startPoint x: 393, startPoint y: 338, endPoint x: 646, endPoint y: 364, distance: 254.9
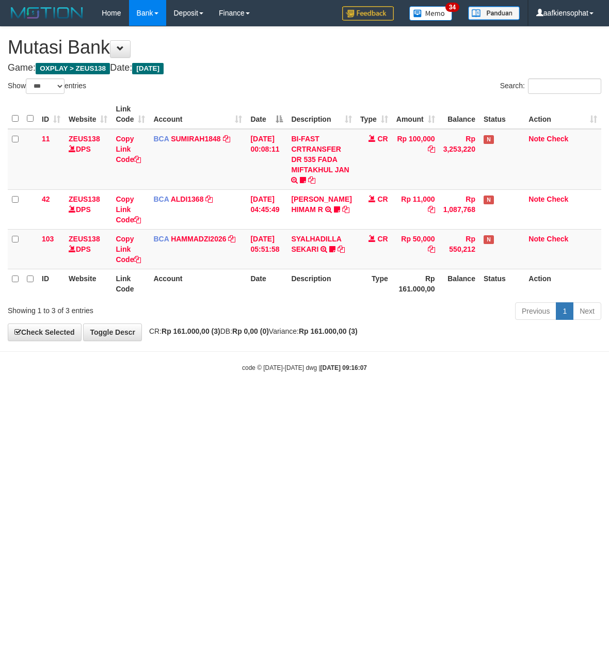
select select "***"
click at [498, 399] on html "Toggle navigation Home Bank Account List Load By Website Group [OXPLAY] ZEUS138…" at bounding box center [304, 199] width 609 height 399
select select "***"
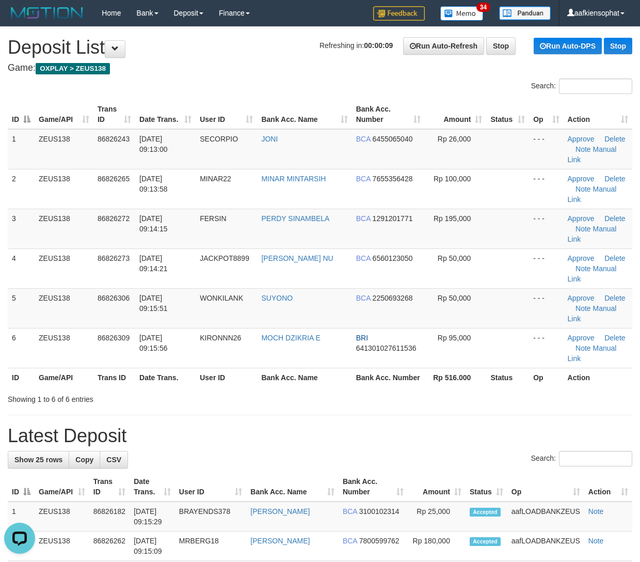
drag, startPoint x: 532, startPoint y: 523, endPoint x: 520, endPoint y: 517, distance: 12.9
click at [534, 425] on h1 "Latest Deposit" at bounding box center [320, 435] width 625 height 21
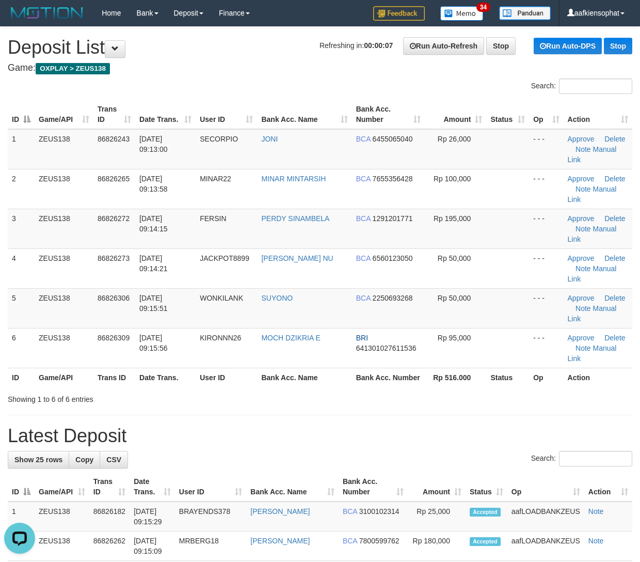
drag, startPoint x: 324, startPoint y: 334, endPoint x: 649, endPoint y: 380, distance: 328.4
click at [332, 390] on div "Showing 1 to 6 of 6 entries" at bounding box center [320, 397] width 640 height 14
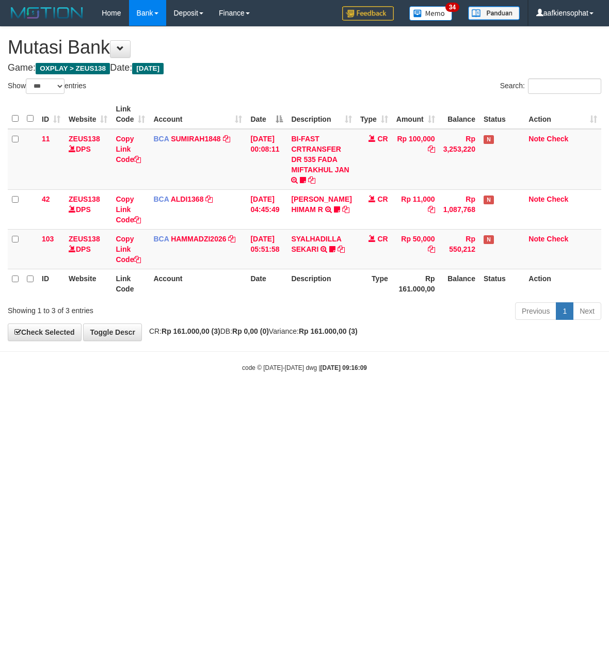
select select "***"
click at [222, 399] on html "Toggle navigation Home Bank Account List Load By Website Group [OXPLAY] ZEUS138…" at bounding box center [304, 199] width 609 height 399
drag, startPoint x: 202, startPoint y: 423, endPoint x: 1, endPoint y: 397, distance: 203.0
click at [160, 399] on html "Toggle navigation Home Bank Account List Load By Website Group [OXPLAY] ZEUS138…" at bounding box center [304, 199] width 609 height 399
click at [156, 399] on html "Toggle navigation Home Bank Account List Load By Website Group [OXPLAY] ZEUS138…" at bounding box center [304, 199] width 609 height 399
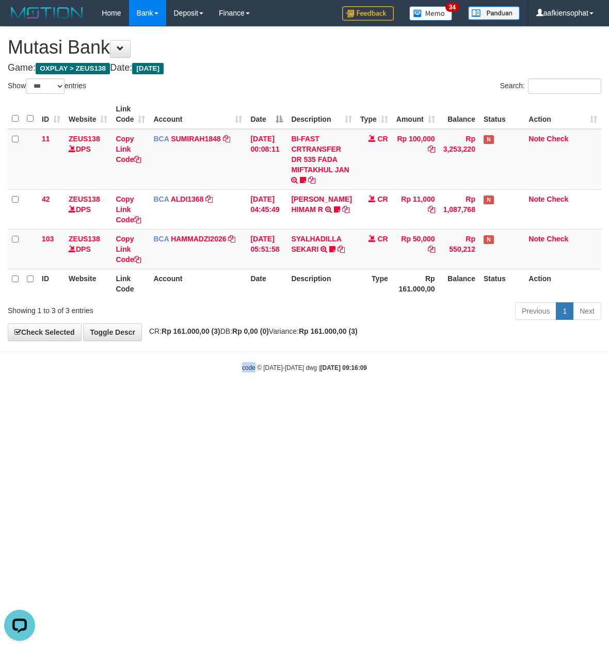
click at [156, 399] on html "Toggle navigation Home Bank Account List Load By Website Group [OXPLAY] ZEUS138…" at bounding box center [304, 199] width 609 height 399
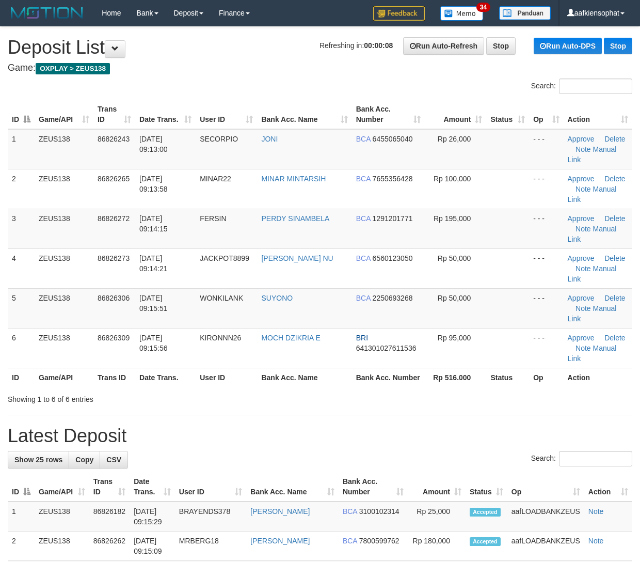
drag, startPoint x: 369, startPoint y: 383, endPoint x: 612, endPoint y: 395, distance: 243.4
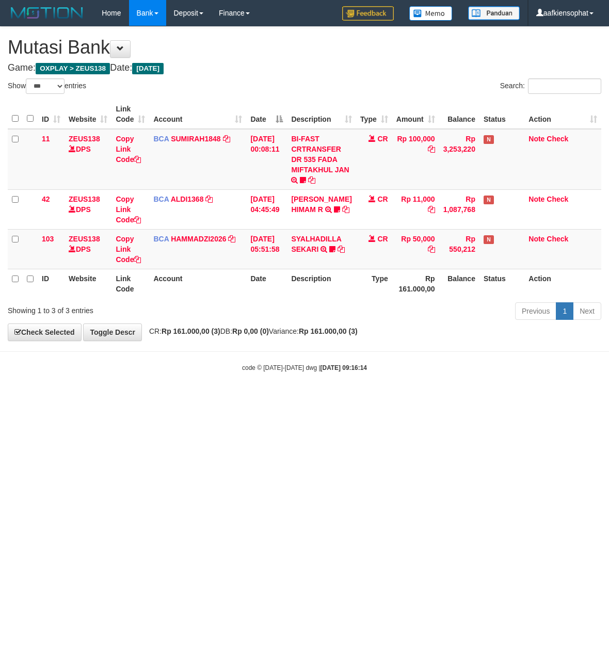
select select "***"
click at [234, 399] on html "Toggle navigation Home Bank Account List Load By Website Group [OXPLAY] ZEUS138…" at bounding box center [304, 199] width 609 height 399
click at [232, 399] on html "Toggle navigation Home Bank Account List Load By Website Group [OXPLAY] ZEUS138…" at bounding box center [304, 199] width 609 height 399
drag, startPoint x: 232, startPoint y: 456, endPoint x: 224, endPoint y: 469, distance: 15.3
click at [226, 399] on html "Toggle navigation Home Bank Account List Load By Website Group [OXPLAY] ZEUS138…" at bounding box center [304, 199] width 609 height 399
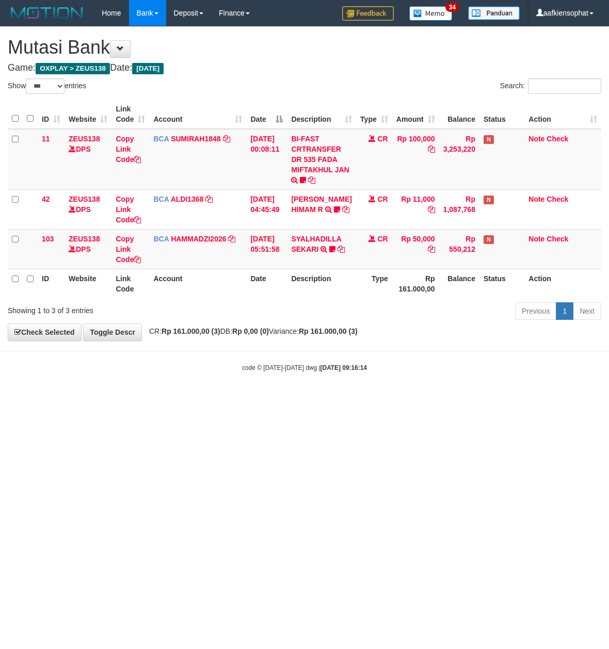
click at [224, 399] on html "Toggle navigation Home Bank Account List Load By Website Group [OXPLAY] ZEUS138…" at bounding box center [304, 199] width 609 height 399
select select "***"
click at [339, 399] on html "Toggle navigation Home Bank Account List Load By Website Group [OXPLAY] ZEUS138…" at bounding box center [304, 199] width 609 height 399
drag, startPoint x: 306, startPoint y: 333, endPoint x: 302, endPoint y: 339, distance: 6.5
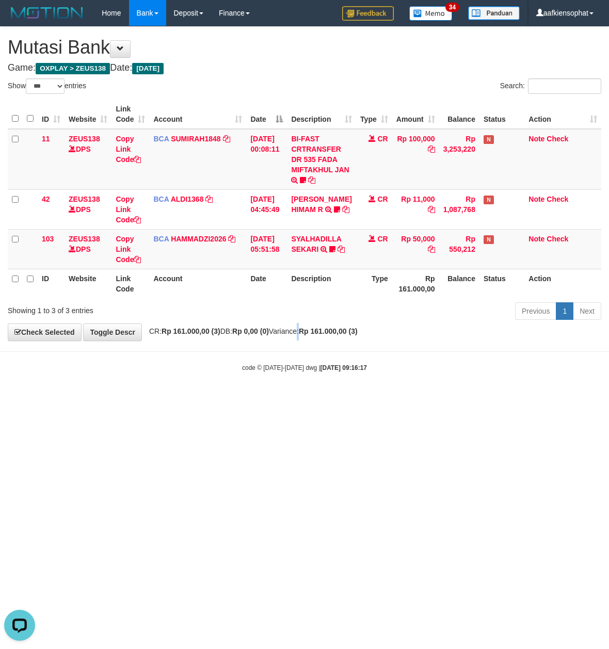
click at [307, 339] on div "**********" at bounding box center [304, 184] width 609 height 314
drag, startPoint x: 302, startPoint y: 339, endPoint x: 292, endPoint y: 338, distance: 10.4
click at [302, 341] on div "**********" at bounding box center [304, 184] width 609 height 314
click at [281, 399] on html "Toggle navigation Home Bank Account List Load By Website Group [OXPLAY] ZEUS138…" at bounding box center [304, 199] width 609 height 399
click at [283, 399] on html "Toggle navigation Home Bank Account List Load By Website Group [OXPLAY] ZEUS138…" at bounding box center [304, 199] width 609 height 399
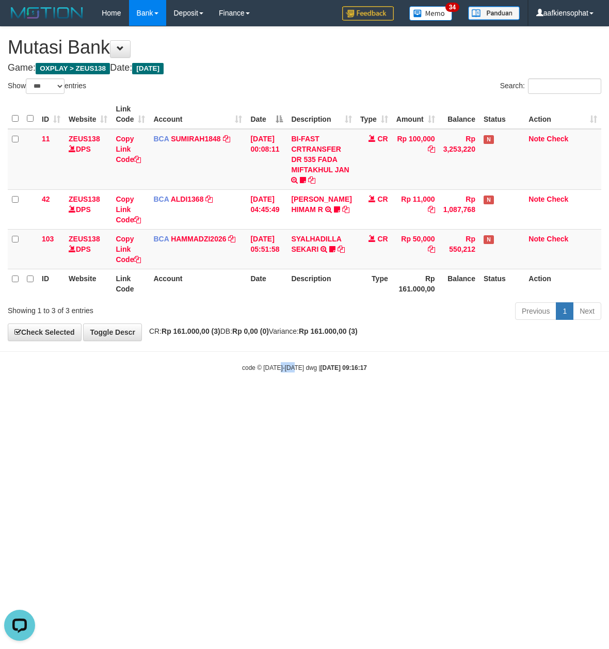
click at [282, 399] on html "Toggle navigation Home Bank Account List Load By Website Group [OXPLAY] ZEUS138…" at bounding box center [304, 199] width 609 height 399
click at [281, 399] on html "Toggle navigation Home Bank Account List Load By Website Group [OXPLAY] ZEUS138…" at bounding box center [304, 199] width 609 height 399
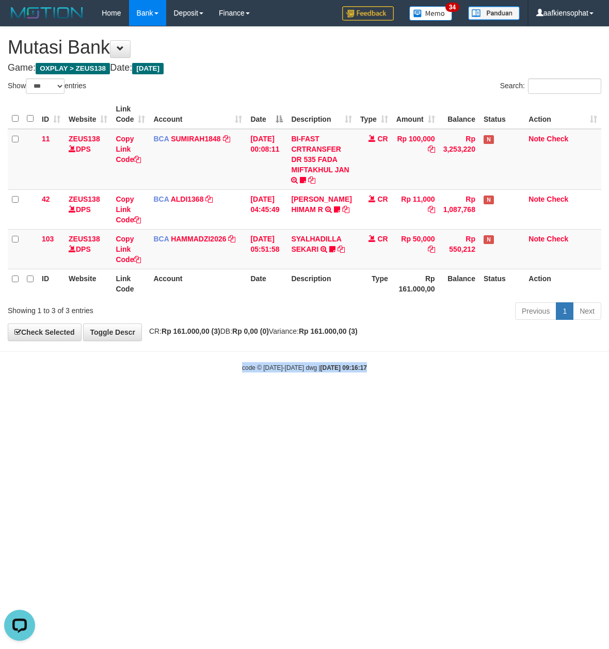
click at [280, 399] on html "Toggle navigation Home Bank Account List Load By Website Group [OXPLAY] ZEUS138…" at bounding box center [304, 199] width 609 height 399
click at [310, 327] on div "**********" at bounding box center [304, 184] width 609 height 314
drag, startPoint x: 300, startPoint y: 323, endPoint x: 1, endPoint y: 341, distance: 299.9
click at [297, 323] on div "Previous 1 Next" at bounding box center [432, 312] width 340 height 22
click at [184, 358] on body "Toggle navigation Home Bank Account List Load By Website Group [OXPLAY] ZEUS138…" at bounding box center [304, 199] width 609 height 399
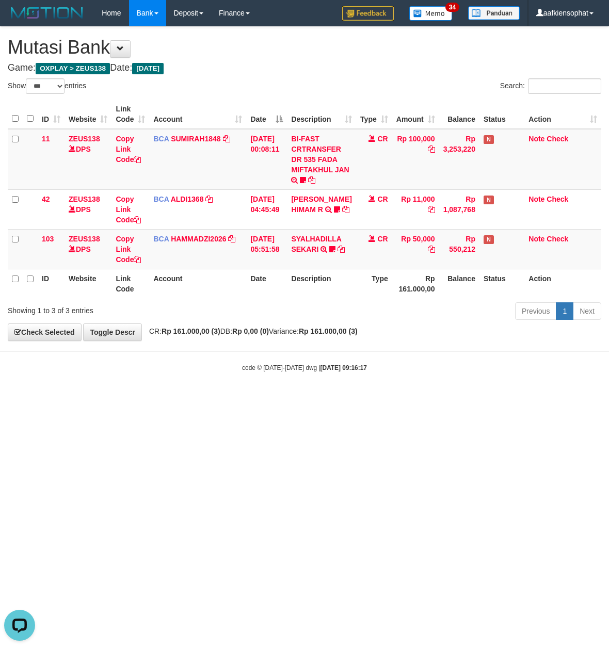
drag, startPoint x: 183, startPoint y: 358, endPoint x: 1, endPoint y: 376, distance: 182.5
click at [176, 361] on body "Toggle navigation Home Bank Account List Load By Website Group [OXPLAY] ZEUS138…" at bounding box center [304, 199] width 609 height 399
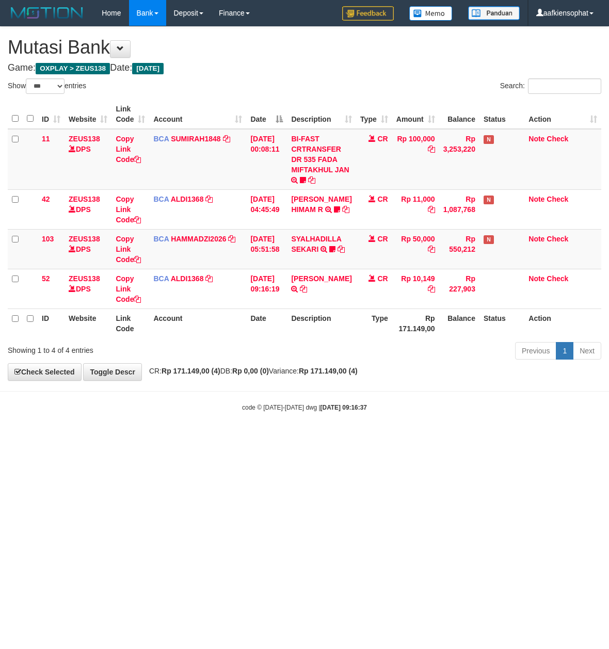
select select "***"
drag, startPoint x: 345, startPoint y: 389, endPoint x: 361, endPoint y: 405, distance: 22.6
click at [360, 403] on body "Toggle navigation Home Bank Account List Load By Website Group [OXPLAY] ZEUS138…" at bounding box center [304, 219] width 609 height 438
click at [347, 411] on strong "2025/08/31 09:16:37" at bounding box center [344, 407] width 46 height 7
drag, startPoint x: 341, startPoint y: 414, endPoint x: 335, endPoint y: 428, distance: 15.7
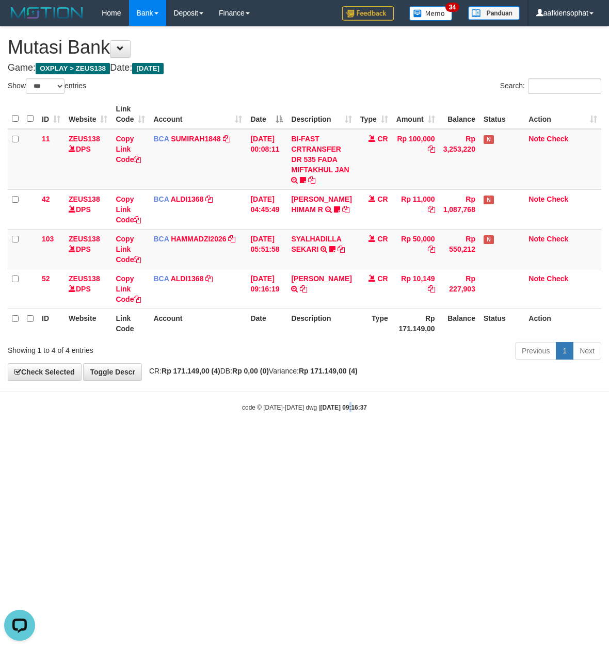
click at [336, 428] on body "Toggle navigation Home Bank Account List Load By Website Group [OXPLAY] ZEUS138…" at bounding box center [304, 219] width 609 height 438
click at [281, 438] on html "Toggle navigation Home Bank Account List Load By Website Group [OXPLAY] ZEUS138…" at bounding box center [304, 219] width 609 height 438
click at [276, 438] on html "Toggle navigation Home Bank Account List Load By Website Group [OXPLAY] ZEUS138…" at bounding box center [304, 219] width 609 height 438
drag, startPoint x: 276, startPoint y: 491, endPoint x: 267, endPoint y: 492, distance: 8.8
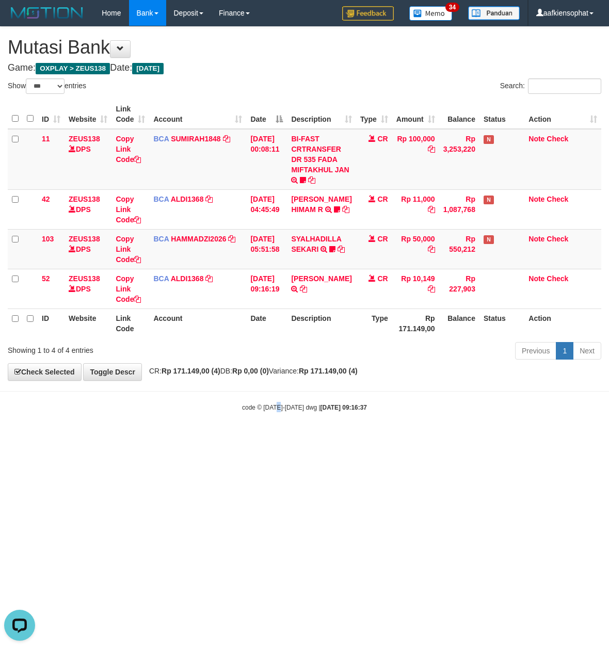
click at [275, 438] on html "Toggle navigation Home Bank Account List Load By Website Group [OXPLAY] ZEUS138…" at bounding box center [304, 219] width 609 height 438
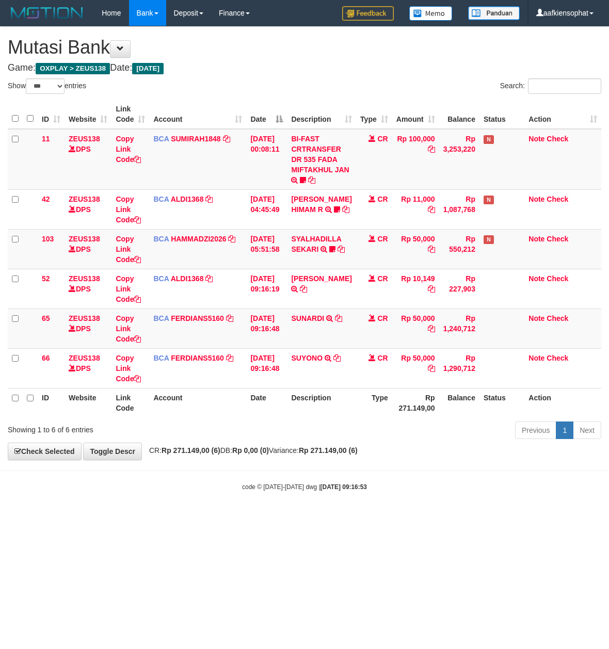
select select "***"
click at [318, 515] on body "Toggle navigation Home Bank Account List Load By Website Group [OXPLAY] ZEUS138…" at bounding box center [304, 259] width 609 height 518
click at [312, 518] on body "Toggle navigation Home Bank Account List Load By Website Group [OXPLAY] ZEUS138…" at bounding box center [304, 259] width 609 height 518
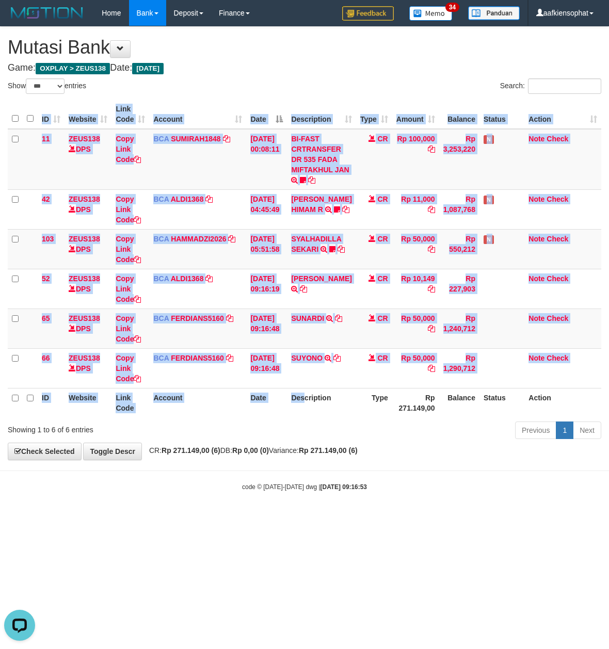
click at [311, 418] on div "ID Website Link Code Account Date Description Type Amount Balance Status Action…" at bounding box center [304, 259] width 609 height 324
drag, startPoint x: 308, startPoint y: 405, endPoint x: 283, endPoint y: 411, distance: 24.9
click at [307, 406] on th "Description" at bounding box center [321, 402] width 69 height 29
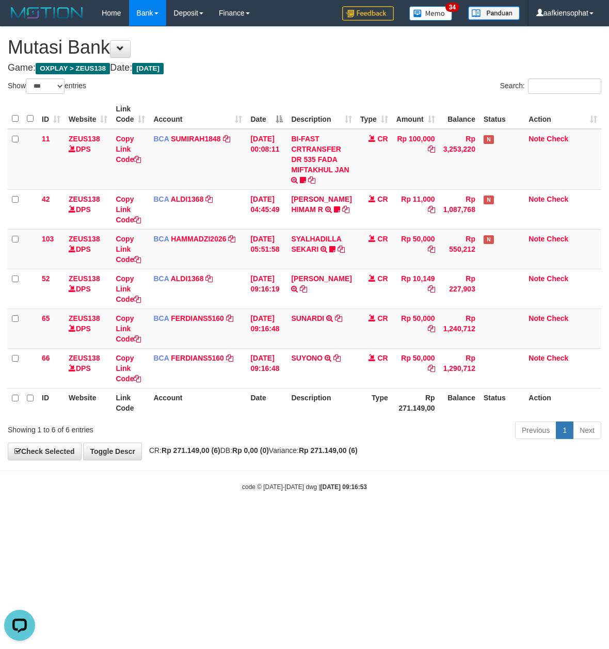
click at [283, 411] on th "Date" at bounding box center [266, 402] width 41 height 29
drag, startPoint x: 262, startPoint y: 412, endPoint x: 219, endPoint y: 403, distance: 44.3
click at [259, 411] on th "Date" at bounding box center [266, 402] width 41 height 29
click at [219, 402] on th "Account" at bounding box center [197, 402] width 97 height 29
click at [219, 401] on th "Account" at bounding box center [197, 402] width 97 height 29
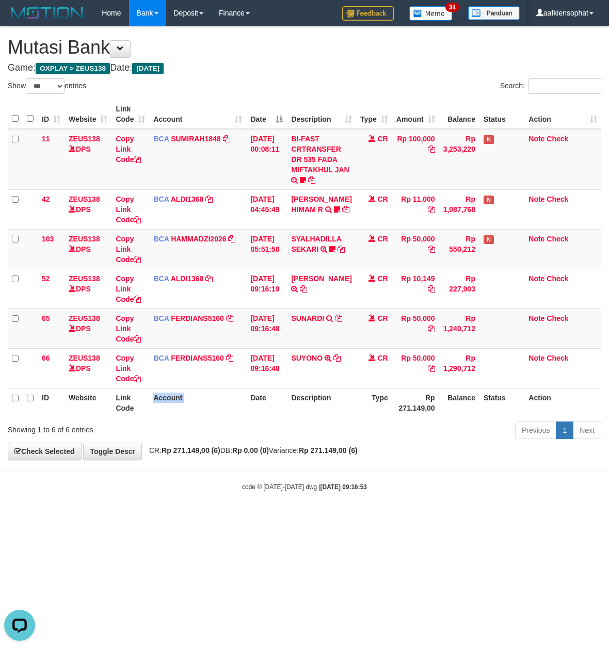
click at [219, 401] on th "Account" at bounding box center [197, 402] width 97 height 29
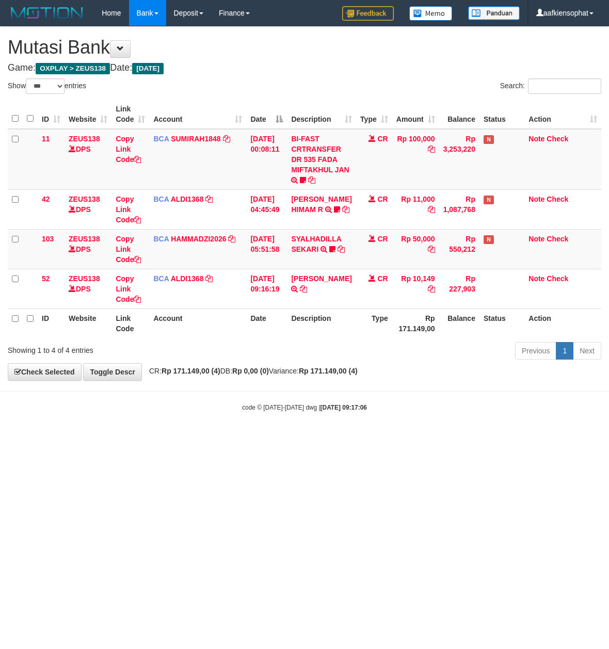
select select "***"
drag, startPoint x: 290, startPoint y: 410, endPoint x: 122, endPoint y: 444, distance: 171.2
click at [283, 422] on body "Toggle navigation Home Bank Account List Load By Website Group [OXPLAY] ZEUS138…" at bounding box center [304, 219] width 609 height 438
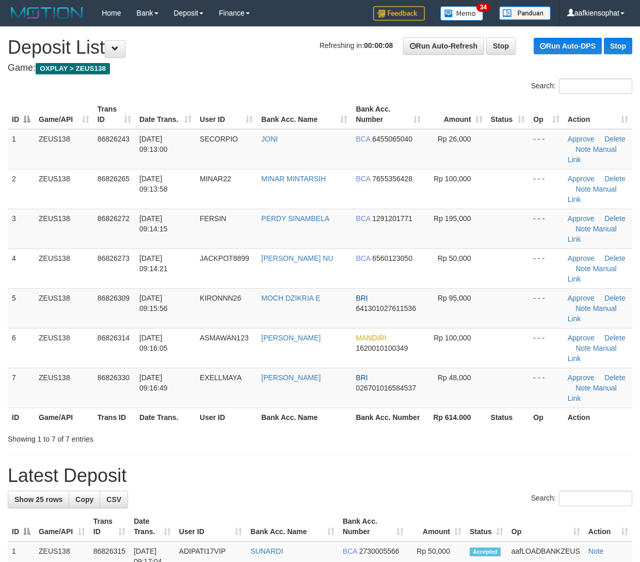
click at [587, 425] on th "Action" at bounding box center [598, 416] width 69 height 19
drag, startPoint x: 381, startPoint y: 429, endPoint x: 646, endPoint y: 474, distance: 269.0
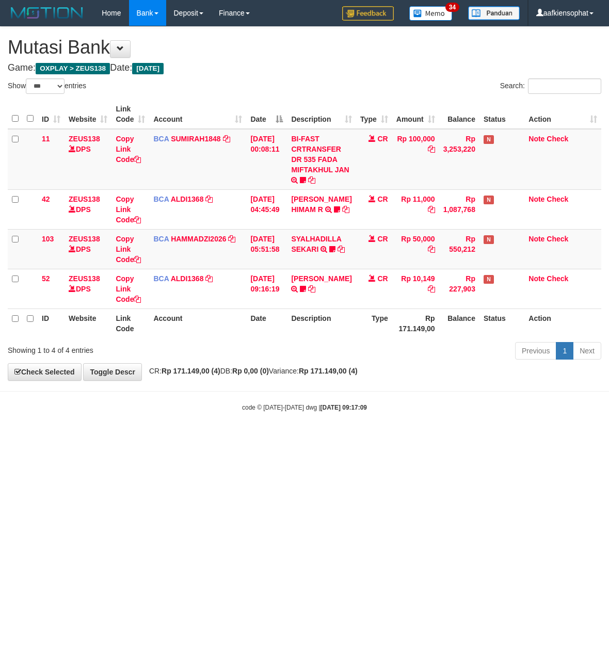
select select "***"
click at [209, 438] on html "Toggle navigation Home Bank Account List Load By Website Group [OXPLAY] ZEUS138…" at bounding box center [304, 219] width 609 height 438
select select "***"
click at [79, 438] on html "Toggle navigation Home Bank Account List Load By Website Group [OXPLAY] ZEUS138…" at bounding box center [304, 219] width 609 height 438
click at [213, 438] on html "Toggle navigation Home Bank Account List Load By Website Group [OXPLAY] ZEUS138…" at bounding box center [304, 219] width 609 height 438
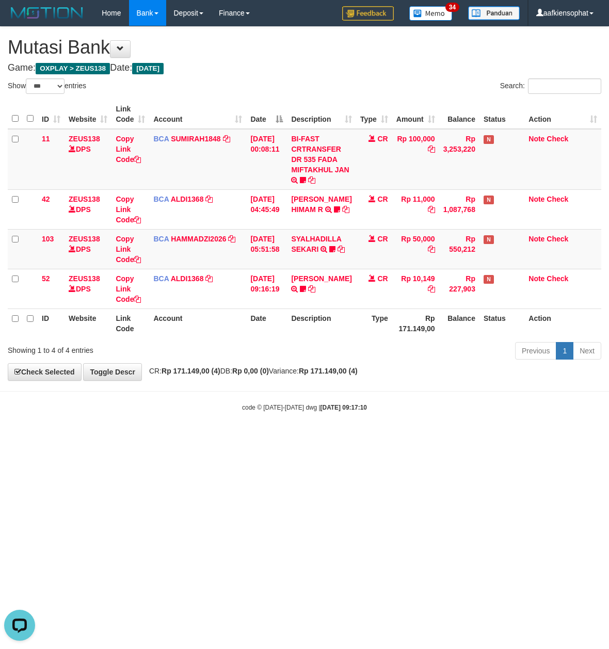
drag, startPoint x: 186, startPoint y: 534, endPoint x: 145, endPoint y: 505, distance: 50.4
click at [181, 438] on html "Toggle navigation Home Bank Account List Load By Website Group [OXPLAY] ZEUS138…" at bounding box center [304, 219] width 609 height 438
drag, startPoint x: 271, startPoint y: 447, endPoint x: 264, endPoint y: 449, distance: 6.9
click at [270, 438] on html "Toggle navigation Home Bank Account List Load By Website Group [OXPLAY] ZEUS138…" at bounding box center [304, 219] width 609 height 438
drag, startPoint x: 260, startPoint y: 450, endPoint x: 248, endPoint y: 447, distance: 12.3
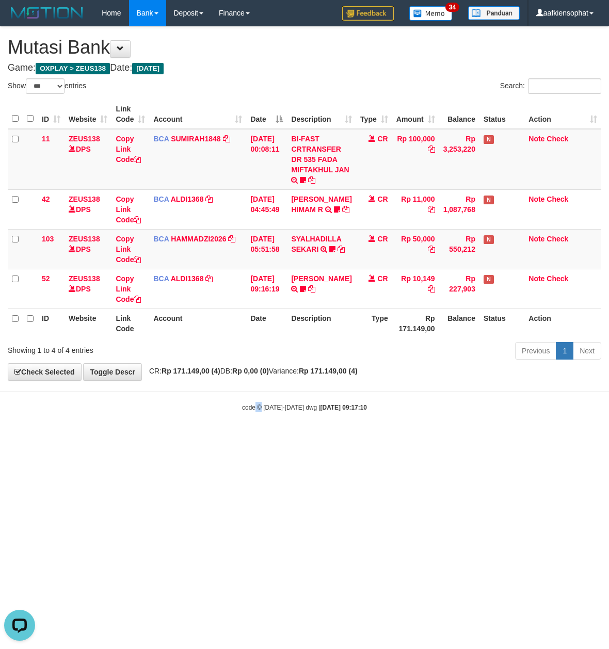
click at [253, 438] on html "Toggle navigation Home Bank Account List Load By Website Group [OXPLAY] ZEUS138…" at bounding box center [304, 219] width 609 height 438
drag, startPoint x: 248, startPoint y: 447, endPoint x: 4, endPoint y: 417, distance: 246.0
click at [227, 438] on html "Toggle navigation Home Bank Account List Load By Website Group [OXPLAY] ZEUS138…" at bounding box center [304, 219] width 609 height 438
drag, startPoint x: 335, startPoint y: 460, endPoint x: 276, endPoint y: 459, distance: 59.4
click at [310, 438] on html "Toggle navigation Home Bank Account List Load By Website Group [OXPLAY] ZEUS138…" at bounding box center [304, 219] width 609 height 438
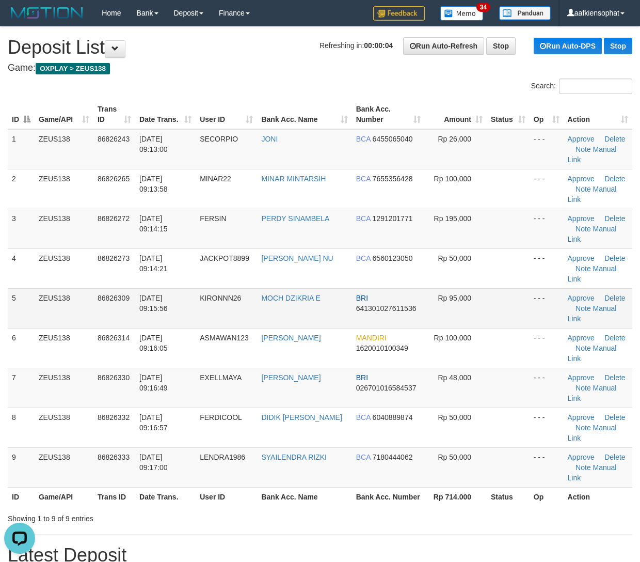
drag, startPoint x: 107, startPoint y: 325, endPoint x: 160, endPoint y: 326, distance: 52.7
click at [106, 321] on td "86826309" at bounding box center [114, 308] width 42 height 40
click at [413, 372] on td "BRI 026701016584537" at bounding box center [388, 388] width 73 height 40
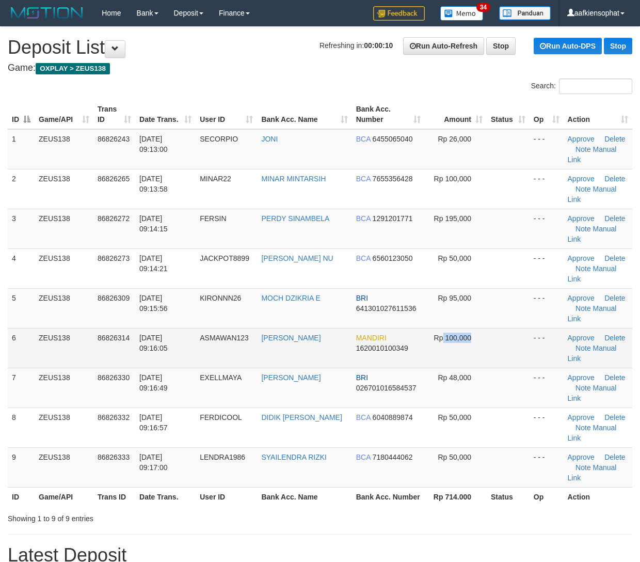
click at [506, 359] on tr "6 ZEUS138 86826314 31/08/2025 09:16:05 ASMAWAN123 ASMAWAN AIDIL MANDIRI 1620010…" at bounding box center [320, 348] width 625 height 40
click at [604, 349] on link "Manual Link" at bounding box center [592, 353] width 49 height 19
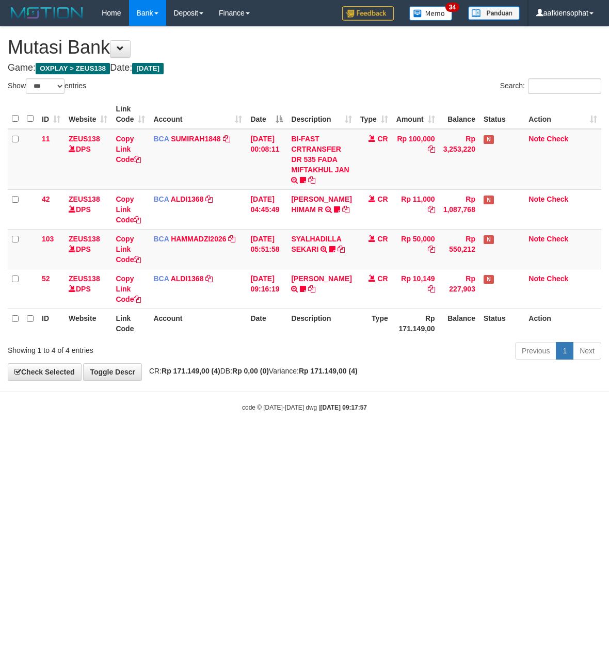
select select "***"
click at [444, 438] on html "Toggle navigation Home Bank Account List Load By Website Group [OXPLAY] ZEUS138…" at bounding box center [304, 219] width 609 height 438
drag, startPoint x: 442, startPoint y: 490, endPoint x: 377, endPoint y: 470, distance: 68.7
click at [440, 438] on html "Toggle navigation Home Bank Account List Load By Website Group [OXPLAY] ZEUS138…" at bounding box center [304, 219] width 609 height 438
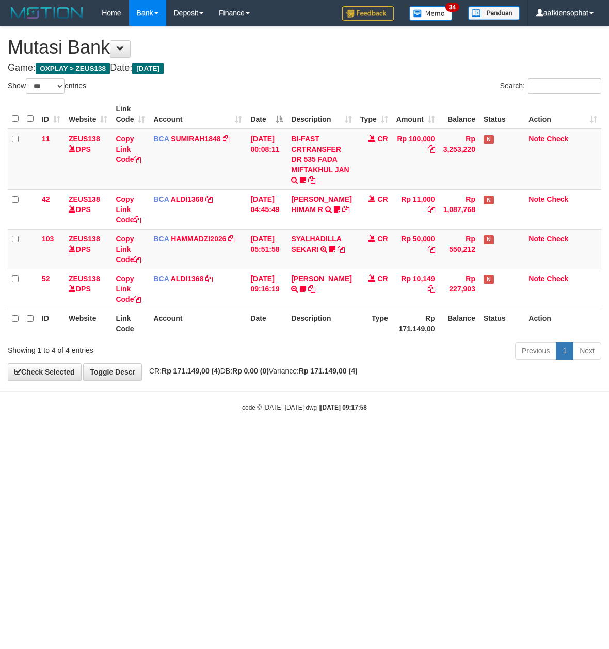
drag, startPoint x: 377, startPoint y: 470, endPoint x: 368, endPoint y: 459, distance: 13.9
click at [376, 438] on html "Toggle navigation Home Bank Account List Load By Website Group [OXPLAY] ZEUS138…" at bounding box center [304, 219] width 609 height 438
click at [371, 438] on html "Toggle navigation Home Bank Account List Load By Website Group [OXPLAY] ZEUS138…" at bounding box center [304, 219] width 609 height 438
click at [368, 438] on html "Toggle navigation Home Bank Account List Load By Website Group [OXPLAY] ZEUS138…" at bounding box center [304, 219] width 609 height 438
click at [366, 438] on html "Toggle navigation Home Bank Account List Load By Website Group [OXPLAY] ZEUS138…" at bounding box center [304, 219] width 609 height 438
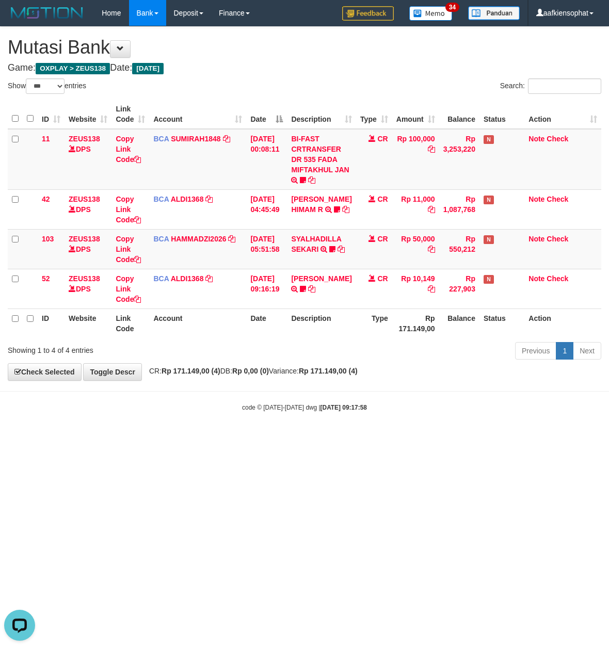
drag, startPoint x: 366, startPoint y: 452, endPoint x: 368, endPoint y: 444, distance: 7.9
click at [364, 438] on html "Toggle navigation Home Bank Account List Load By Website Group [OXPLAY] ZEUS138…" at bounding box center [304, 219] width 609 height 438
click at [429, 407] on div "code © 2012-2018 dwg | 2025/08/31 09:17:58" at bounding box center [304, 407] width 609 height 10
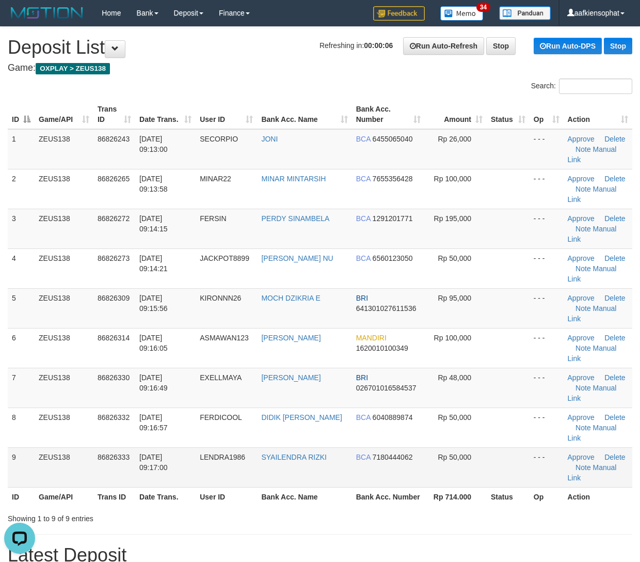
click at [179, 449] on tbody "1 ZEUS138 86826243 31/08/2025 09:13:00 SECORPIO JONI BCA 6455065040 Rp 26,000 -…" at bounding box center [320, 308] width 625 height 358
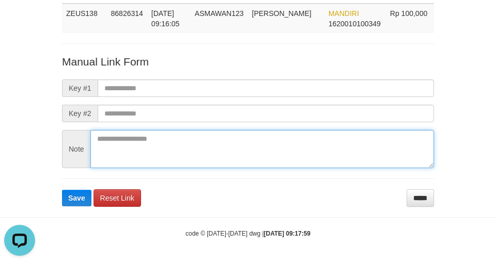
click at [275, 167] on textarea at bounding box center [261, 149] width 343 height 38
click at [275, 168] on textarea at bounding box center [261, 149] width 343 height 38
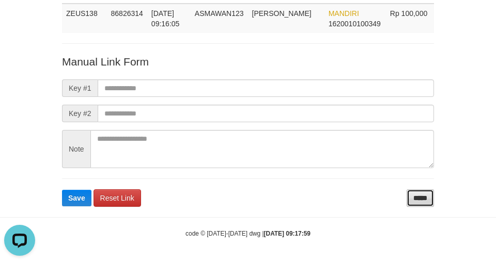
click at [417, 201] on input "*****" at bounding box center [419, 198] width 27 height 18
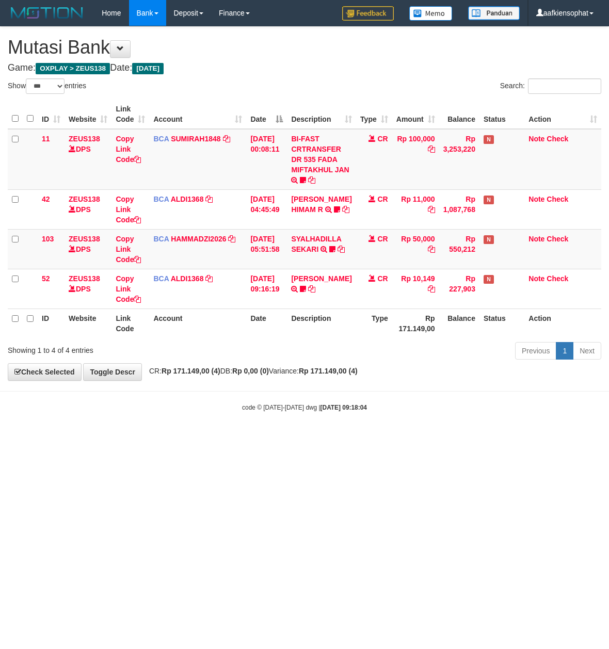
select select "***"
click at [71, 438] on html "Toggle navigation Home Bank Account List Load By Website Group [OXPLAY] ZEUS138…" at bounding box center [304, 219] width 609 height 438
click at [73, 438] on html "Toggle navigation Home Bank Account List Load By Website Group [OXPLAY] ZEUS138…" at bounding box center [304, 219] width 609 height 438
drag, startPoint x: 75, startPoint y: 500, endPoint x: 69, endPoint y: 493, distance: 8.4
click at [75, 438] on html "Toggle navigation Home Bank Account List Load By Website Group [OXPLAY] ZEUS138…" at bounding box center [304, 219] width 609 height 438
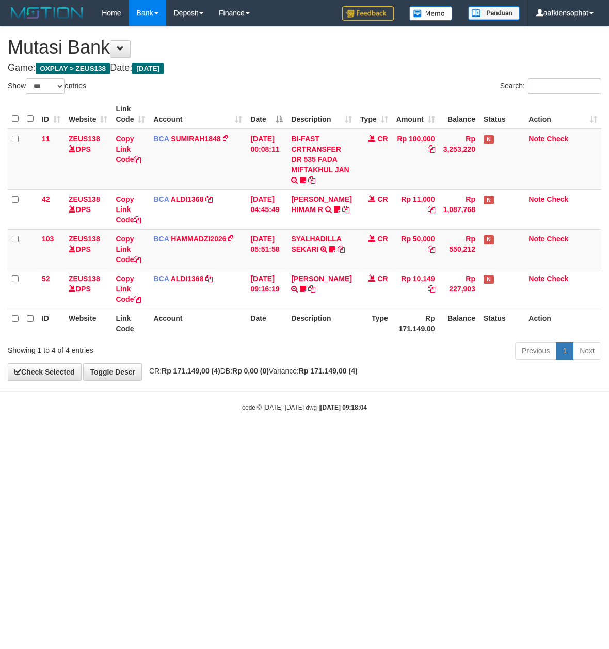
click at [69, 438] on html "Toggle navigation Home Bank Account List Load By Website Group [OXPLAY] ZEUS138…" at bounding box center [304, 219] width 609 height 438
click at [334, 438] on html "Toggle navigation Home Bank Account List Load By Website Group [OXPLAY] ZEUS138…" at bounding box center [304, 219] width 609 height 438
click at [461, 438] on html "Toggle navigation Home Bank Account List Load By Website Group [OXPLAY] ZEUS138…" at bounding box center [304, 219] width 609 height 438
click at [460, 438] on html "Toggle navigation Home Bank Account List Load By Website Group [OXPLAY] ZEUS138…" at bounding box center [304, 219] width 609 height 438
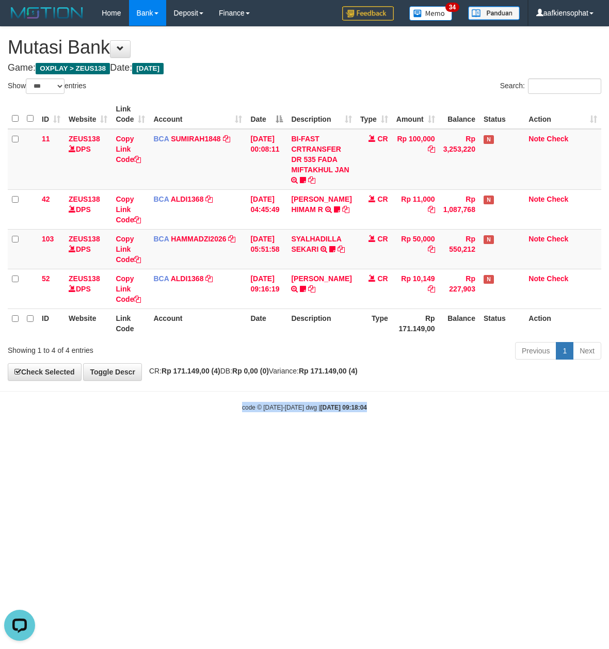
click at [469, 438] on html "Toggle navigation Home Bank Account List Load By Website Group [OXPLAY] ZEUS138…" at bounding box center [304, 219] width 609 height 438
click at [314, 438] on html "Toggle navigation Home Bank Account List Load By Website Group [OXPLAY] ZEUS138…" at bounding box center [304, 219] width 609 height 438
click at [295, 438] on html "Toggle navigation Home Bank Account List Load By Website Group [OXPLAY] ZEUS138…" at bounding box center [304, 219] width 609 height 438
drag, startPoint x: 281, startPoint y: 517, endPoint x: 157, endPoint y: 562, distance: 132.4
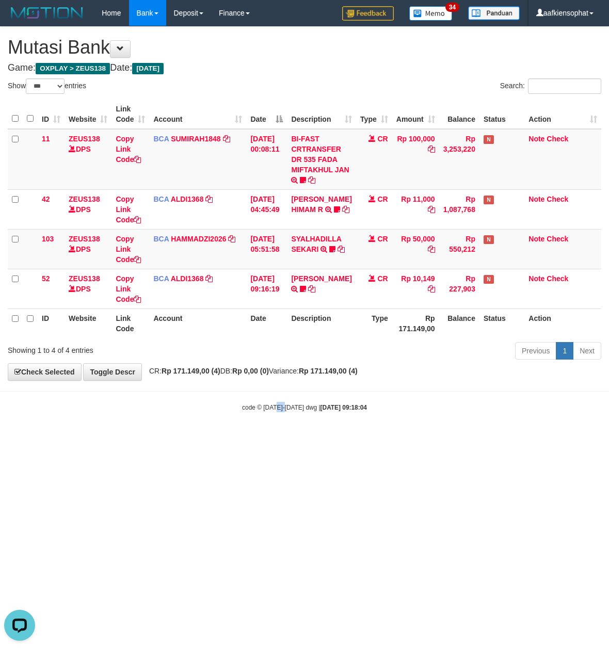
click at [219, 438] on html "Toggle navigation Home Bank Account List Load By Website Group [OXPLAY] ZEUS138…" at bounding box center [304, 219] width 609 height 438
select select "***"
click at [327, 438] on html "Toggle navigation Home Bank Account List Load By Website Group [OXPLAY] ZEUS138…" at bounding box center [304, 219] width 609 height 438
drag, startPoint x: 421, startPoint y: 492, endPoint x: 411, endPoint y: 493, distance: 10.4
click at [416, 438] on html "Toggle navigation Home Bank Account List Load By Website Group [OXPLAY] ZEUS138…" at bounding box center [304, 219] width 609 height 438
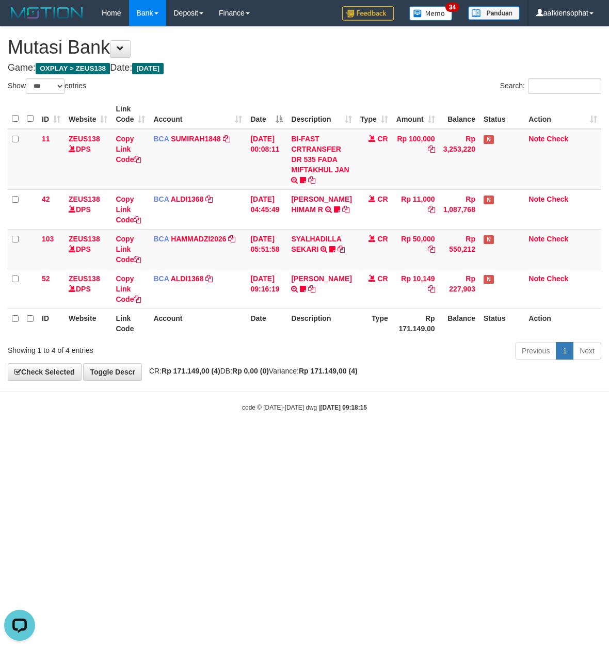
click at [412, 438] on html "Toggle navigation Home Bank Account List Load By Website Group [OXPLAY] ZEUS138…" at bounding box center [304, 219] width 609 height 438
select select "***"
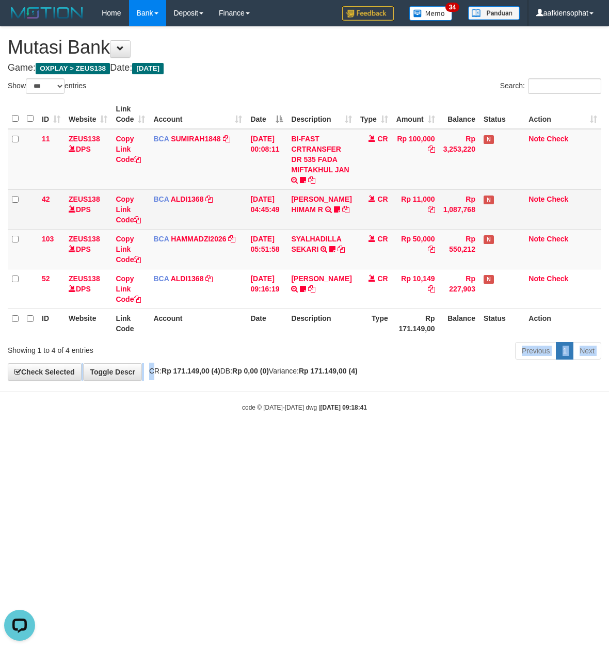
drag, startPoint x: 157, startPoint y: 368, endPoint x: 222, endPoint y: 223, distance: 158.3
click at [184, 349] on div "Showing 1 to 4 of 4 entries" at bounding box center [127, 348] width 238 height 14
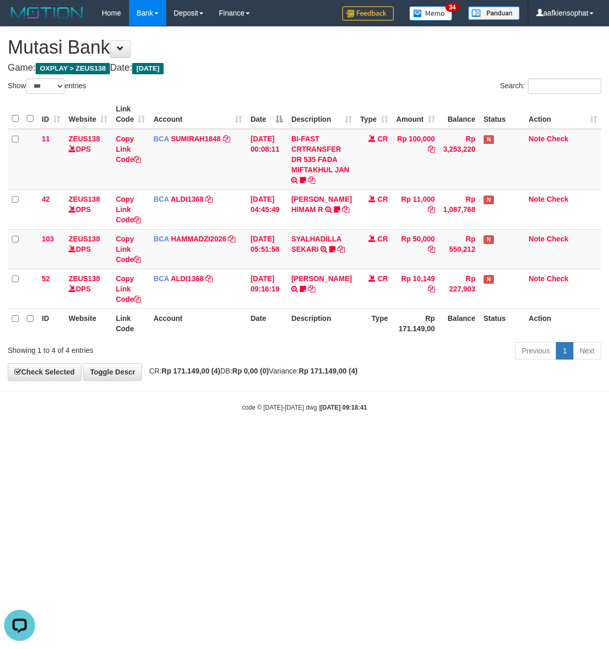
drag, startPoint x: 368, startPoint y: 442, endPoint x: 180, endPoint y: 388, distance: 195.9
click at [358, 438] on html "Toggle navigation Home Bank Account List Load By Website Group [OXPLAY] ZEUS138…" at bounding box center [304, 219] width 609 height 438
drag, startPoint x: 199, startPoint y: 477, endPoint x: 134, endPoint y: 516, distance: 75.7
click at [180, 438] on html "Toggle navigation Home Bank Account List Load By Website Group [OXPLAY] ZEUS138…" at bounding box center [304, 219] width 609 height 438
select select "***"
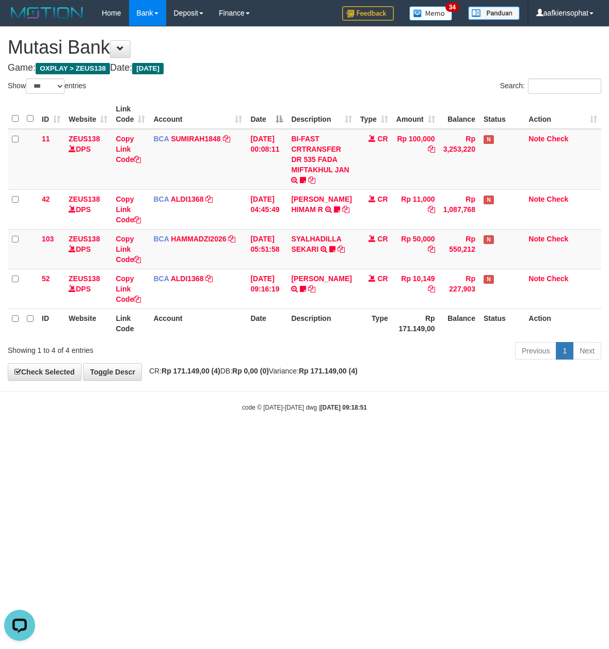
drag, startPoint x: 280, startPoint y: 515, endPoint x: 0, endPoint y: 437, distance: 290.6
click at [277, 438] on html "Toggle navigation Home Bank Account List Load By Website Group [OXPLAY] ZEUS138…" at bounding box center [304, 219] width 609 height 438
drag, startPoint x: 381, startPoint y: 434, endPoint x: 118, endPoint y: 419, distance: 263.2
click at [329, 432] on body "Toggle navigation Home Bank Account List Load By Website Group [OXPLAY] ZEUS138…" at bounding box center [304, 219] width 609 height 438
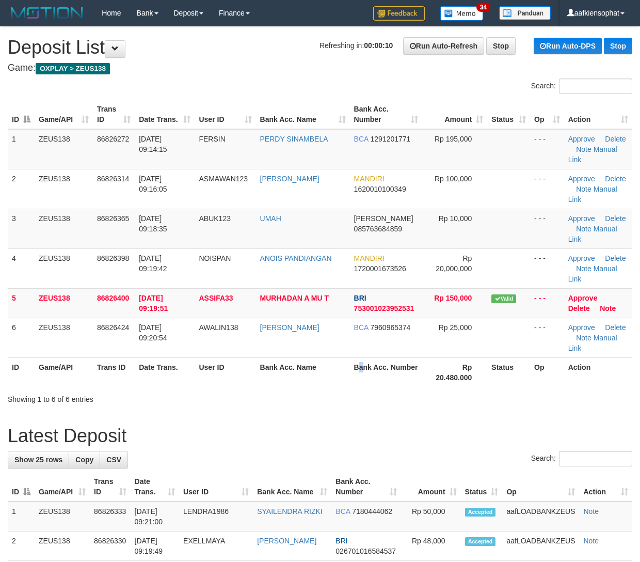
drag, startPoint x: 359, startPoint y: 381, endPoint x: 407, endPoint y: 383, distance: 48.1
click at [389, 382] on th "Bank Acc. Number" at bounding box center [386, 371] width 73 height 29
drag, startPoint x: 360, startPoint y: 403, endPoint x: 647, endPoint y: 426, distance: 288.0
drag, startPoint x: 267, startPoint y: 437, endPoint x: 646, endPoint y: 455, distance: 379.9
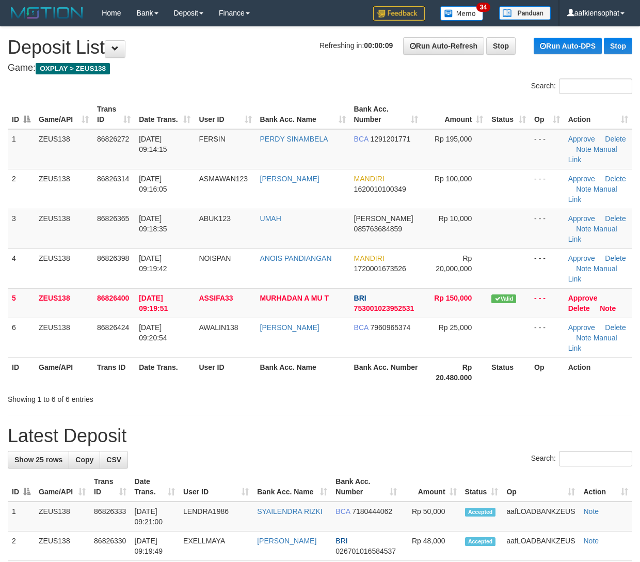
click at [297, 434] on h1 "Latest Deposit" at bounding box center [320, 435] width 625 height 21
drag, startPoint x: 283, startPoint y: 432, endPoint x: 365, endPoint y: 433, distance: 82.1
click at [300, 431] on h1 "Latest Deposit" at bounding box center [320, 435] width 625 height 21
click at [369, 436] on h1 "Latest Deposit" at bounding box center [320, 435] width 625 height 21
drag, startPoint x: 369, startPoint y: 436, endPoint x: 646, endPoint y: 486, distance: 282.3
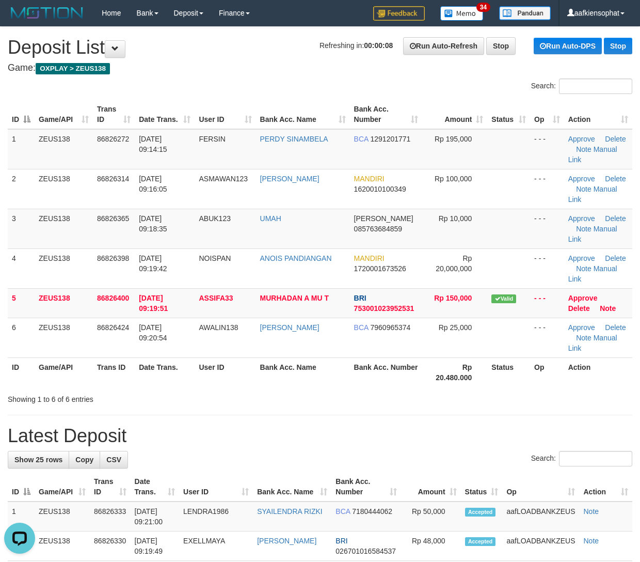
click at [422, 442] on h1 "Latest Deposit" at bounding box center [320, 435] width 625 height 21
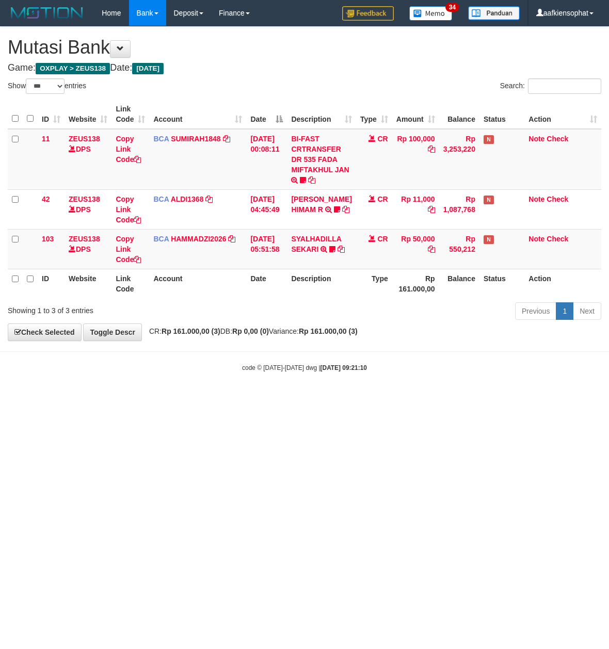
select select "***"
drag, startPoint x: 358, startPoint y: 495, endPoint x: 307, endPoint y: 499, distance: 51.3
click at [341, 399] on html "Toggle navigation Home Bank Account List Load By Website Group [OXPLAY] ZEUS138…" at bounding box center [304, 199] width 609 height 399
click at [222, 399] on html "Toggle navigation Home Bank Account List Load By Website Group [OXPLAY] ZEUS138…" at bounding box center [304, 199] width 609 height 399
drag, startPoint x: 422, startPoint y: 525, endPoint x: 7, endPoint y: 481, distance: 417.9
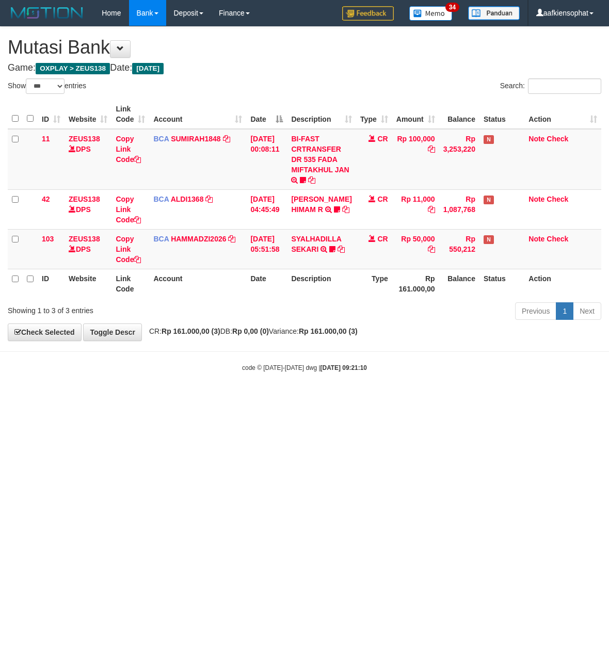
click at [362, 399] on html "Toggle navigation Home Bank Account List Load By Website Group [OXPLAY] ZEUS138…" at bounding box center [304, 199] width 609 height 399
select select "***"
drag, startPoint x: 297, startPoint y: 539, endPoint x: 248, endPoint y: 562, distance: 54.3
click at [271, 399] on html "Toggle navigation Home Bank Account List Load By Website Group [OXPLAY] ZEUS138…" at bounding box center [304, 199] width 609 height 399
click at [119, 399] on html "Toggle navigation Home Bank Account List Load By Website Group [OXPLAY] ZEUS138…" at bounding box center [304, 199] width 609 height 399
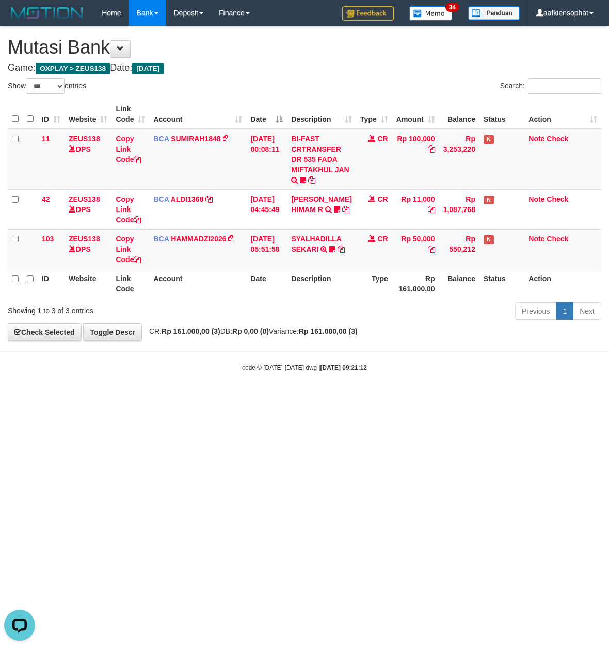
drag, startPoint x: 192, startPoint y: 288, endPoint x: 201, endPoint y: 292, distance: 10.4
click at [191, 290] on th "Account" at bounding box center [197, 283] width 97 height 29
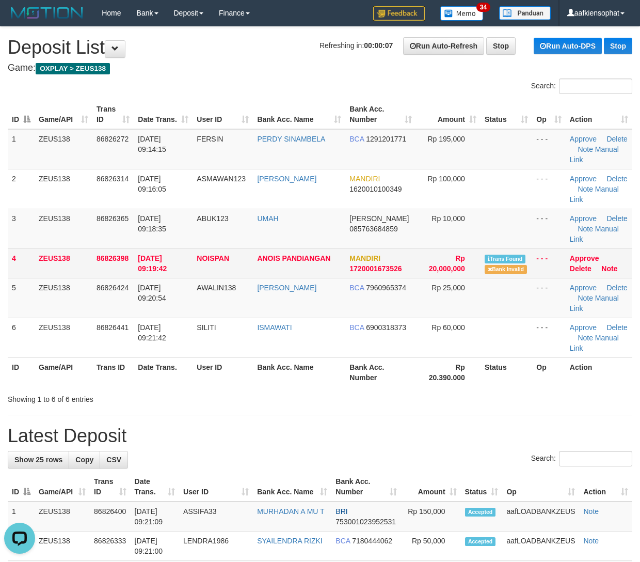
click at [306, 274] on td "ANOIS PANDIANGAN" at bounding box center [299, 262] width 92 height 29
copy tr "ANOIS PANDIANGAN"
click at [306, 274] on td "ANOIS PANDIANGAN" at bounding box center [299, 262] width 92 height 29
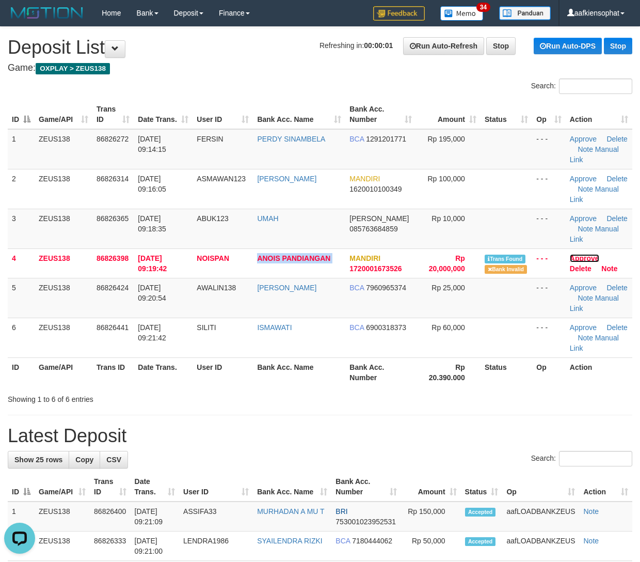
click link "Approve" at bounding box center [584, 258] width 29 height 8
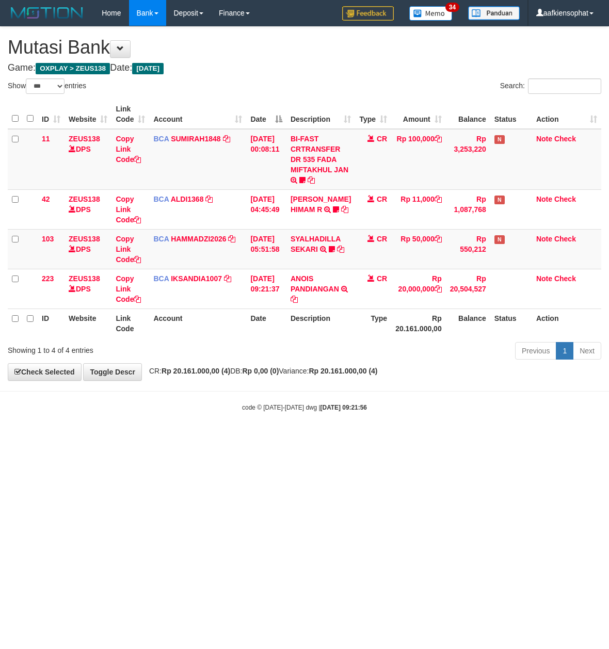
select select "***"
drag, startPoint x: 160, startPoint y: 418, endPoint x: 151, endPoint y: 418, distance: 8.8
click at [156, 418] on body "Toggle navigation Home Bank Account List Load By Website Group [OXPLAY] ZEUS138…" at bounding box center [304, 219] width 609 height 438
click at [153, 418] on body "Toggle navigation Home Bank Account List Load By Website Group [OXPLAY] ZEUS138…" at bounding box center [304, 219] width 609 height 438
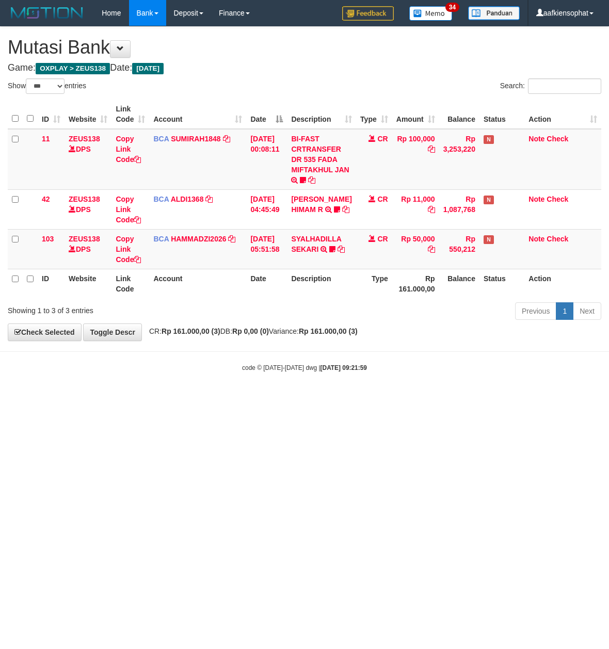
select select "***"
drag, startPoint x: 279, startPoint y: 539, endPoint x: 261, endPoint y: 523, distance: 24.1
click at [276, 399] on html "Toggle navigation Home Bank Account List Load By Website Group [OXPLAY] ZEUS138…" at bounding box center [304, 199] width 609 height 399
drag, startPoint x: 190, startPoint y: 594, endPoint x: 181, endPoint y: 595, distance: 9.9
click at [181, 399] on html "Toggle navigation Home Bank Account List Load By Website Group [OXPLAY] ZEUS138…" at bounding box center [304, 199] width 609 height 399
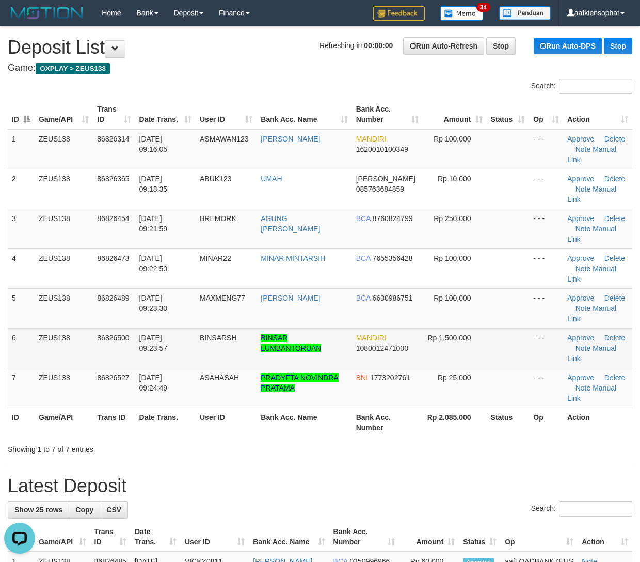
drag, startPoint x: 55, startPoint y: 358, endPoint x: 89, endPoint y: 359, distance: 34.1
click at [81, 359] on td "ZEUS138" at bounding box center [64, 348] width 58 height 40
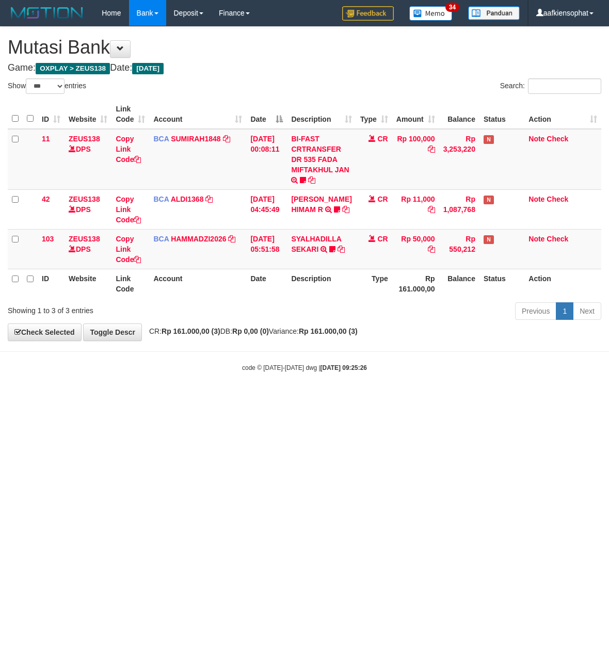
select select "***"
drag, startPoint x: 288, startPoint y: 489, endPoint x: 283, endPoint y: 492, distance: 5.8
click at [285, 399] on html "Toggle navigation Home Bank Account List Load By Website Group [OXPLAY] ZEUS138…" at bounding box center [304, 199] width 609 height 399
drag, startPoint x: 307, startPoint y: 541, endPoint x: 250, endPoint y: 543, distance: 56.8
click at [306, 399] on html "Toggle navigation Home Bank Account List Load By Website Group [OXPLAY] ZEUS138…" at bounding box center [304, 199] width 609 height 399
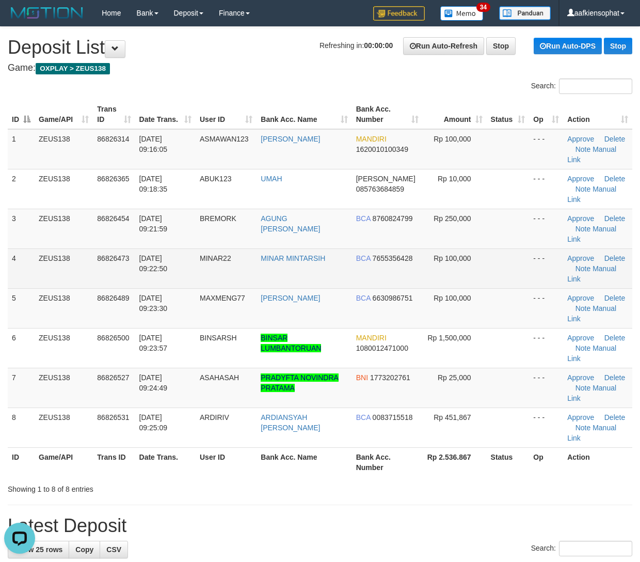
drag, startPoint x: 457, startPoint y: 279, endPoint x: 453, endPoint y: 283, distance: 5.8
click at [455, 281] on td "Rp 100,000" at bounding box center [455, 268] width 64 height 40
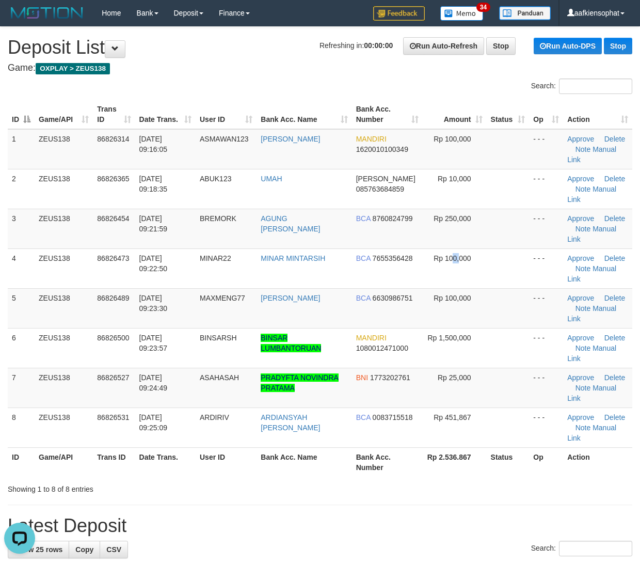
drag, startPoint x: 465, startPoint y: 275, endPoint x: 647, endPoint y: 282, distance: 182.9
click at [470, 274] on td "Rp 100,000" at bounding box center [455, 268] width 64 height 40
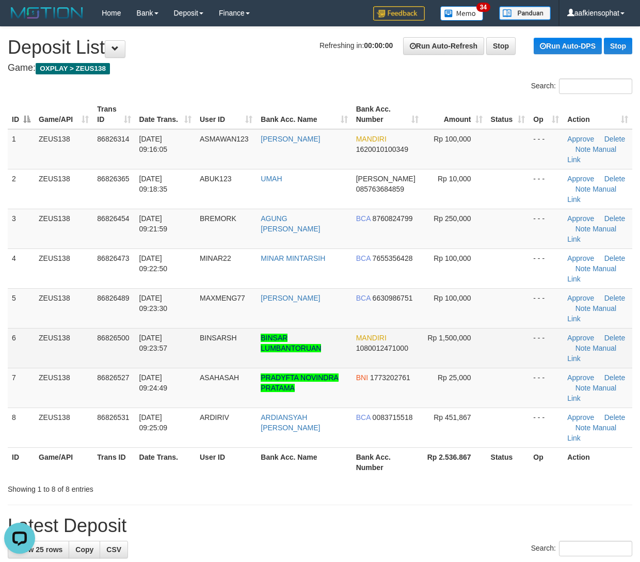
drag, startPoint x: 181, startPoint y: 329, endPoint x: 417, endPoint y: 351, distance: 237.5
click at [211, 331] on tr "6 ZEUS138 86826500 31/08/2025 09:23:57 BINSARSH BINSAR LUMBANTORUAN MANDIRI 108…" at bounding box center [320, 348] width 625 height 40
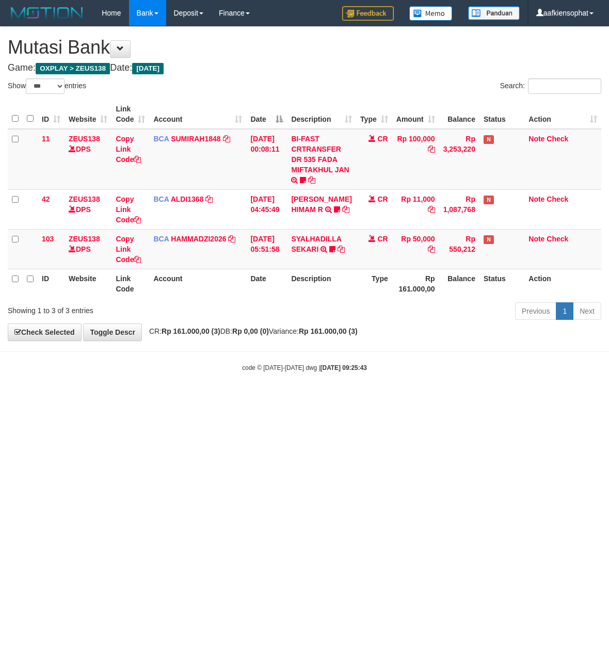
select select "***"
drag, startPoint x: 387, startPoint y: 469, endPoint x: 379, endPoint y: 467, distance: 8.5
click at [382, 399] on html "Toggle navigation Home Bank Account List Load By Website Group [OXPLAY] ZEUS138…" at bounding box center [304, 199] width 609 height 399
drag, startPoint x: 379, startPoint y: 467, endPoint x: 371, endPoint y: 464, distance: 9.0
click at [378, 399] on html "Toggle navigation Home Bank Account List Load By Website Group [OXPLAY] ZEUS138…" at bounding box center [304, 199] width 609 height 399
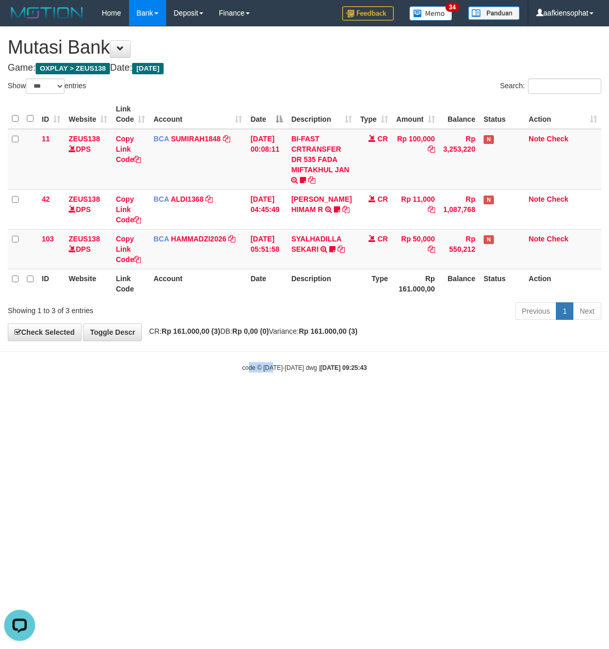
drag, startPoint x: 247, startPoint y: 429, endPoint x: 114, endPoint y: 451, distance: 134.8
click at [270, 399] on html "Toggle navigation Home Bank Account List Load By Website Group [OXPLAY] ZEUS138…" at bounding box center [304, 199] width 609 height 399
drag, startPoint x: 219, startPoint y: 508, endPoint x: 139, endPoint y: 548, distance: 90.0
click at [195, 399] on html "Toggle navigation Home Bank Account List Load By Website Group [OXPLAY] ZEUS138…" at bounding box center [304, 199] width 609 height 399
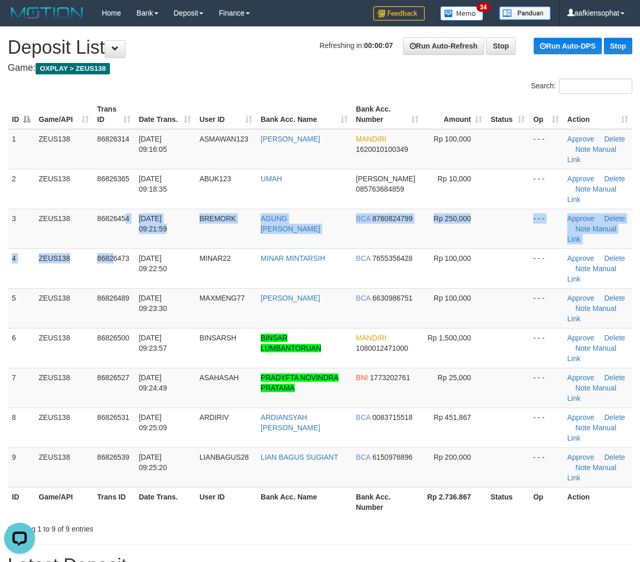
drag, startPoint x: 117, startPoint y: 248, endPoint x: 647, endPoint y: 337, distance: 537.4
click at [169, 250] on tr "4 ZEUS138 86826473 [DATE] 09:22:50 MINAR22 MINAR MINTARSIH BCA 7655356428 Rp 10…" at bounding box center [320, 268] width 625 height 40
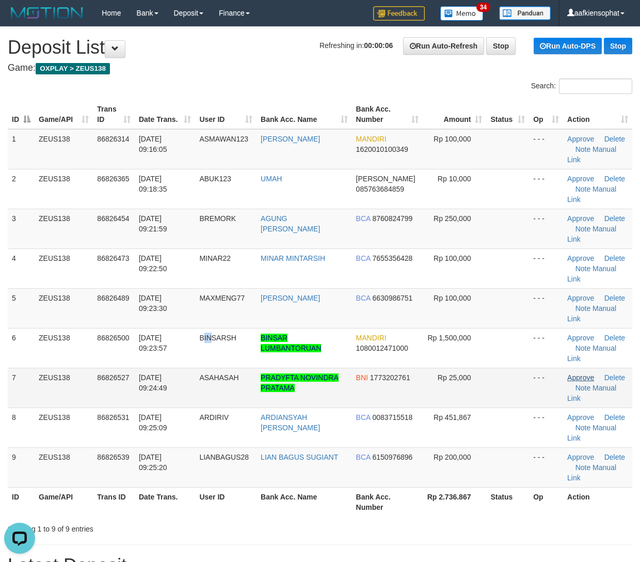
drag, startPoint x: 203, startPoint y: 358, endPoint x: 577, endPoint y: 380, distance: 374.4
click at [230, 346] on td "BINSARSH" at bounding box center [225, 348] width 61 height 40
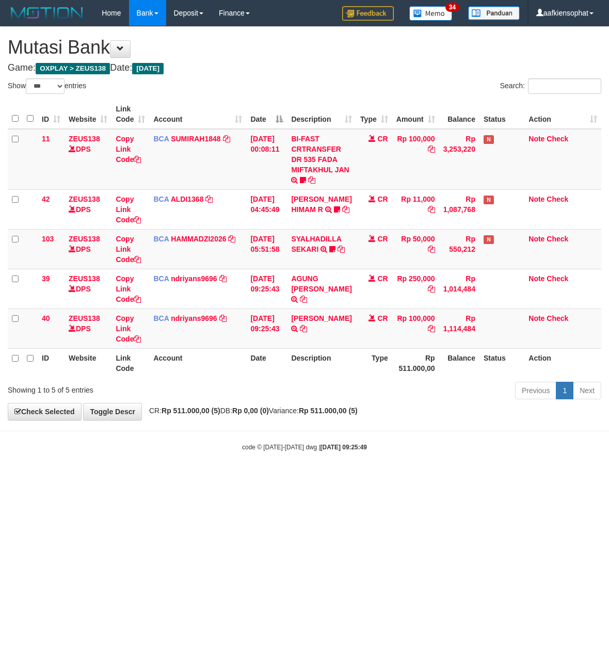
select select "***"
click at [205, 478] on html "Toggle navigation Home Bank Account List Load By Website Group [OXPLAY] ZEUS138…" at bounding box center [304, 239] width 609 height 478
drag, startPoint x: 205, startPoint y: 519, endPoint x: 4, endPoint y: 459, distance: 210.0
click at [189, 478] on html "Toggle navigation Home Bank Account List Load By Website Group [OXPLAY] ZEUS138…" at bounding box center [304, 239] width 609 height 478
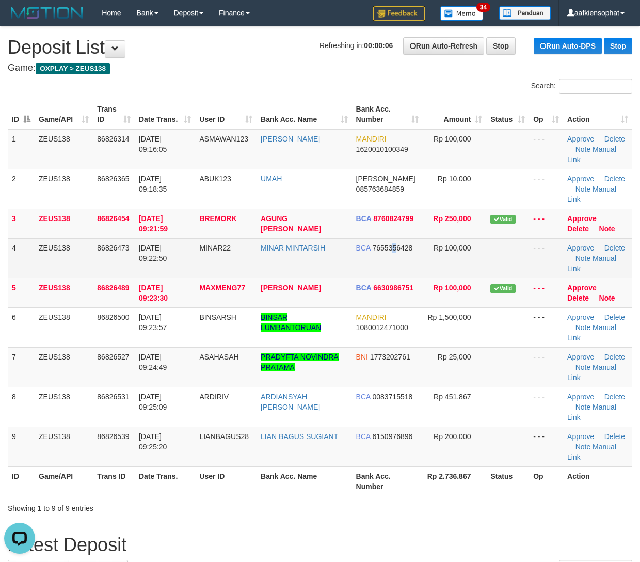
click at [396, 252] on td "BCA 7655356428" at bounding box center [387, 258] width 71 height 40
click at [396, 251] on td "BCA 7655356428" at bounding box center [387, 258] width 71 height 40
click at [399, 250] on span "7655356428" at bounding box center [393, 248] width 40 height 8
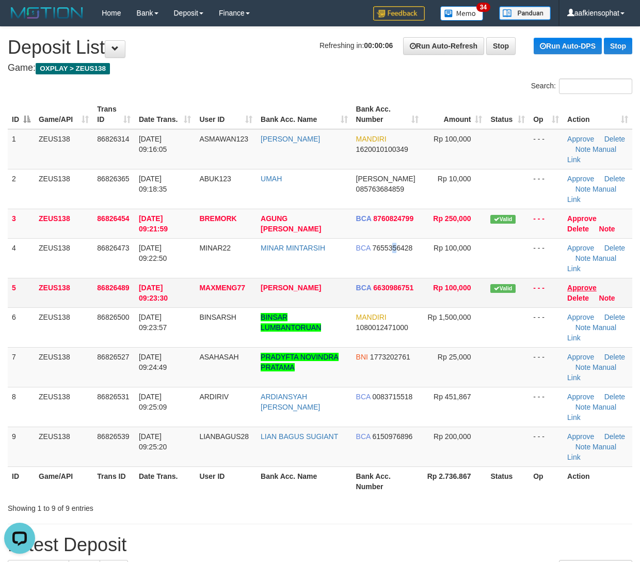
drag, startPoint x: 400, startPoint y: 252, endPoint x: 573, endPoint y: 288, distance: 177.0
click at [438, 261] on tr "4 ZEUS138 86826473 31/08/2025 09:22:50 MINAR22 MINAR MINTARSIH BCA 7655356428 R…" at bounding box center [320, 258] width 625 height 40
drag, startPoint x: 217, startPoint y: 334, endPoint x: 426, endPoint y: 356, distance: 210.1
click at [230, 338] on td "BINSARSH" at bounding box center [225, 327] width 61 height 40
drag, startPoint x: 276, startPoint y: 366, endPoint x: 645, endPoint y: 399, distance: 371.1
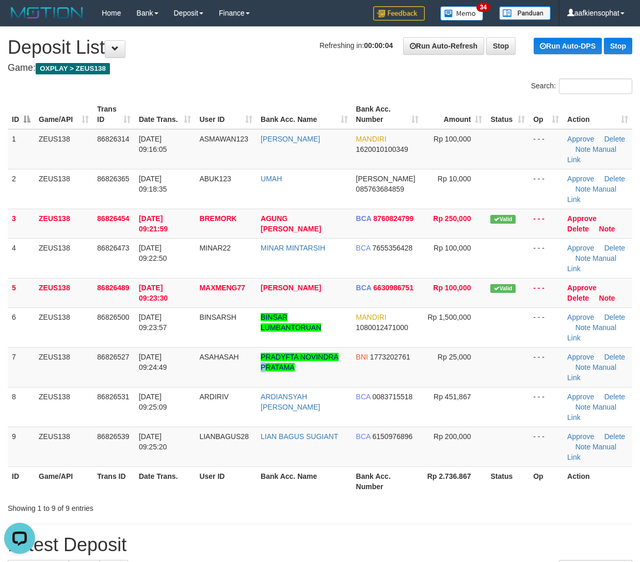
click at [321, 371] on td "PRADYFTA NOVINDRA PRATAMA" at bounding box center [304, 367] width 95 height 40
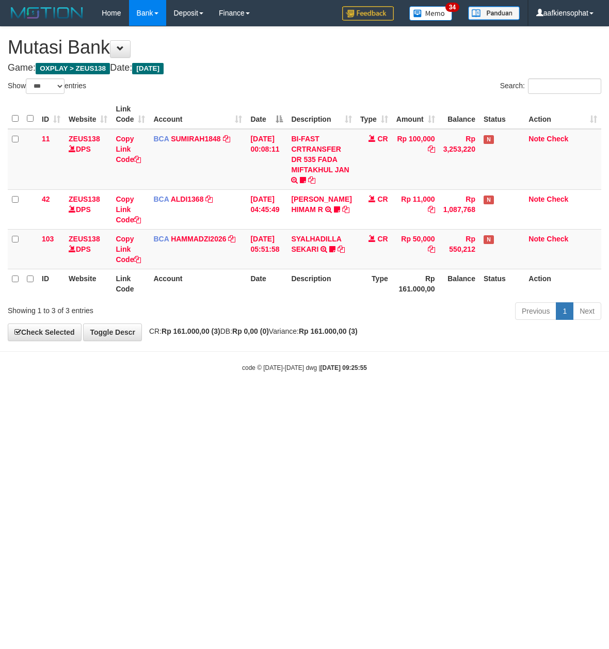
select select "***"
click at [263, 399] on html "Toggle navigation Home Bank Account List Load By Website Group [OXPLAY] ZEUS138…" at bounding box center [304, 199] width 609 height 399
select select "***"
click at [143, 399] on html "Toggle navigation Home Bank Account List Load By Website Group [OXPLAY] ZEUS138…" at bounding box center [304, 199] width 609 height 399
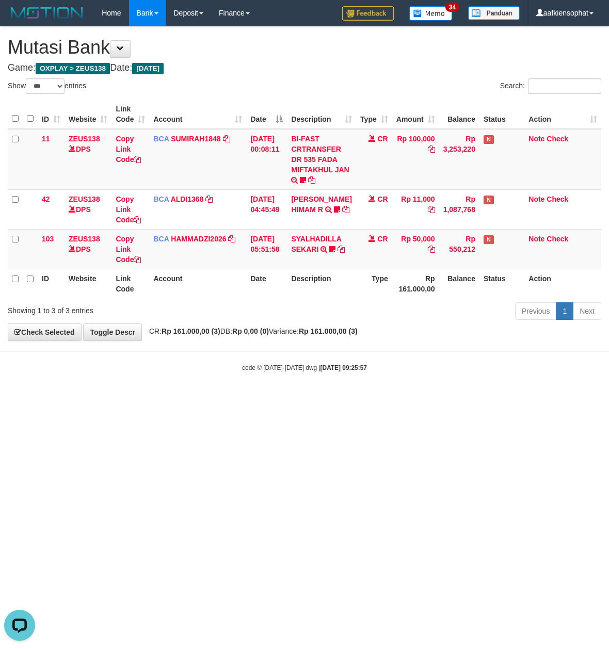
drag, startPoint x: 146, startPoint y: 440, endPoint x: 76, endPoint y: 370, distance: 98.2
click at [137, 399] on html "Toggle navigation Home Bank Account List Load By Website Group [OXPLAY] ZEUS138…" at bounding box center [304, 199] width 609 height 399
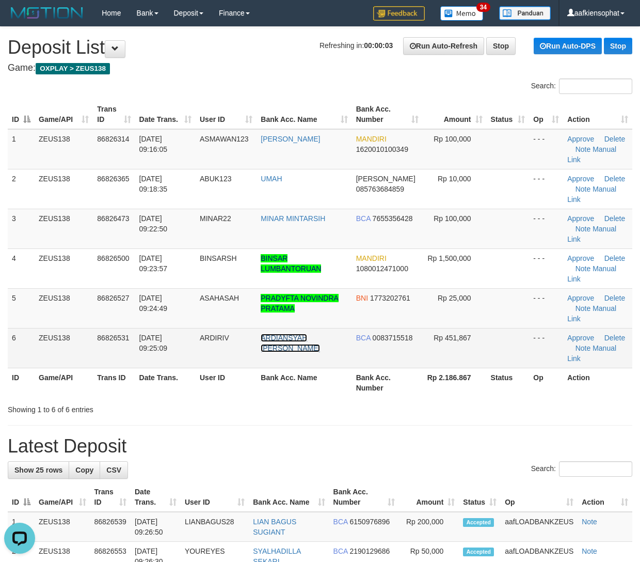
click at [302, 339] on link "ARDIANSYAH [PERSON_NAME]" at bounding box center [290, 342] width 59 height 19
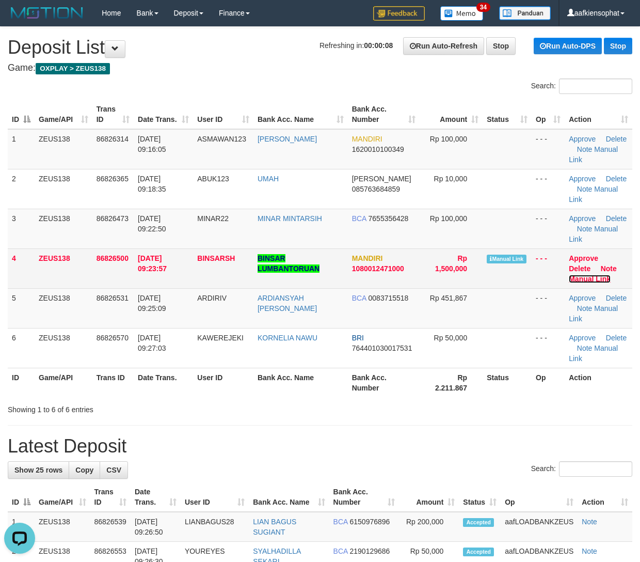
click at [605, 277] on link "Manual Link" at bounding box center [590, 279] width 42 height 8
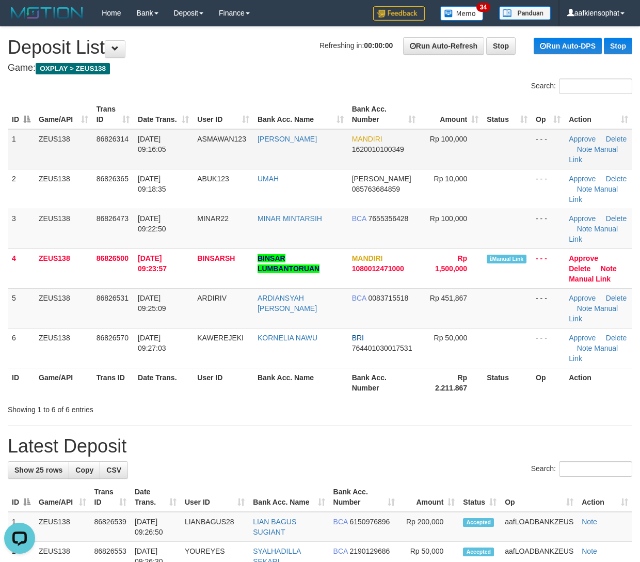
drag, startPoint x: 448, startPoint y: 217, endPoint x: 546, endPoint y: 157, distance: 115.2
click at [453, 197] on tbody "1 ZEUS138 86826314 31/08/2025 09:16:05 ASMAWAN123 ASMAWAN AIDIL MANDIRI 1620010…" at bounding box center [320, 248] width 625 height 239
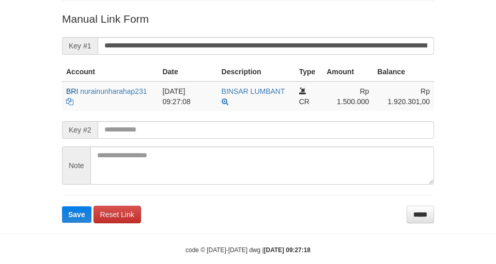
click at [255, 31] on form "**********" at bounding box center [248, 117] width 372 height 212
drag, startPoint x: 257, startPoint y: 33, endPoint x: 262, endPoint y: 36, distance: 5.8
click at [262, 36] on form "**********" at bounding box center [248, 117] width 372 height 212
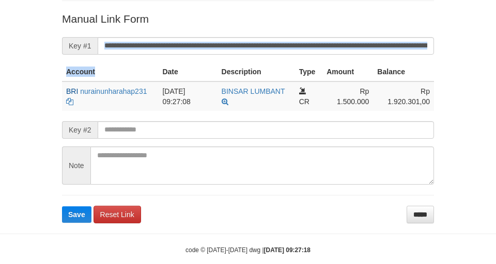
drag, startPoint x: 262, startPoint y: 36, endPoint x: 263, endPoint y: 43, distance: 7.8
click at [262, 37] on form "**********" at bounding box center [248, 117] width 372 height 212
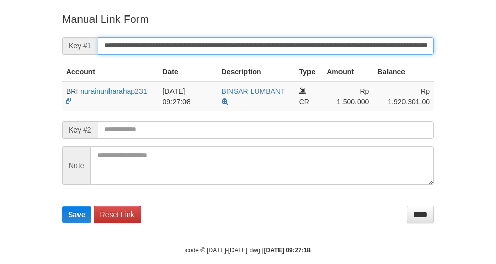
click at [62, 206] on button "Save" at bounding box center [76, 214] width 29 height 17
click at [267, 49] on input "**********" at bounding box center [266, 46] width 336 height 18
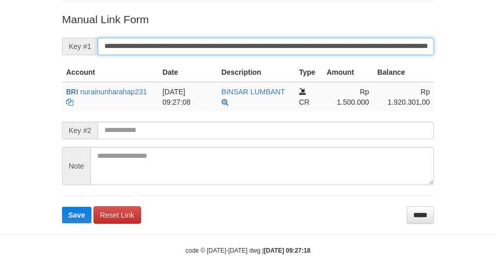
click at [267, 49] on input "**********" at bounding box center [266, 47] width 336 height 18
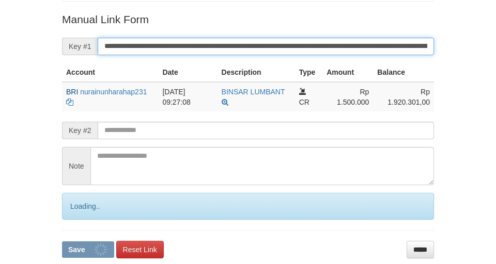
click at [267, 49] on input "**********" at bounding box center [266, 47] width 336 height 18
click at [278, 48] on input "**********" at bounding box center [266, 47] width 336 height 18
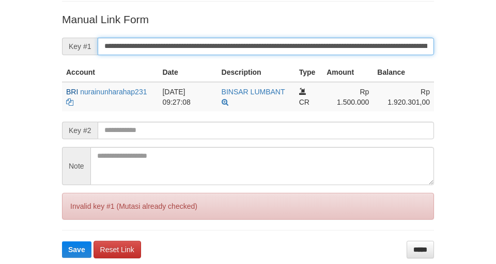
click at [62, 242] on button "Save" at bounding box center [76, 250] width 29 height 17
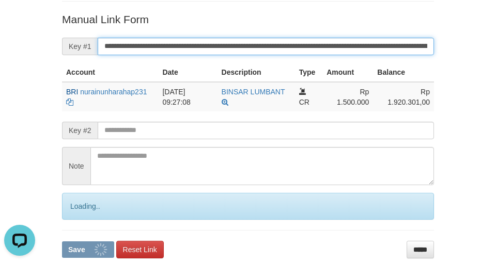
scroll to position [0, 0]
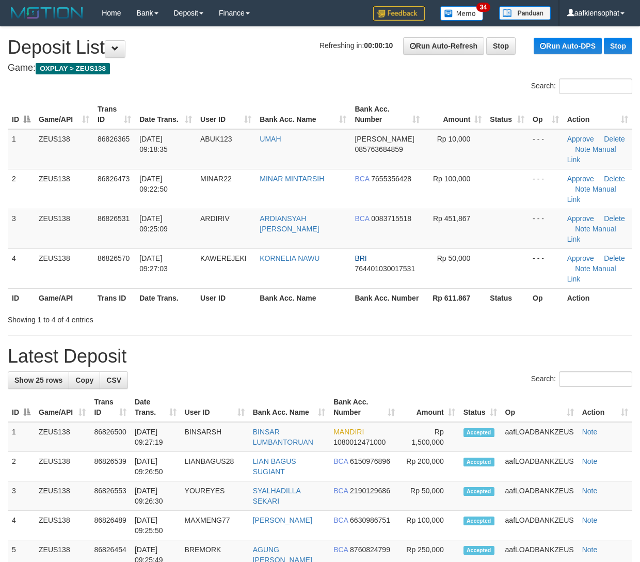
click at [456, 310] on div "Showing 1 to 4 of 4 entries" at bounding box center [320, 317] width 640 height 14
drag, startPoint x: 391, startPoint y: 297, endPoint x: 442, endPoint y: 302, distance: 51.3
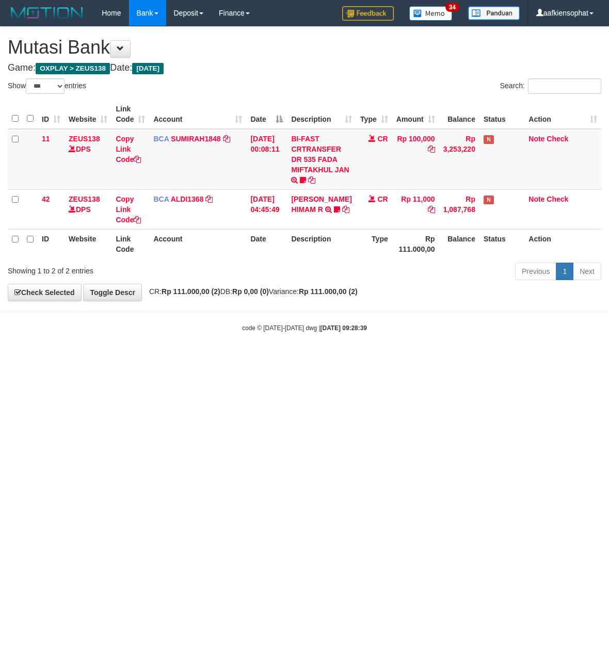
select select "***"
click at [172, 337] on body "Toggle navigation Home Bank Account List Load By Website Group [OXPLAY] ZEUS138…" at bounding box center [304, 179] width 609 height 359
drag, startPoint x: 482, startPoint y: 403, endPoint x: 443, endPoint y: 395, distance: 39.6
click at [481, 359] on html "Toggle navigation Home Bank Account List Load By Website Group [OXPLAY] ZEUS138…" at bounding box center [304, 179] width 609 height 359
click at [325, 359] on html "Toggle navigation Home Bank Account List Load By Website Group [OXPLAY] ZEUS138…" at bounding box center [304, 179] width 609 height 359
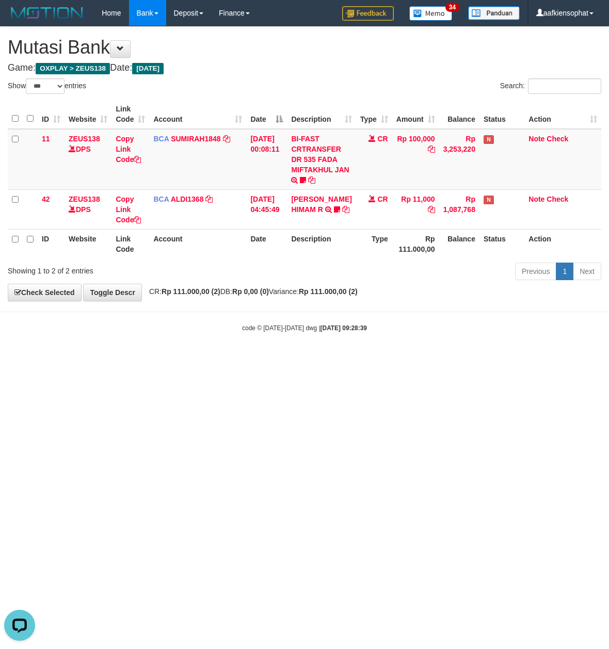
click at [319, 359] on html "Toggle navigation Home Bank Account List Load By Website Group [OXPLAY] ZEUS138…" at bounding box center [304, 179] width 609 height 359
click at [240, 359] on html "Toggle navigation Home Bank Account List Load By Website Group [OXPLAY] ZEUS138…" at bounding box center [304, 179] width 609 height 359
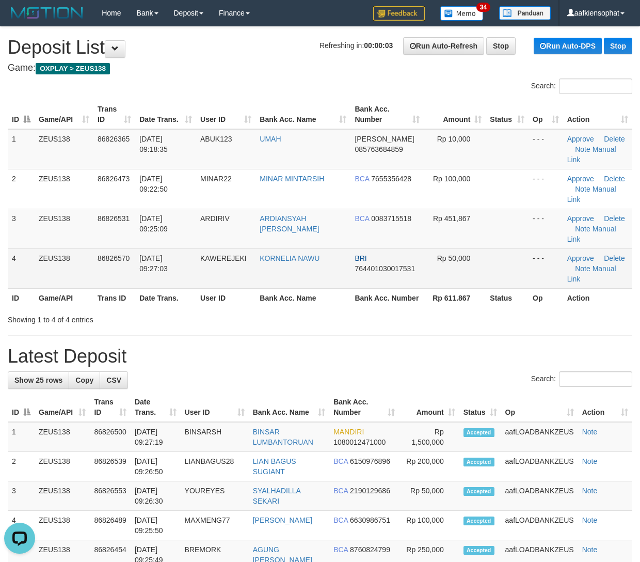
drag, startPoint x: 193, startPoint y: 232, endPoint x: 286, endPoint y: 233, distance: 93.4
click at [242, 248] on tr "4 ZEUS138 86826570 [DATE] 09:27:03 [GEOGRAPHIC_DATA] KORNELIA NAWU BRI 76440103…" at bounding box center [320, 268] width 625 height 40
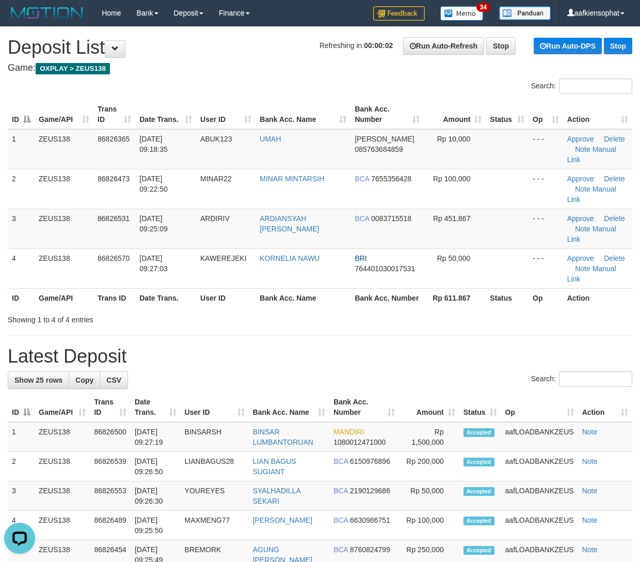
drag, startPoint x: 112, startPoint y: 288, endPoint x: 649, endPoint y: 332, distance: 539.2
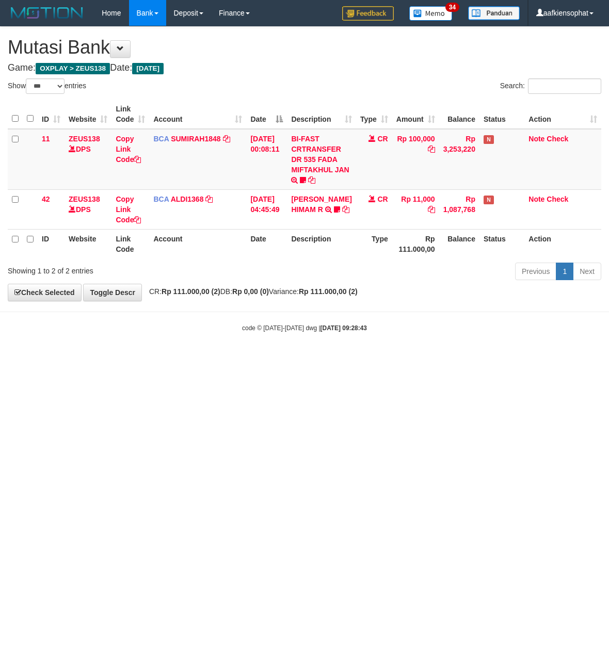
select select "***"
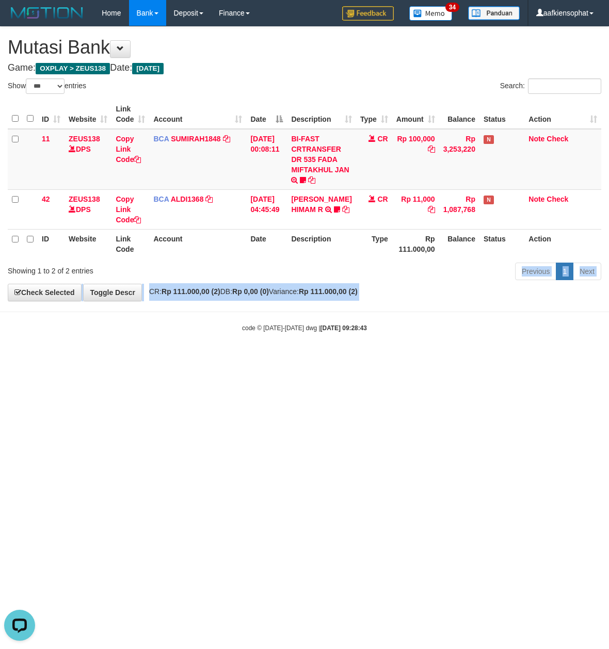
drag, startPoint x: 149, startPoint y: 382, endPoint x: 113, endPoint y: 364, distance: 40.9
click at [152, 359] on html "Toggle navigation Home Bank Account List Load By Website Group [OXPLAY] ZEUS138…" at bounding box center [304, 179] width 609 height 359
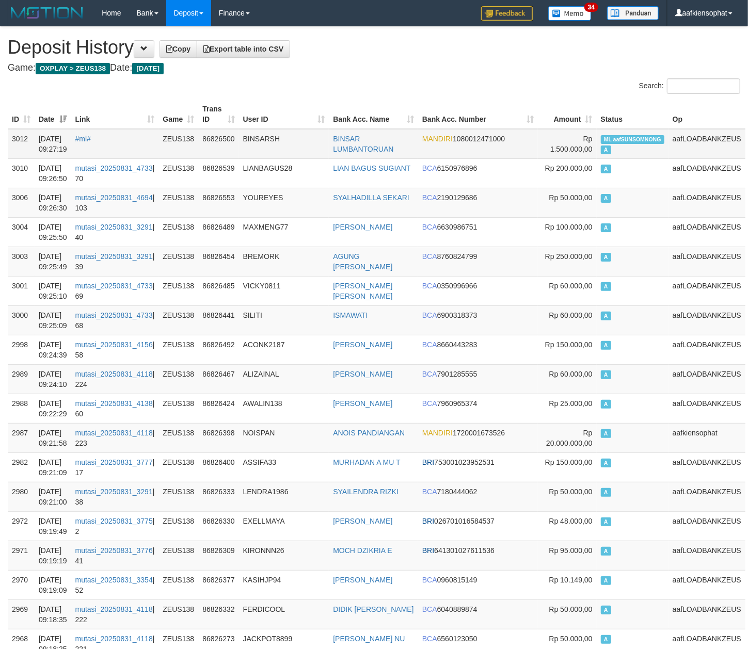
click at [636, 143] on span "ML aafSUNSOMNONG" at bounding box center [632, 139] width 63 height 9
copy td "ML aafSUNSOMNONG A"
click at [636, 143] on span "ML aafSUNSOMNONG" at bounding box center [632, 139] width 63 height 9
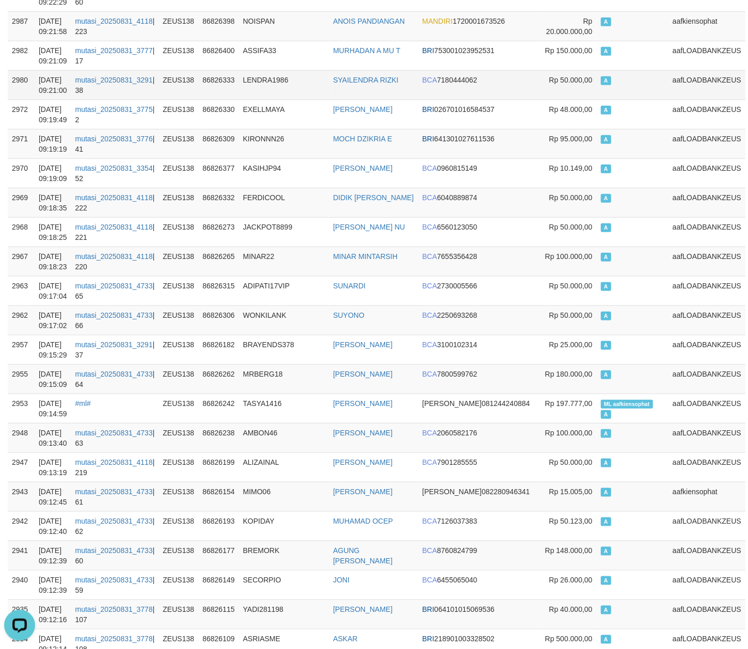
scroll to position [413, 0]
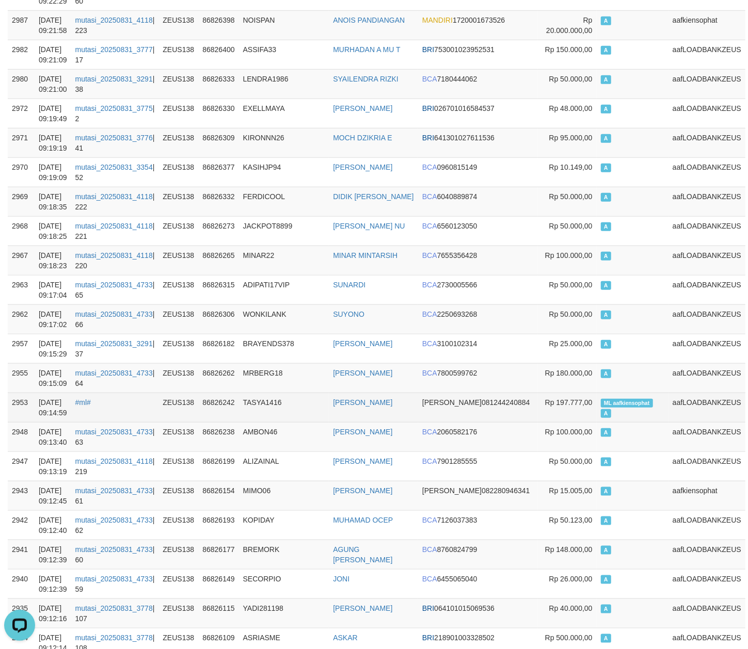
click at [608, 412] on td "ML aafkiensophat A" at bounding box center [633, 407] width 72 height 29
copy td "ML aafkiensophat A"
click at [608, 412] on td "ML aafkiensophat A" at bounding box center [633, 407] width 72 height 29
click at [606, 412] on td "ML aafkiensophat A" at bounding box center [633, 407] width 72 height 29
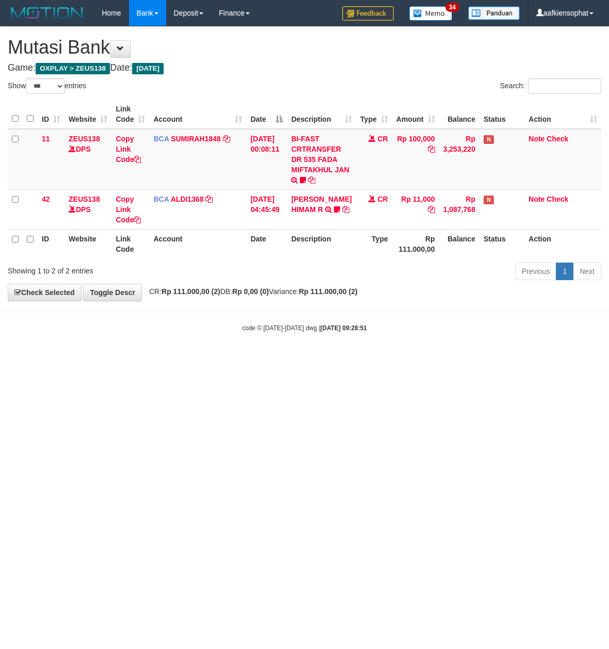
select select "***"
drag, startPoint x: 186, startPoint y: 403, endPoint x: 0, endPoint y: 390, distance: 186.8
click at [171, 359] on html "Toggle navigation Home Bank Account List Load By Website Group [OXPLAY] ZEUS138…" at bounding box center [304, 179] width 609 height 359
drag, startPoint x: 453, startPoint y: 451, endPoint x: 361, endPoint y: 434, distance: 93.5
click at [451, 359] on html "Toggle navigation Home Bank Account List Load By Website Group [OXPLAY] ZEUS138…" at bounding box center [304, 179] width 609 height 359
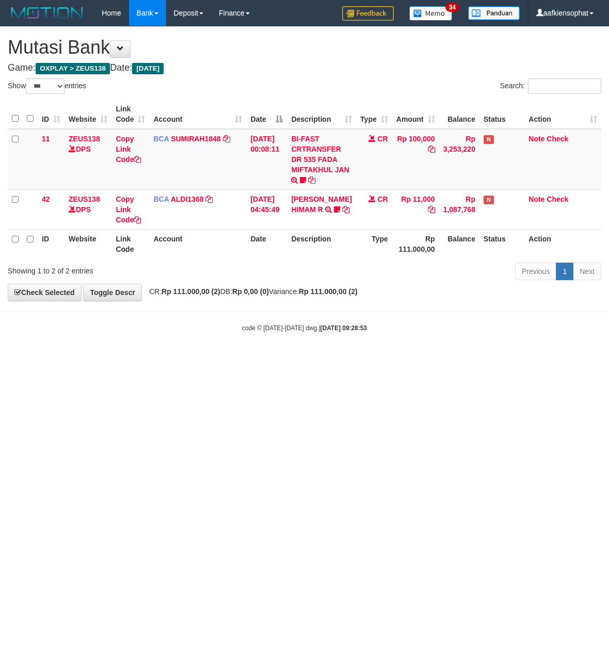
select select "***"
drag, startPoint x: 283, startPoint y: 399, endPoint x: 275, endPoint y: 396, distance: 9.0
click at [279, 359] on html "Toggle navigation Home Bank Account List Load By Website Group [OXPLAY] ZEUS138…" at bounding box center [304, 179] width 609 height 359
drag, startPoint x: 275, startPoint y: 396, endPoint x: 4, endPoint y: 357, distance: 273.3
click at [265, 359] on html "Toggle navigation Home Bank Account List Load By Website Group [OXPLAY] ZEUS138…" at bounding box center [304, 179] width 609 height 359
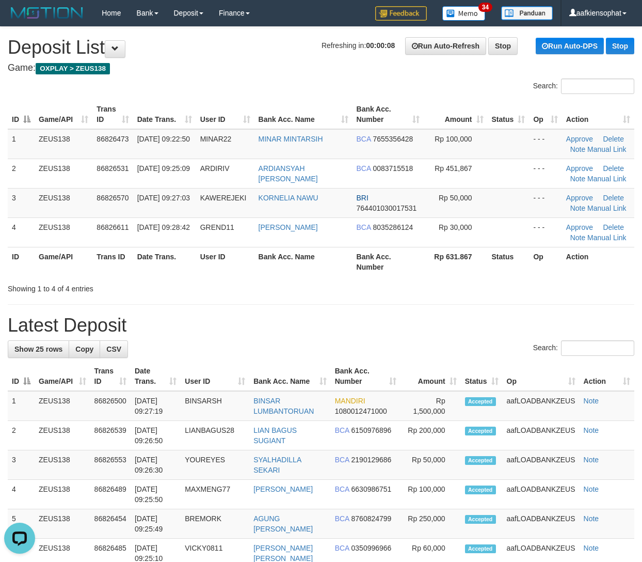
drag, startPoint x: 373, startPoint y: 304, endPoint x: 647, endPoint y: 336, distance: 276.4
drag, startPoint x: 315, startPoint y: 257, endPoint x: 648, endPoint y: 312, distance: 337.9
click at [348, 265] on th "Bank Acc. Name" at bounding box center [303, 261] width 98 height 29
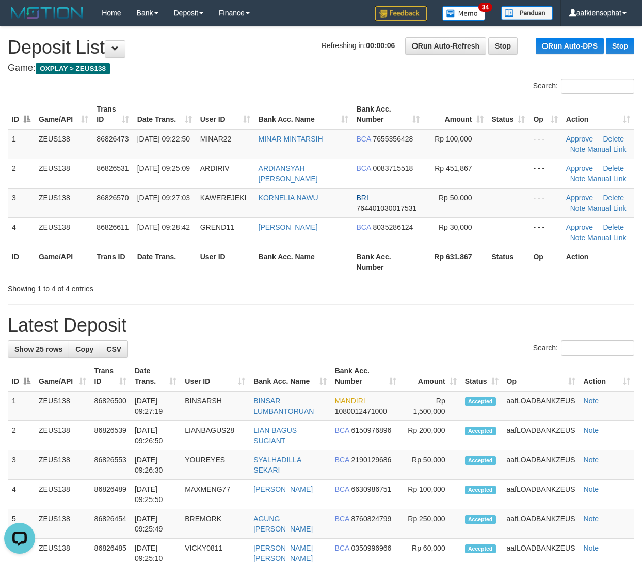
drag, startPoint x: 230, startPoint y: 261, endPoint x: 648, endPoint y: 300, distance: 420.5
click at [257, 267] on tr "ID Game/API Trans ID Date Trans. User ID Bank Acc. Name Bank Acc. Number Rp 631…" at bounding box center [321, 261] width 627 height 29
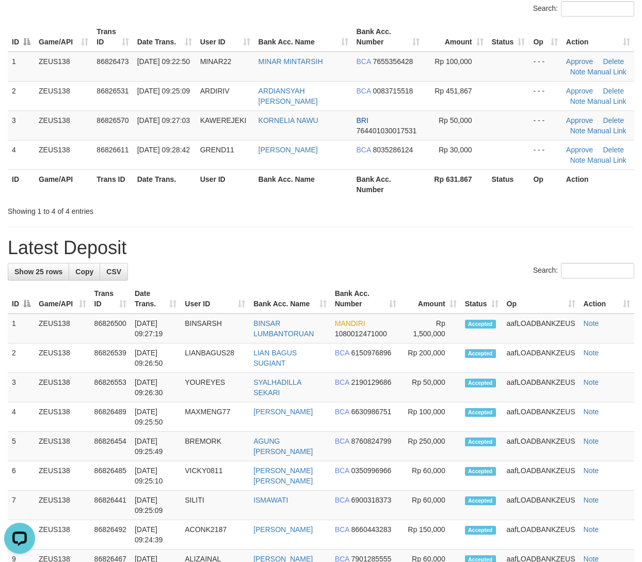
scroll to position [137, 0]
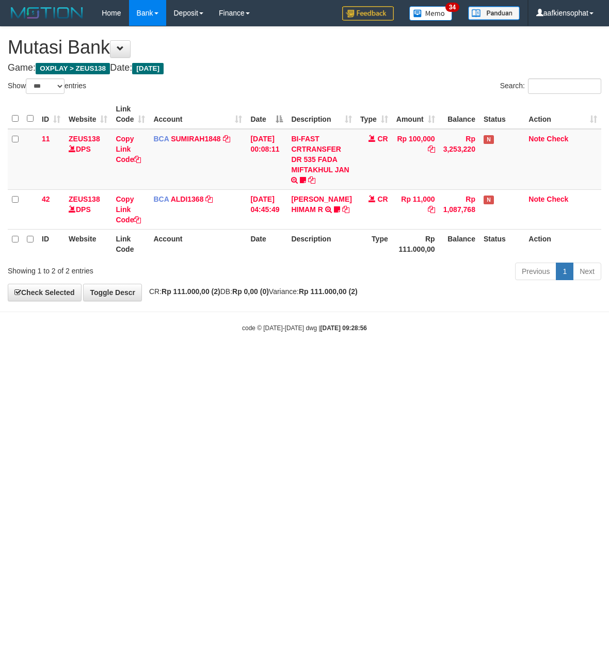
select select "***"
click at [333, 359] on html "Toggle navigation Home Bank Account List Load By Website Group [OXPLAY] ZEUS138…" at bounding box center [304, 179] width 609 height 359
drag, startPoint x: 310, startPoint y: 389, endPoint x: 7, endPoint y: 337, distance: 306.9
click at [292, 359] on html "Toggle navigation Home Bank Account List Load By Website Group [OXPLAY] ZEUS138…" at bounding box center [304, 179] width 609 height 359
click at [314, 359] on html "Toggle navigation Home Bank Account List Load By Website Group [OXPLAY] ZEUS138…" at bounding box center [304, 179] width 609 height 359
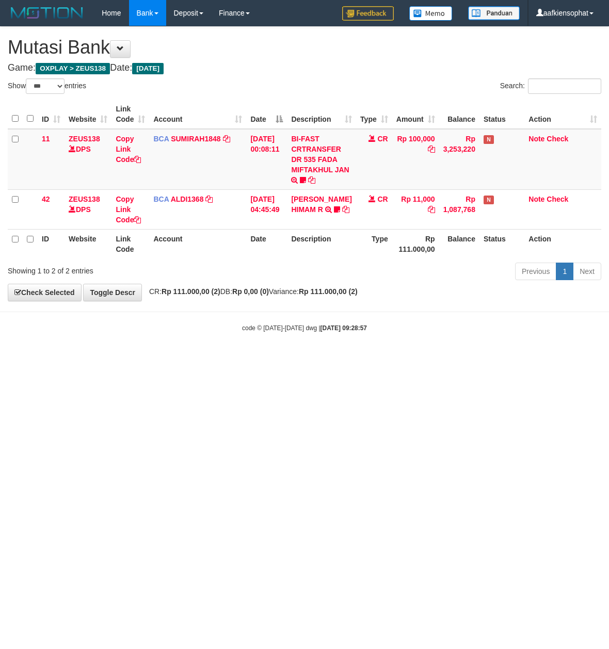
select select "***"
click at [136, 342] on body "Toggle navigation Home Bank Account List Load By Website Group [OXPLAY] ZEUS138…" at bounding box center [304, 179] width 609 height 359
click at [114, 359] on html "Toggle navigation Home Bank Account List Load By Website Group [OXPLAY] ZEUS138…" at bounding box center [304, 179] width 609 height 359
drag, startPoint x: 110, startPoint y: 411, endPoint x: 50, endPoint y: 529, distance: 131.6
click at [100, 359] on html "Toggle navigation Home Bank Account List Load By Website Group [OXPLAY] ZEUS138…" at bounding box center [304, 179] width 609 height 359
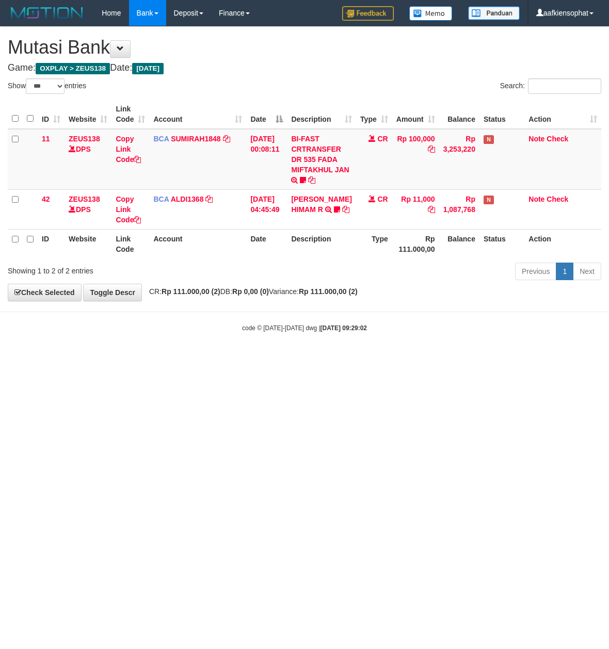
select select "***"
drag, startPoint x: 305, startPoint y: 522, endPoint x: 300, endPoint y: 505, distance: 18.2
click at [302, 359] on html "Toggle navigation Home Bank Account List Load By Website Group [OXPLAY] ZEUS138…" at bounding box center [304, 179] width 609 height 359
drag, startPoint x: 260, startPoint y: 354, endPoint x: 250, endPoint y: 353, distance: 10.3
click at [258, 354] on body "Toggle navigation Home Bank Account List Load By Website Group [OXPLAY] ZEUS138…" at bounding box center [304, 179] width 609 height 359
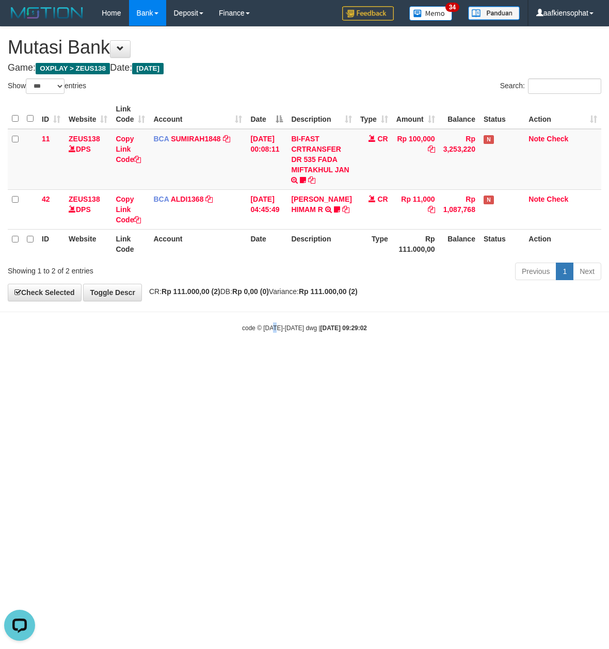
drag, startPoint x: 277, startPoint y: 385, endPoint x: 240, endPoint y: 351, distance: 50.4
click at [278, 359] on html "Toggle navigation Home Bank Account List Load By Website Group [OXPLAY] ZEUS138…" at bounding box center [304, 179] width 609 height 359
drag, startPoint x: 369, startPoint y: 353, endPoint x: 238, endPoint y: 361, distance: 130.9
click at [338, 359] on html "Toggle navigation Home Bank Account List Load By Website Group [OXPLAY] ZEUS138…" at bounding box center [304, 179] width 609 height 359
click at [340, 359] on html "Toggle navigation Home Bank Account List Load By Website Group [OXPLAY] ZEUS138…" at bounding box center [304, 179] width 609 height 359
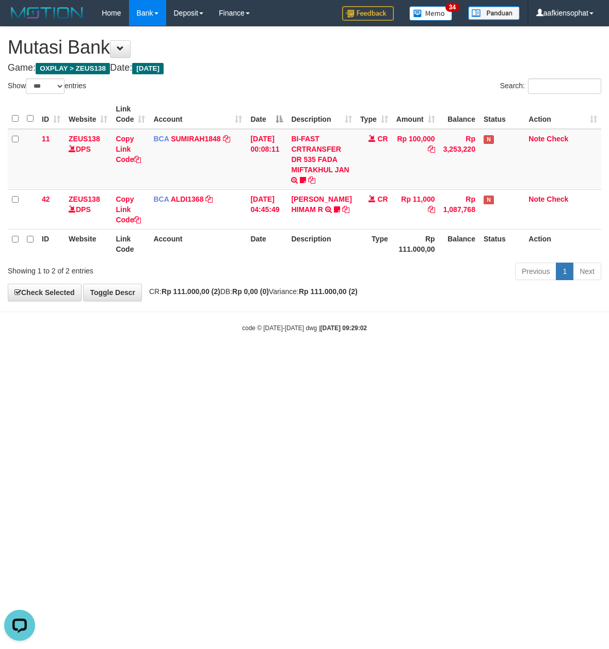
drag, startPoint x: 466, startPoint y: 407, endPoint x: 444, endPoint y: 407, distance: 21.2
click at [459, 359] on html "Toggle navigation Home Bank Account List Load By Website Group [OXPLAY] ZEUS138…" at bounding box center [304, 179] width 609 height 359
drag, startPoint x: 258, startPoint y: 377, endPoint x: 3, endPoint y: 356, distance: 256.3
click at [252, 359] on html "Toggle navigation Home Bank Account List Load By Website Group [OXPLAY] ZEUS138…" at bounding box center [304, 179] width 609 height 359
drag, startPoint x: 310, startPoint y: 444, endPoint x: 269, endPoint y: 430, distance: 42.8
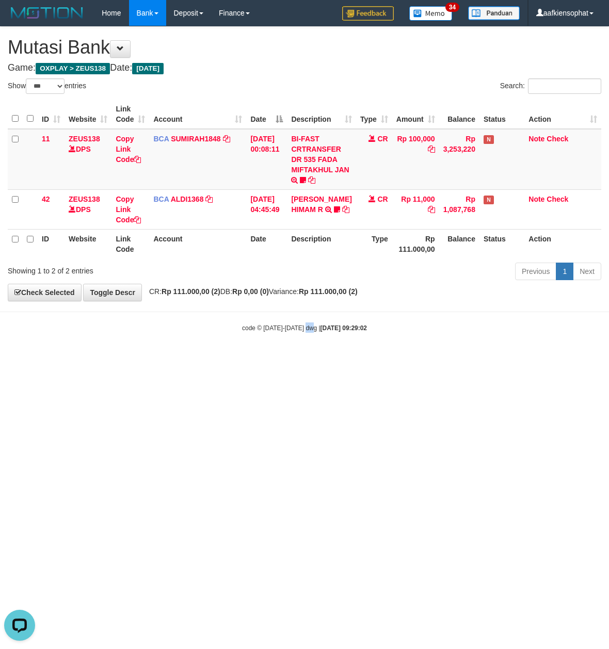
click at [308, 359] on html "Toggle navigation Home Bank Account List Load By Website Group [OXPLAY] ZEUS138…" at bounding box center [304, 179] width 609 height 359
drag, startPoint x: 426, startPoint y: 407, endPoint x: 2, endPoint y: 343, distance: 429.0
click at [316, 359] on html "Toggle navigation Home Bank Account List Load By Website Group [OXPLAY] ZEUS138…" at bounding box center [304, 179] width 609 height 359
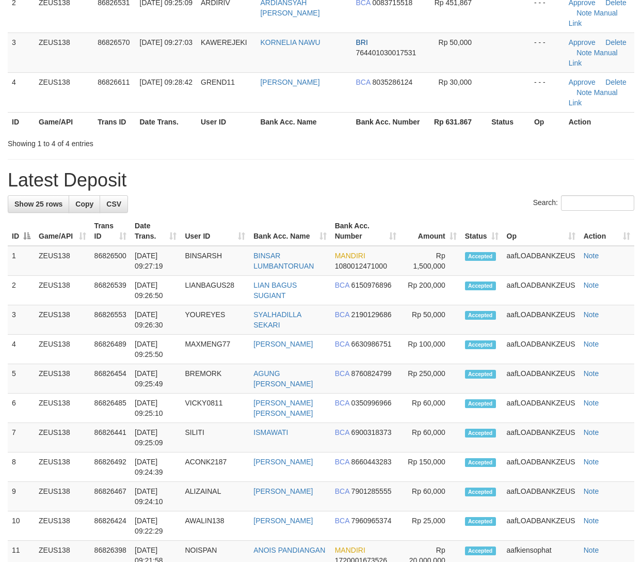
scroll to position [137, 0]
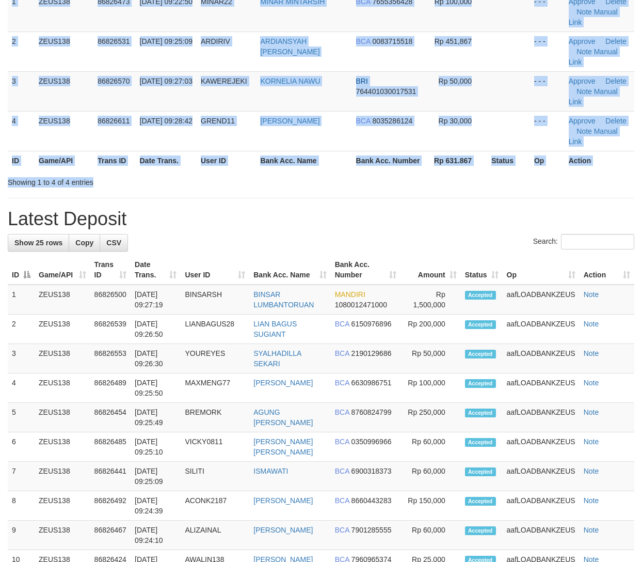
drag, startPoint x: 392, startPoint y: 134, endPoint x: 442, endPoint y: 129, distance: 50.3
click at [405, 124] on div "Search: ID Game/API Trans ID Date Trans. User ID Bank Acc. Name Bank Acc. Numbe…" at bounding box center [321, 64] width 627 height 246
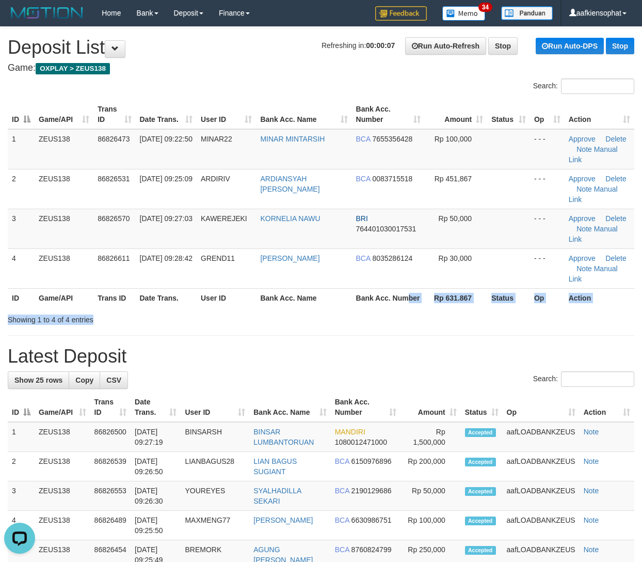
scroll to position [0, 0]
drag, startPoint x: 133, startPoint y: 210, endPoint x: 650, endPoint y: 294, distance: 524.6
click at [147, 213] on tr "3 ZEUS138 86826570 31/08/2025 09:27:03 KAWEREJEKI KORNELIA NAWU BRI 76440103001…" at bounding box center [321, 229] width 627 height 40
drag, startPoint x: 299, startPoint y: 257, endPoint x: 372, endPoint y: 256, distance: 72.3
click at [320, 288] on th "Bank Acc. Name" at bounding box center [303, 297] width 95 height 19
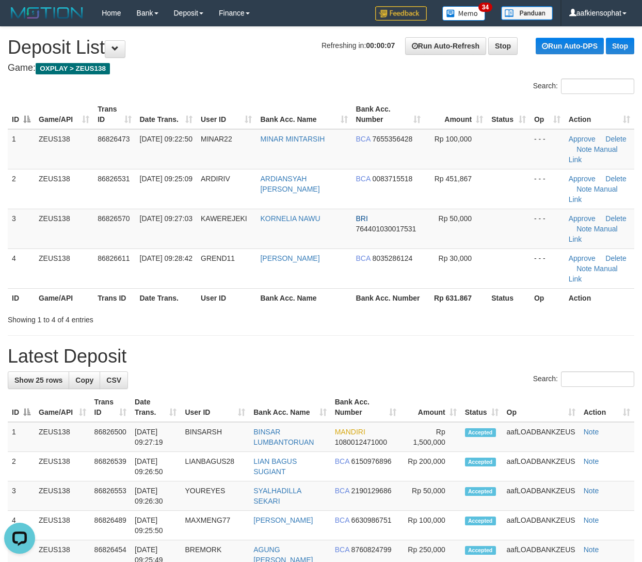
drag, startPoint x: 364, startPoint y: 273, endPoint x: 649, endPoint y: 269, distance: 284.4
click at [520, 259] on div "Search: ID Game/API Trans ID Date Trans. User ID Bank Acc. Name Bank Acc. Numbe…" at bounding box center [321, 201] width 627 height 246
click at [389, 288] on th "Bank Acc. Number" at bounding box center [388, 297] width 73 height 19
drag, startPoint x: 279, startPoint y: 279, endPoint x: 404, endPoint y: 287, distance: 125.2
click at [288, 310] on div "Showing 1 to 4 of 4 entries" at bounding box center [321, 317] width 642 height 14
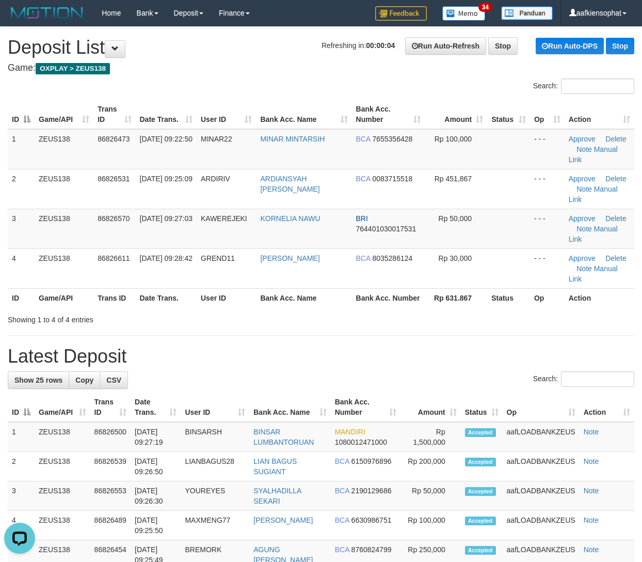
click at [495, 346] on h1 "Latest Deposit" at bounding box center [321, 356] width 627 height 21
drag, startPoint x: 495, startPoint y: 307, endPoint x: 508, endPoint y: 314, distance: 15.7
click at [508, 346] on h1 "Latest Deposit" at bounding box center [321, 356] width 627 height 21
click at [443, 392] on th "Amount" at bounding box center [431, 406] width 60 height 29
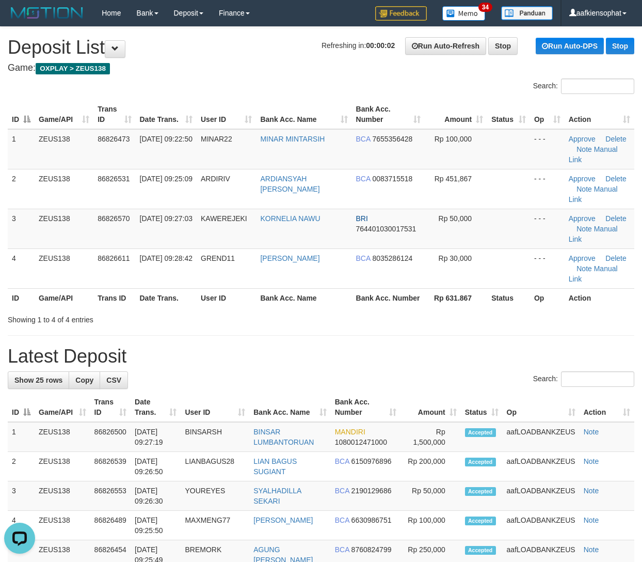
click at [442, 392] on th "Amount" at bounding box center [431, 406] width 60 height 29
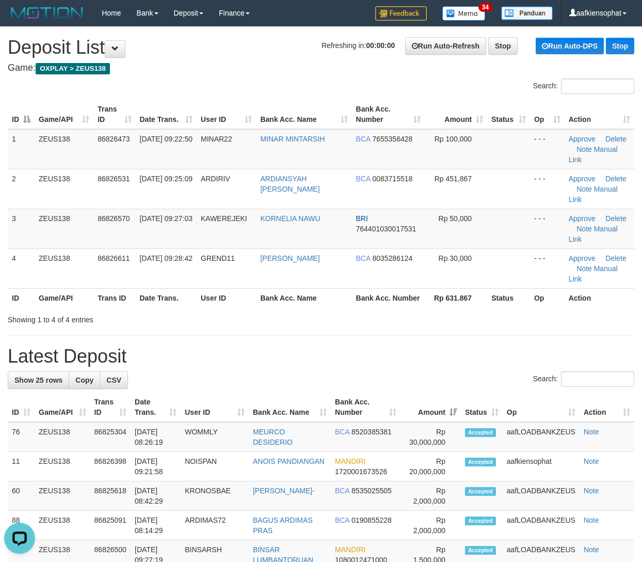
click at [449, 346] on h1 "Latest Deposit" at bounding box center [321, 356] width 627 height 21
drag, startPoint x: 489, startPoint y: 318, endPoint x: 619, endPoint y: 336, distance: 131.2
click at [491, 346] on h1 "Latest Deposit" at bounding box center [321, 356] width 627 height 21
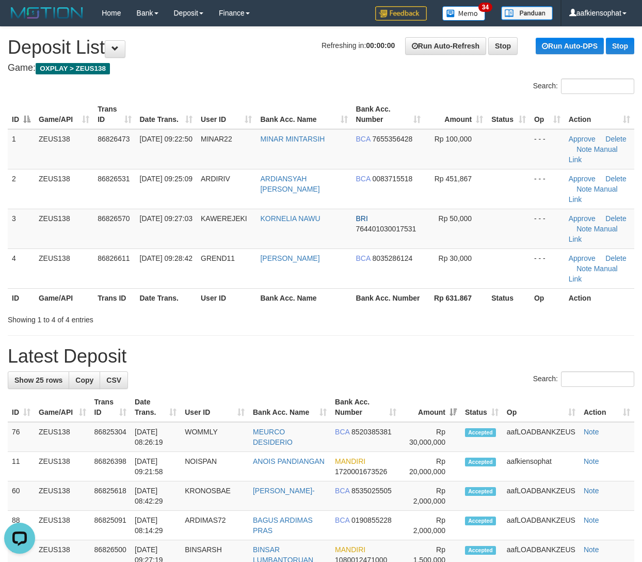
click at [416, 267] on div "ID Game/API Trans ID Date Trans. User ID Bank Acc. Name Bank Acc. Number Amount…" at bounding box center [321, 204] width 642 height 214
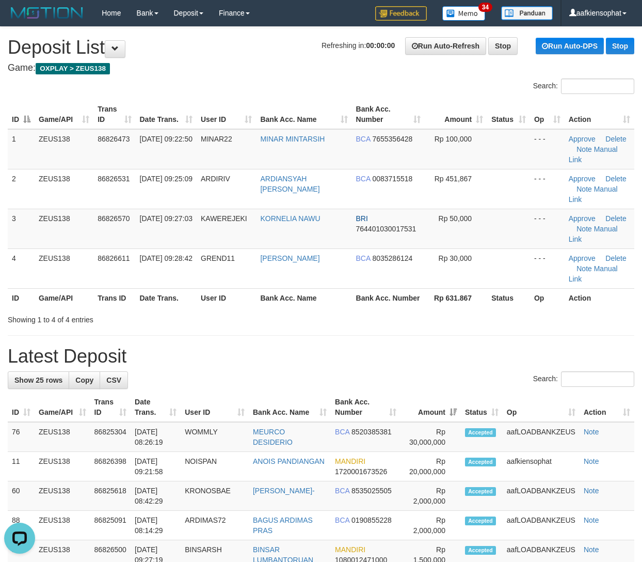
click at [419, 266] on div "ID Game/API Trans ID Date Trans. User ID Bank Acc. Name Bank Acc. Number Amount…" at bounding box center [321, 204] width 642 height 214
click at [378, 310] on div "Showing 1 to 4 of 4 entries" at bounding box center [321, 317] width 642 height 14
drag, startPoint x: 379, startPoint y: 279, endPoint x: 540, endPoint y: 281, distance: 161.1
click at [400, 310] on div "Showing 1 to 4 of 4 entries" at bounding box center [321, 317] width 642 height 14
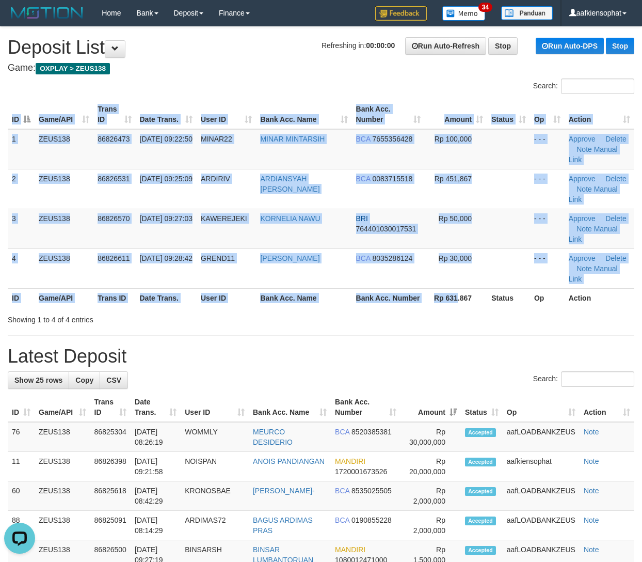
click at [465, 269] on div "Search: ID Game/API Trans ID Date Trans. User ID Bank Acc. Name Bank Acc. Numbe…" at bounding box center [321, 201] width 627 height 246
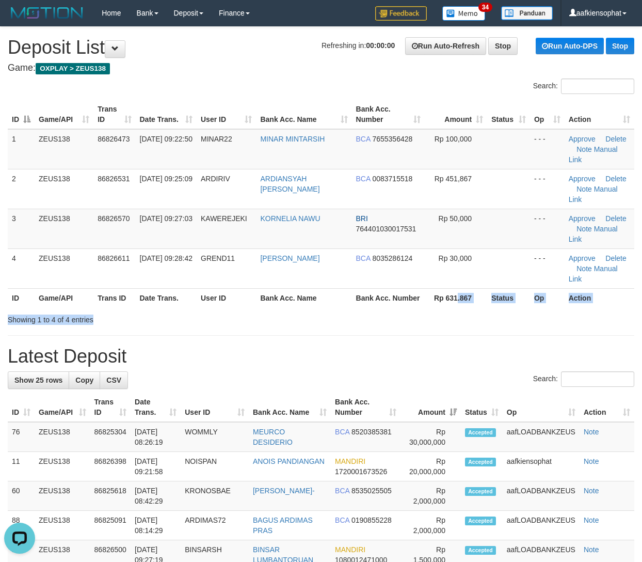
click at [487, 267] on div "ID Game/API Trans ID Date Trans. User ID Bank Acc. Name Bank Acc. Number Amount…" at bounding box center [321, 204] width 642 height 214
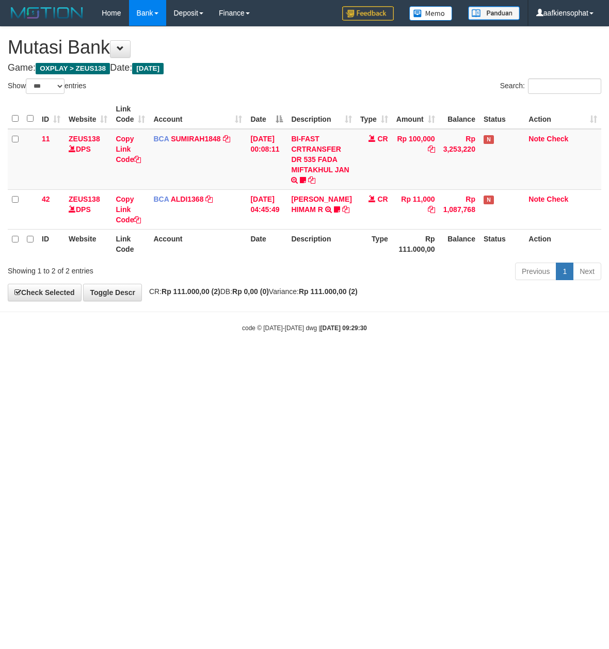
select select "***"
drag, startPoint x: 343, startPoint y: 535, endPoint x: 260, endPoint y: 484, distance: 97.1
click at [341, 359] on html "Toggle navigation Home Bank Account List Load By Website Group [OXPLAY] ZEUS138…" at bounding box center [304, 179] width 609 height 359
drag, startPoint x: 352, startPoint y: 420, endPoint x: 7, endPoint y: 366, distance: 349.4
click at [322, 359] on html "Toggle navigation Home Bank Account List Load By Website Group [OXPLAY] ZEUS138…" at bounding box center [304, 179] width 609 height 359
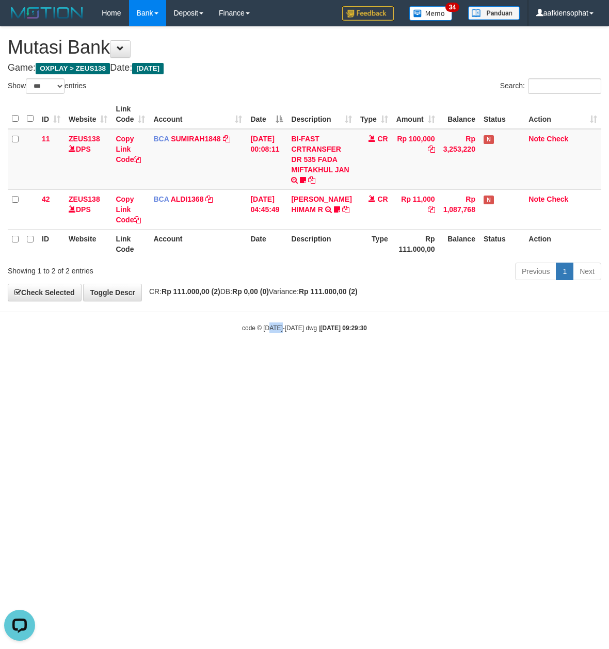
drag, startPoint x: 269, startPoint y: 387, endPoint x: 1, endPoint y: 344, distance: 271.3
click at [219, 359] on html "Toggle navigation Home Bank Account List Load By Website Group [OXPLAY] ZEUS138…" at bounding box center [304, 179] width 609 height 359
drag, startPoint x: 354, startPoint y: 405, endPoint x: 46, endPoint y: 539, distance: 335.7
click at [286, 359] on html "Toggle navigation Home Bank Account List Load By Website Group [OXPLAY] ZEUS138…" at bounding box center [304, 179] width 609 height 359
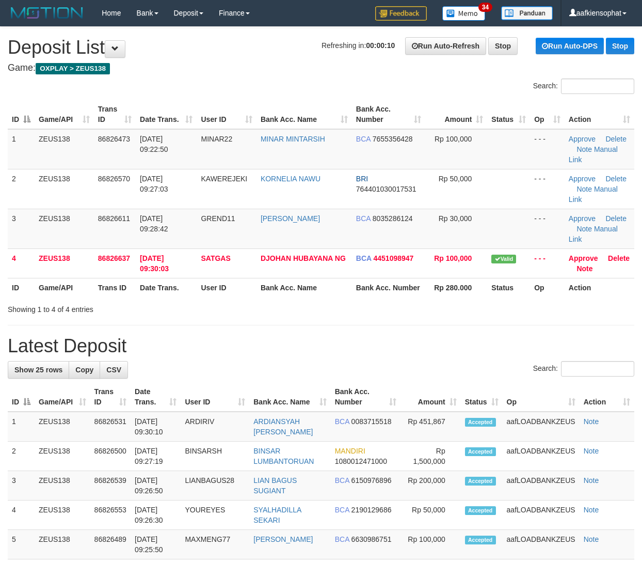
drag, startPoint x: 377, startPoint y: 247, endPoint x: 484, endPoint y: 268, distance: 109.0
click at [404, 278] on th "Bank Acc. Number" at bounding box center [388, 287] width 73 height 19
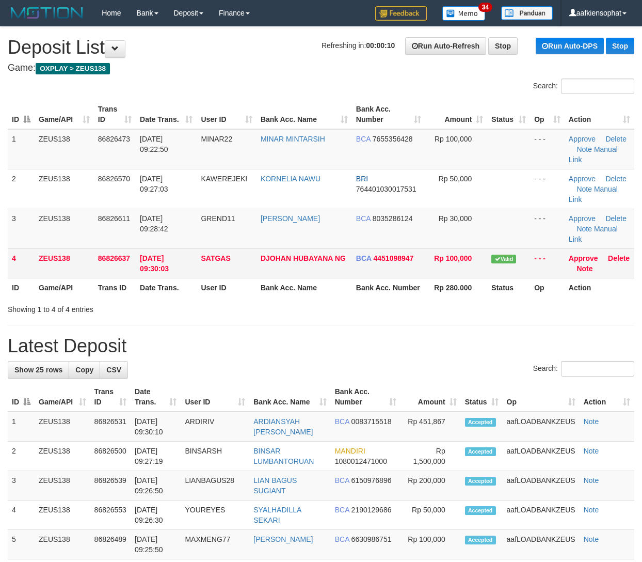
drag, startPoint x: 31, startPoint y: 200, endPoint x: 139, endPoint y: 224, distance: 110.9
click at [73, 210] on tr "3 ZEUS138 86826611 31/08/2025 09:28:42 GREND11 GALIH NUR PRABOWO BCA 8035286124…" at bounding box center [321, 229] width 627 height 40
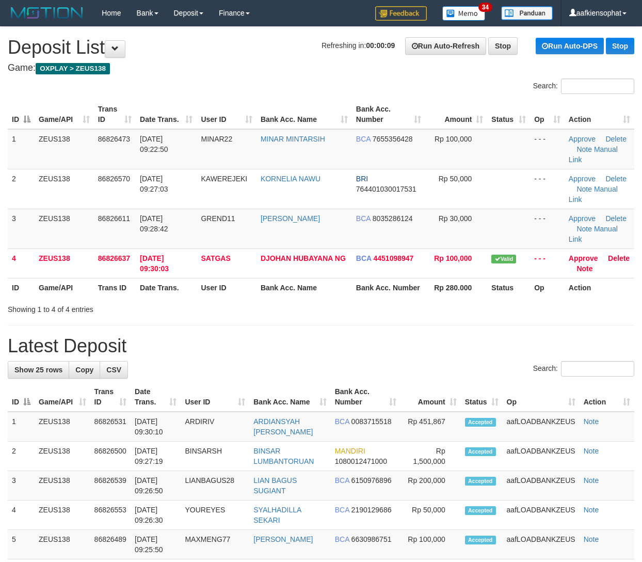
drag, startPoint x: 291, startPoint y: 242, endPoint x: 649, endPoint y: 269, distance: 358.8
click at [326, 247] on table "ID Game/API Trans ID Date Trans. User ID Bank Acc. Name Bank Acc. Number Amount…" at bounding box center [321, 198] width 627 height 197
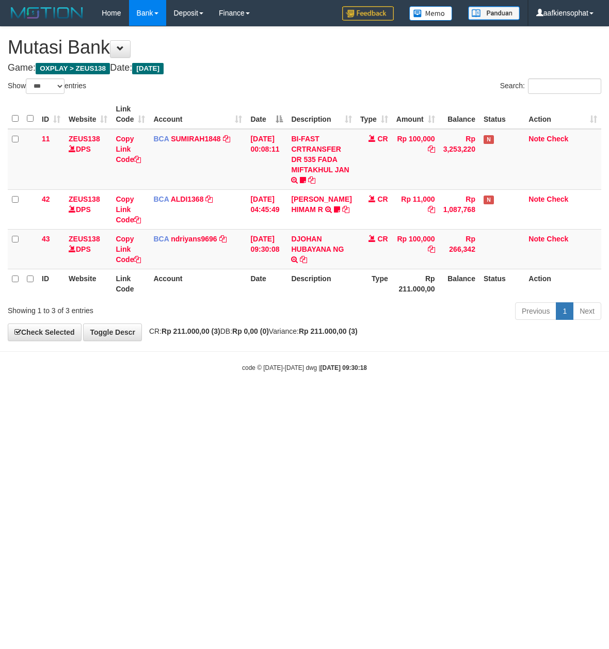
select select "***"
drag, startPoint x: 190, startPoint y: 496, endPoint x: 145, endPoint y: 475, distance: 49.7
click at [182, 399] on html "Toggle navigation Home Bank Account List Load By Website Group [OXPLAY] ZEUS138…" at bounding box center [304, 199] width 609 height 399
click at [382, 389] on body "Toggle navigation Home Bank Account List Load By Website Group [OXPLAY] ZEUS138…" at bounding box center [304, 199] width 609 height 399
drag, startPoint x: 332, startPoint y: 369, endPoint x: 328, endPoint y: 364, distance: 6.2
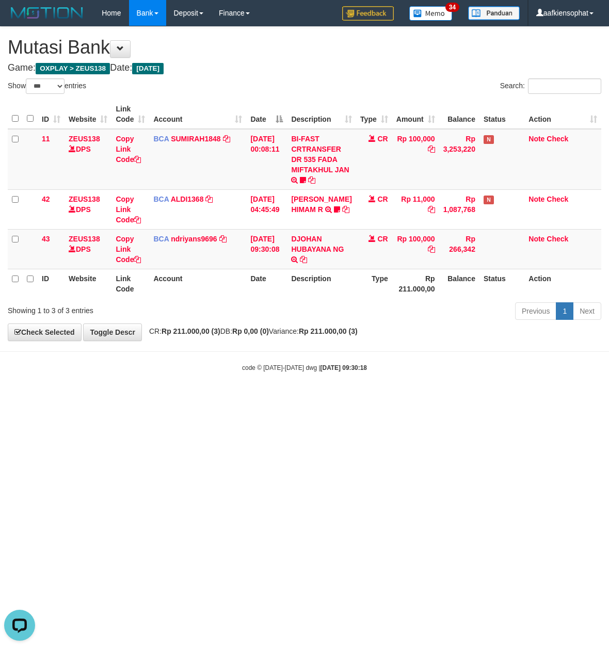
click at [331, 368] on strong "2025/08/31 09:30:18" at bounding box center [344, 367] width 46 height 7
click at [328, 364] on div "code © 2012-2018 dwg | 2025/08/31 09:30:18" at bounding box center [304, 367] width 609 height 10
click at [327, 374] on body "Toggle navigation Home Bank Account List Load By Website Group [OXPLAY] ZEUS138…" at bounding box center [304, 199] width 609 height 399
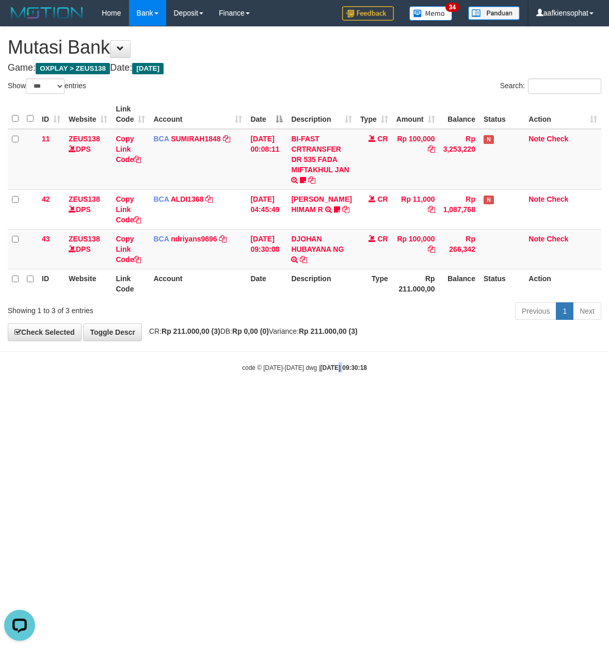
click at [327, 374] on body "Toggle navigation Home Bank Account List Load By Website Group [OXPLAY] ZEUS138…" at bounding box center [304, 199] width 609 height 399
click at [327, 375] on body "Toggle navigation Home Bank Account List Load By Website Group [OXPLAY] ZEUS138…" at bounding box center [304, 199] width 609 height 399
click at [326, 382] on body "Toggle navigation Home Bank Account List Load By Website Group [OXPLAY] ZEUS138…" at bounding box center [304, 199] width 609 height 399
click at [313, 395] on body "Toggle navigation Home Bank Account List Load By Website Group [OXPLAY] ZEUS138…" at bounding box center [304, 199] width 609 height 399
click at [65, 399] on html "Toggle navigation Home Bank Account List Load By Website Group [OXPLAY] ZEUS138…" at bounding box center [304, 199] width 609 height 399
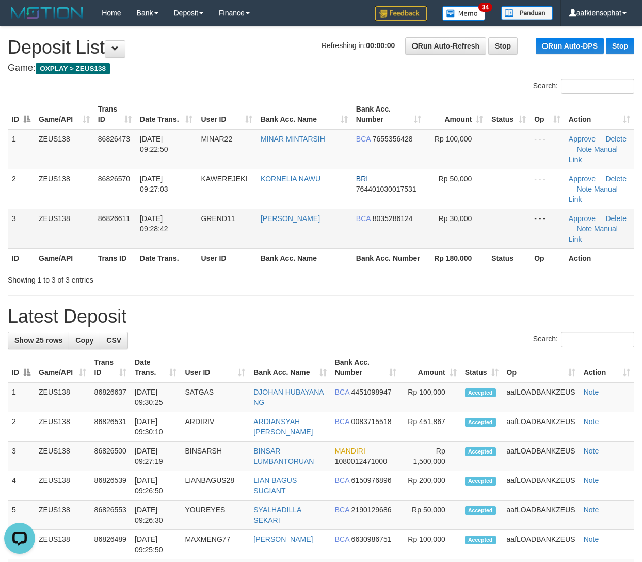
click at [334, 213] on td "[PERSON_NAME]" at bounding box center [304, 229] width 95 height 40
drag, startPoint x: 333, startPoint y: 213, endPoint x: 532, endPoint y: 245, distance: 200.8
click at [345, 209] on td "GALIH NUR PRABOWO" at bounding box center [304, 229] width 95 height 40
drag, startPoint x: 124, startPoint y: 232, endPoint x: 650, endPoint y: 315, distance: 532.4
click at [171, 248] on tr "ID Game/API Trans ID Date Trans. User ID Bank Acc. Name Bank Acc. Number Rp 180…" at bounding box center [321, 257] width 627 height 19
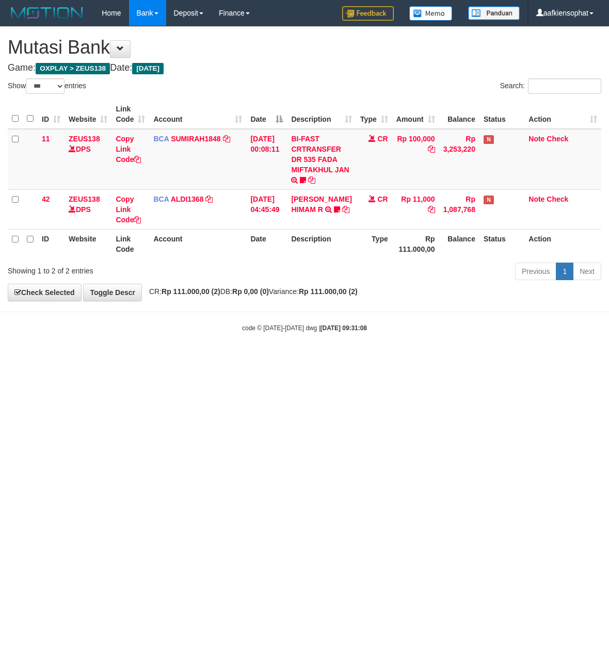
select select "***"
click at [299, 359] on html "Toggle navigation Home Bank Account List Load By Website Group [OXPLAY] ZEUS138…" at bounding box center [304, 179] width 609 height 359
click at [311, 359] on html "Toggle navigation Home Bank Account List Load By Website Group [OXPLAY] ZEUS138…" at bounding box center [304, 179] width 609 height 359
select select "***"
click at [339, 359] on html "Toggle navigation Home Bank Account List Load By Website Group [OXPLAY] ZEUS138…" at bounding box center [304, 179] width 609 height 359
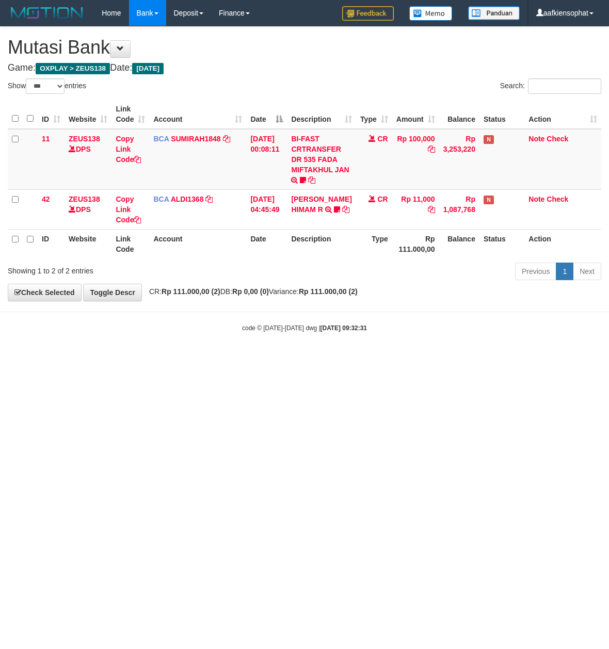
select select "***"
click at [364, 359] on html "Toggle navigation Home Bank Account List Load By Website Group [OXPLAY] ZEUS138…" at bounding box center [304, 179] width 609 height 359
drag, startPoint x: 411, startPoint y: 438, endPoint x: 432, endPoint y: 452, distance: 24.5
click at [442, 359] on html "Toggle navigation Home Bank Account List Load By Website Group [OXPLAY] ZEUS138…" at bounding box center [304, 179] width 609 height 359
click at [410, 359] on html "Toggle navigation Home Bank Account List Load By Website Group [OXPLAY] ZEUS138…" at bounding box center [304, 179] width 609 height 359
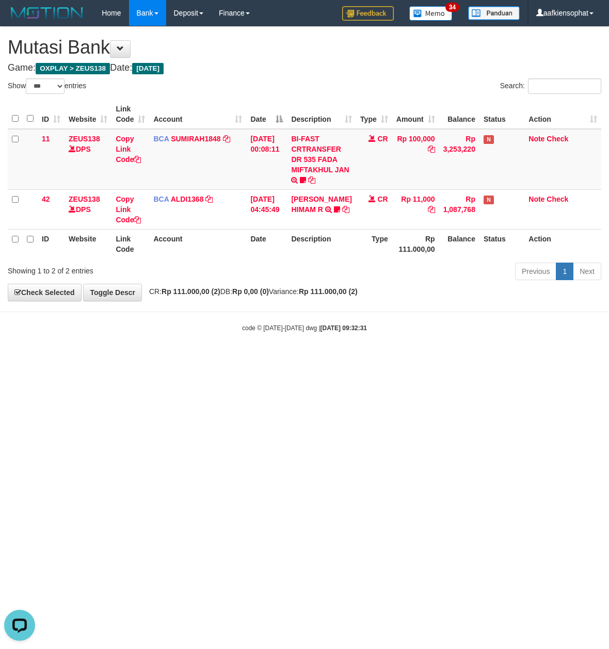
click at [391, 359] on html "Toggle navigation Home Bank Account List Load By Website Group [OXPLAY] ZEUS138…" at bounding box center [304, 179] width 609 height 359
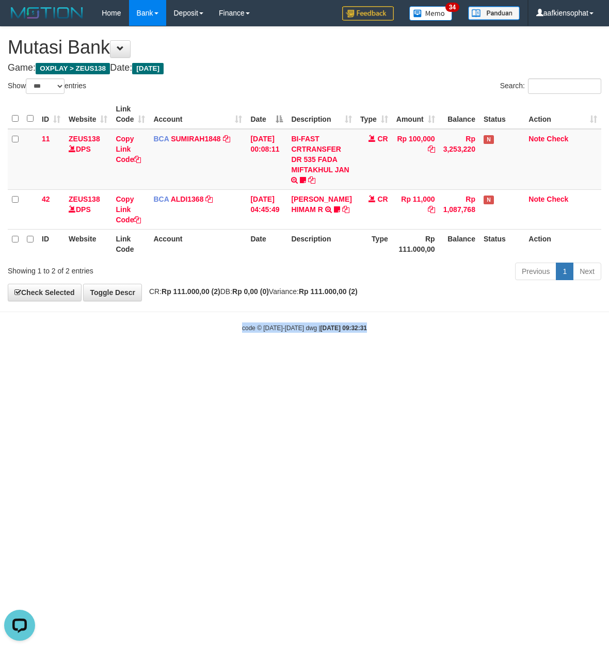
click at [403, 359] on html "Toggle navigation Home Bank Account List Load By Website Group [OXPLAY] ZEUS138…" at bounding box center [304, 179] width 609 height 359
drag, startPoint x: 403, startPoint y: 416, endPoint x: 520, endPoint y: 300, distance: 165.0
click at [408, 359] on html "Toggle navigation Home Bank Account List Load By Website Group [OXPLAY] ZEUS138…" at bounding box center [304, 179] width 609 height 359
click at [218, 359] on html "Toggle navigation Home Bank Account List Load By Website Group [OXPLAY] ZEUS138…" at bounding box center [304, 179] width 609 height 359
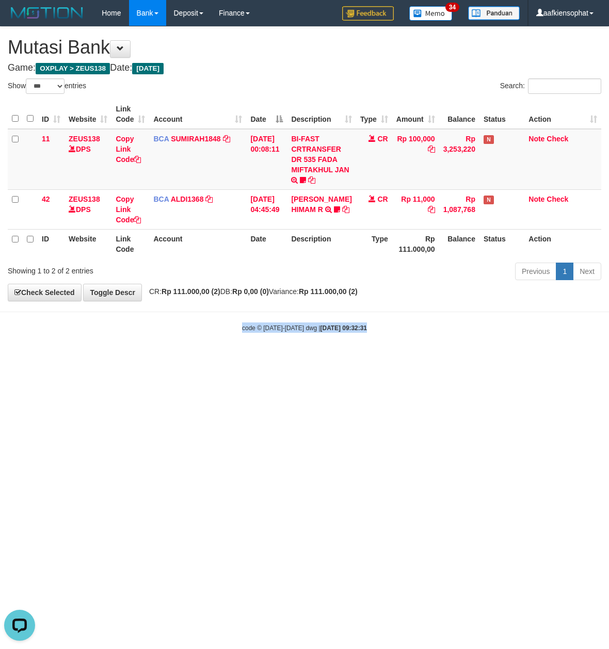
drag, startPoint x: 218, startPoint y: 413, endPoint x: 230, endPoint y: 391, distance: 25.9
click at [230, 359] on html "Toggle navigation Home Bank Account List Load By Website Group [OXPLAY] ZEUS138…" at bounding box center [304, 179] width 609 height 359
drag, startPoint x: 342, startPoint y: 373, endPoint x: 342, endPoint y: 358, distance: 15.0
click at [343, 359] on html "Toggle navigation Home Bank Account List Load By Website Group [OXPLAY] ZEUS138…" at bounding box center [304, 179] width 609 height 359
click at [325, 359] on html "Toggle navigation Home Bank Account List Load By Website Group [OXPLAY] ZEUS138…" at bounding box center [304, 179] width 609 height 359
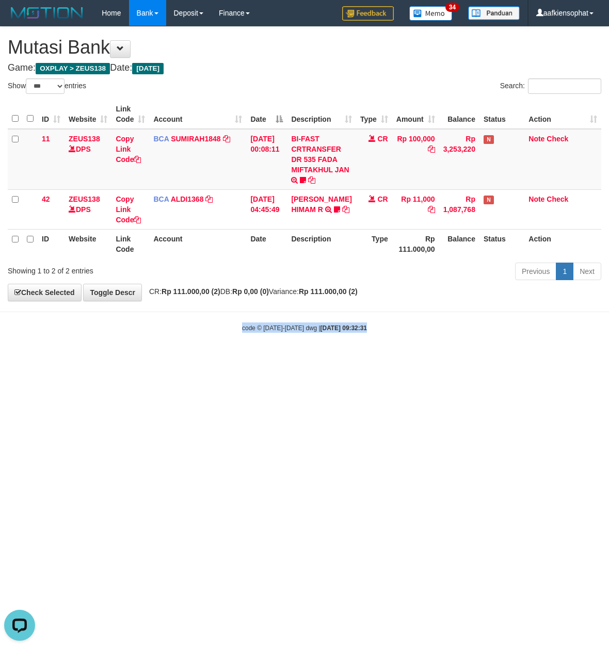
click at [376, 359] on html "Toggle navigation Home Bank Account List Load By Website Group [OXPLAY] ZEUS138…" at bounding box center [304, 179] width 609 height 359
click at [372, 359] on html "Toggle navigation Home Bank Account List Load By Website Group [OXPLAY] ZEUS138…" at bounding box center [304, 179] width 609 height 359
click at [178, 132] on td "BCA SUMIRAH1848 DPS SUMIRAH mutasi_20250831_4156 | 11 mutasi_20250831_4156 | 11" at bounding box center [197, 159] width 97 height 61
click at [178, 135] on td "BCA SUMIRAH1848 DPS SUMIRAH mutasi_20250831_4156 | 11 mutasi_20250831_4156 | 11" at bounding box center [197, 159] width 97 height 61
click at [178, 136] on link "SUMIRAH1848" at bounding box center [196, 139] width 50 height 8
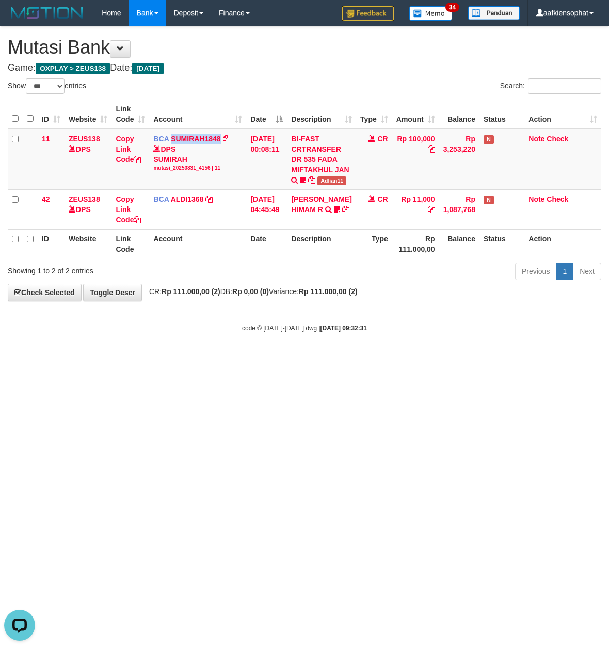
click at [252, 356] on body "Toggle navigation Home Bank Account List Load By Website Group [OXPLAY] ZEUS138…" at bounding box center [304, 179] width 609 height 359
click at [391, 359] on html "Toggle navigation Home Bank Account List Load By Website Group [OXPLAY] ZEUS138…" at bounding box center [304, 179] width 609 height 359
click at [277, 359] on html "Toggle navigation Home Bank Account List Load By Website Group [OXPLAY] ZEUS138…" at bounding box center [304, 179] width 609 height 359
click at [293, 359] on html "Toggle navigation Home Bank Account List Load By Website Group [OXPLAY] ZEUS138…" at bounding box center [304, 179] width 609 height 359
click at [296, 359] on html "Toggle navigation Home Bank Account List Load By Website Group [OXPLAY] ZEUS138…" at bounding box center [304, 179] width 609 height 359
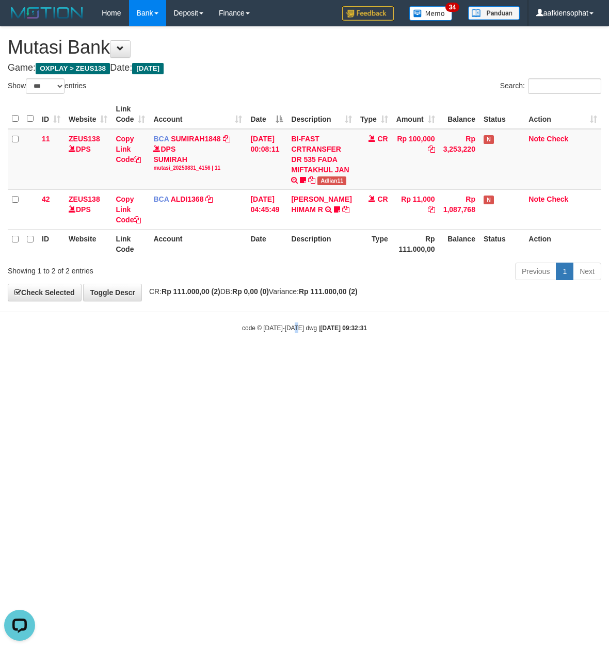
click at [296, 359] on html "Toggle navigation Home Bank Account List Load By Website Group [OXPLAY] ZEUS138…" at bounding box center [304, 179] width 609 height 359
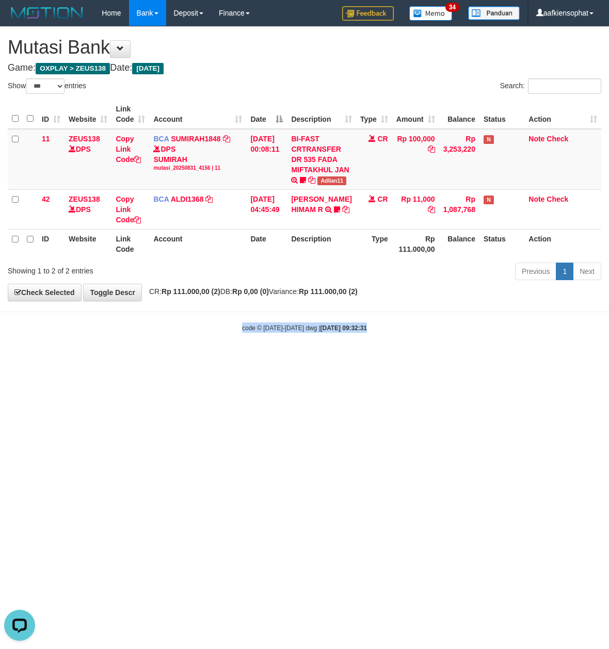
drag, startPoint x: 296, startPoint y: 487, endPoint x: 142, endPoint y: 498, distance: 153.7
click at [296, 359] on html "Toggle navigation Home Bank Account List Load By Website Group [OXPLAY] ZEUS138…" at bounding box center [304, 179] width 609 height 359
